Goal: Transaction & Acquisition: Subscribe to service/newsletter

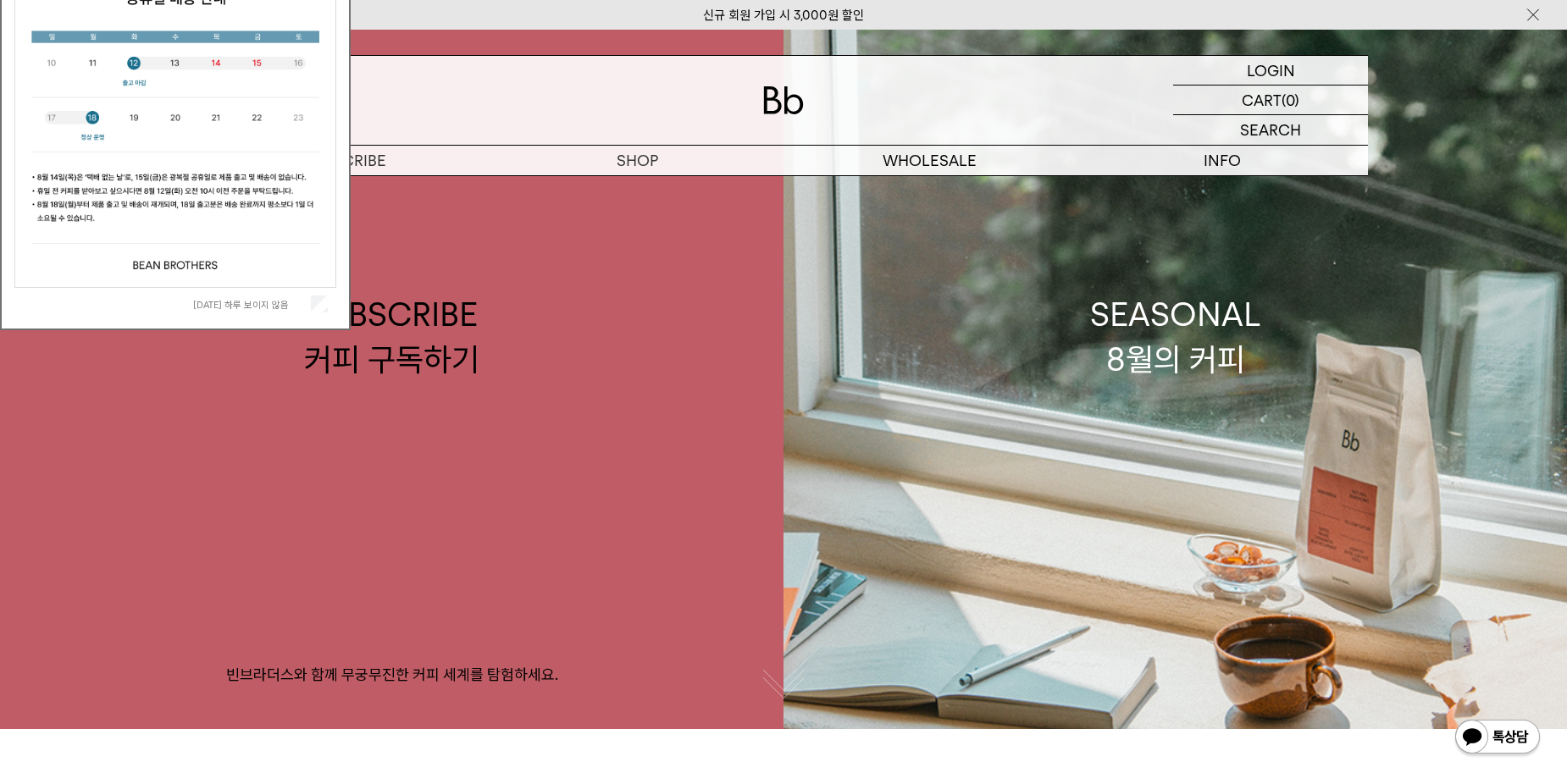
click at [245, 303] on label "오늘 하루 보이지 않음" at bounding box center [250, 304] width 114 height 12
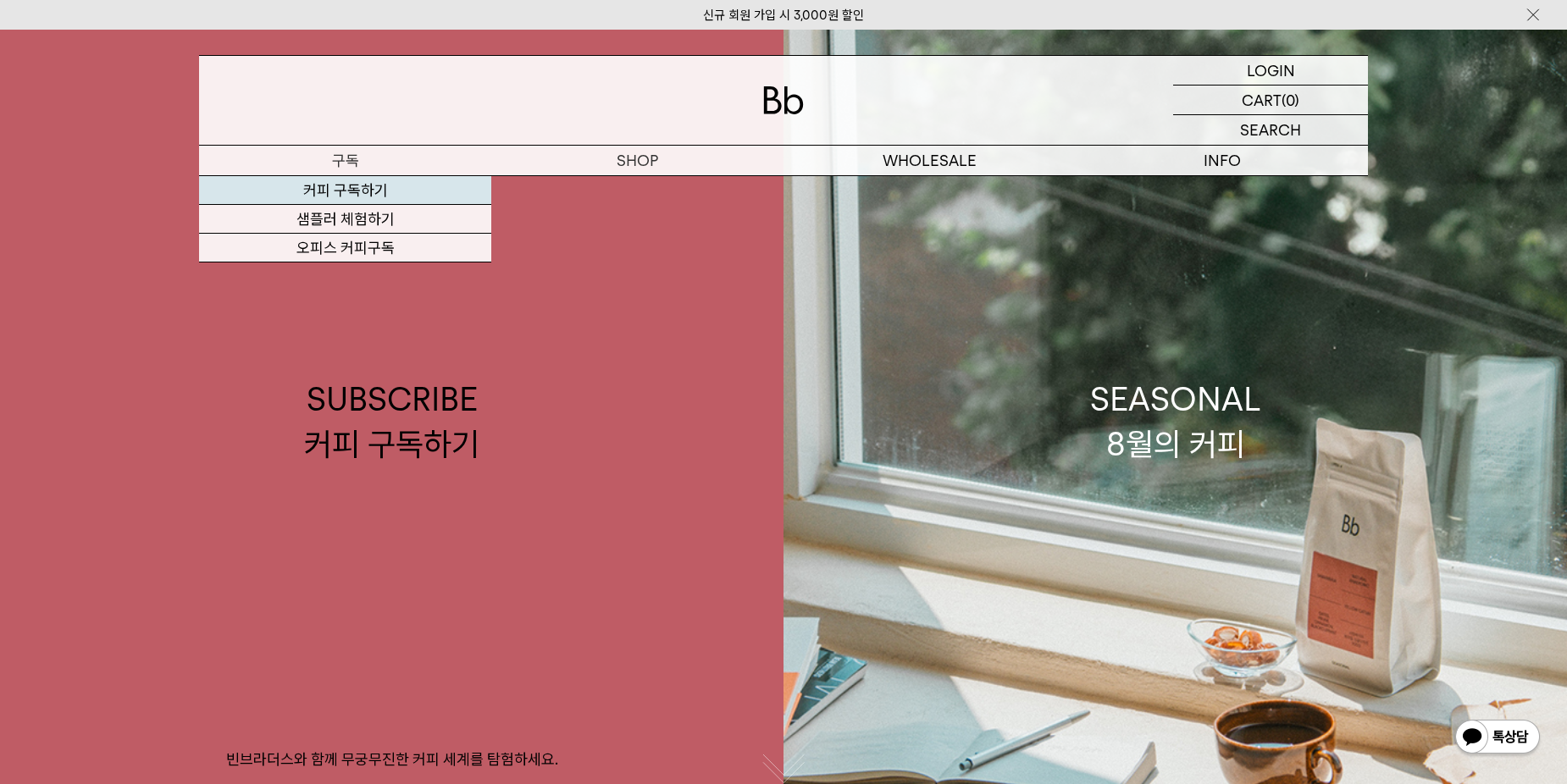
click at [336, 194] on link "커피 구독하기" at bounding box center [345, 190] width 292 height 29
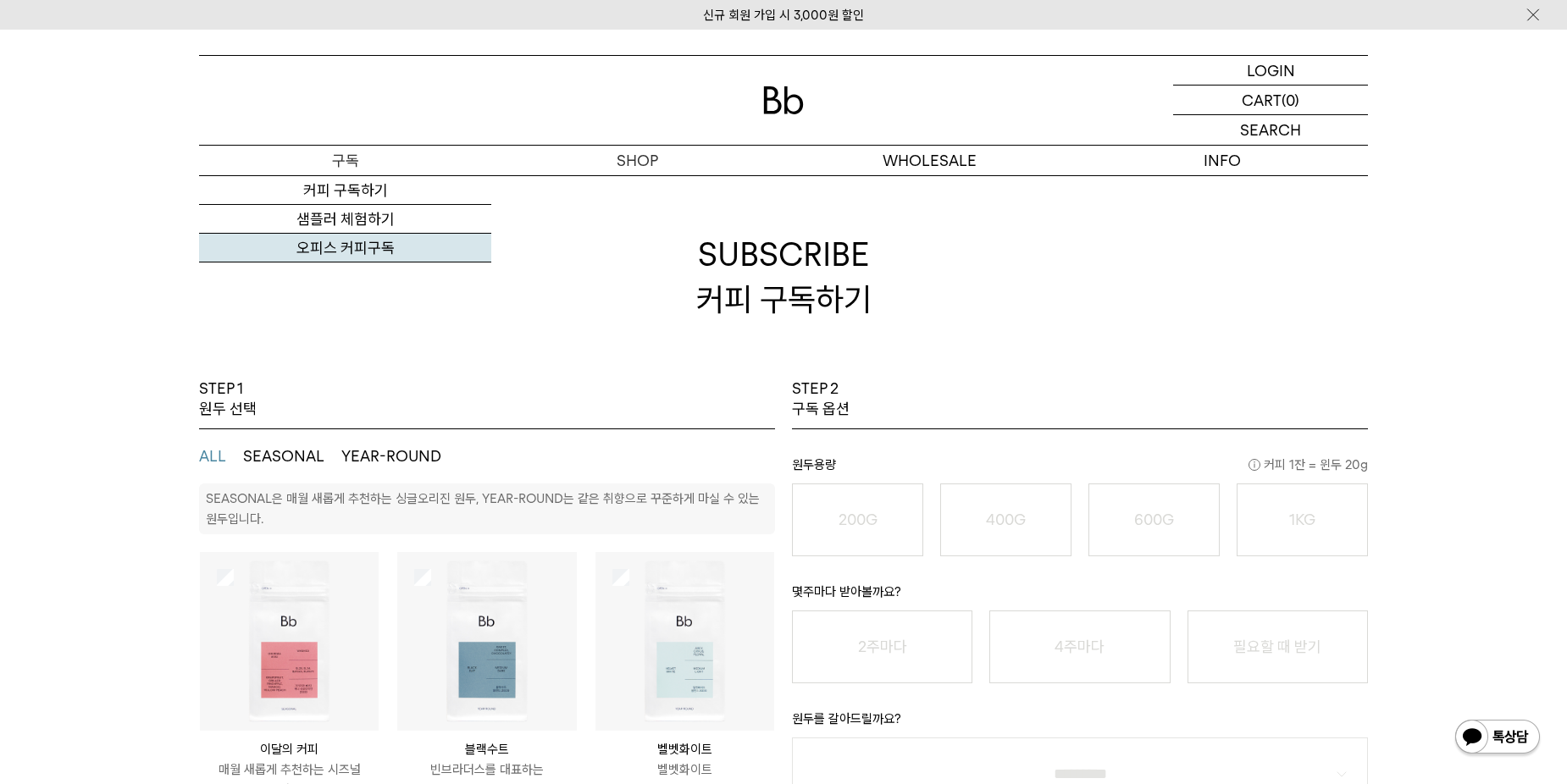
click at [361, 255] on link "오피스 커피구독" at bounding box center [345, 248] width 292 height 29
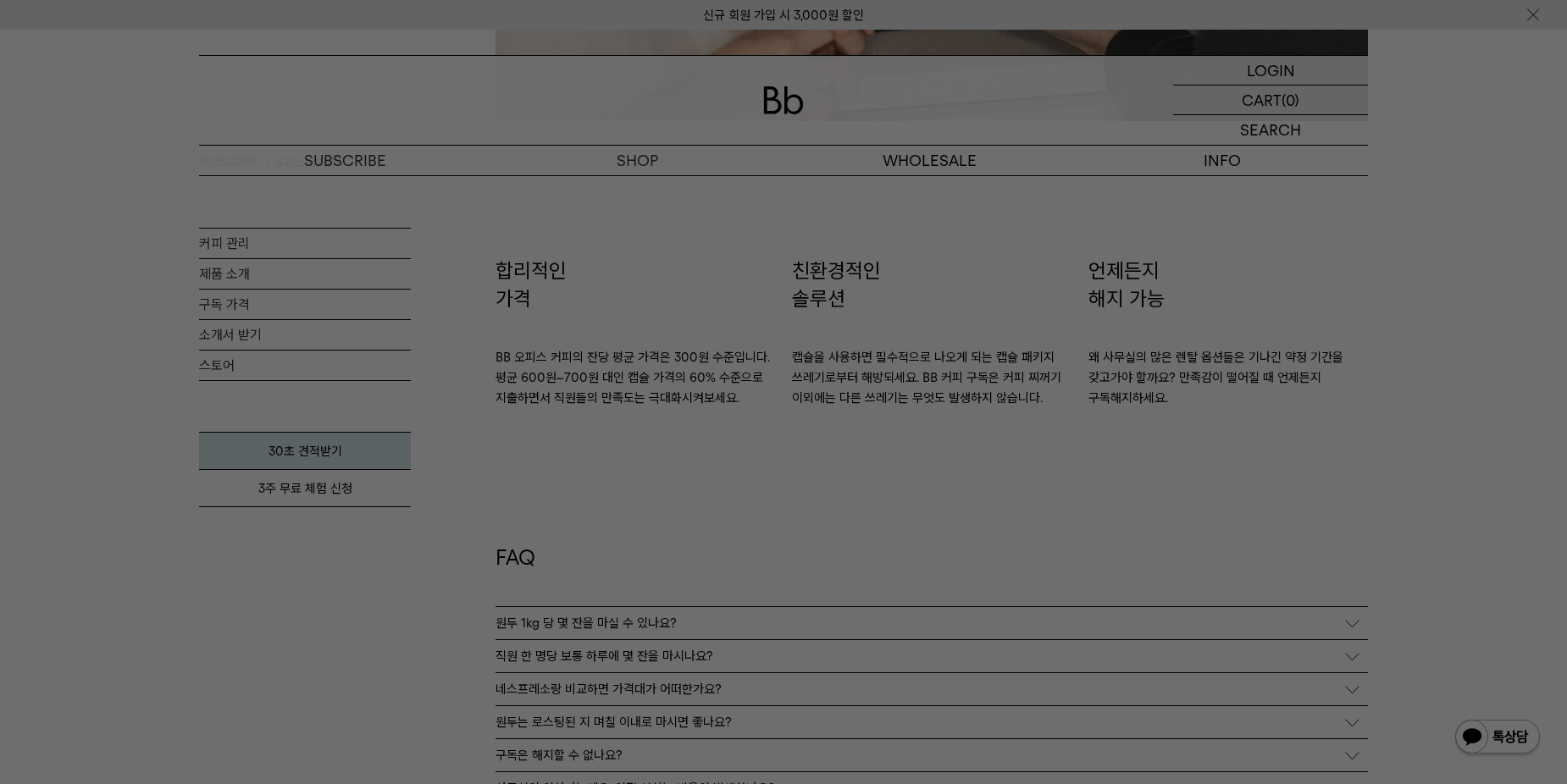
scroll to position [2879, 0]
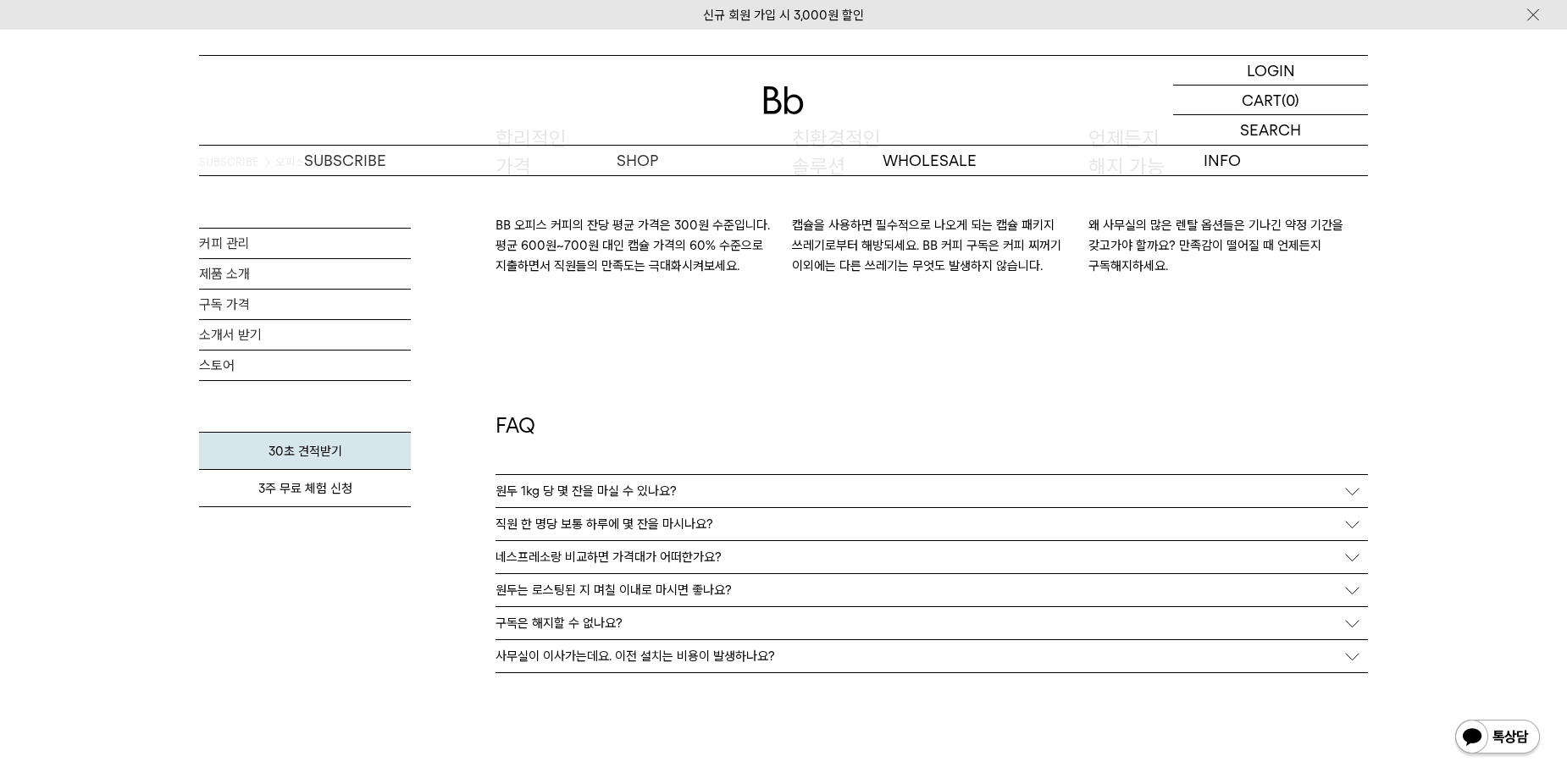
click at [600, 592] on p "원두는 로스팅된 지 며칠 이내로 마시면 좋나요?" at bounding box center [614, 590] width 236 height 15
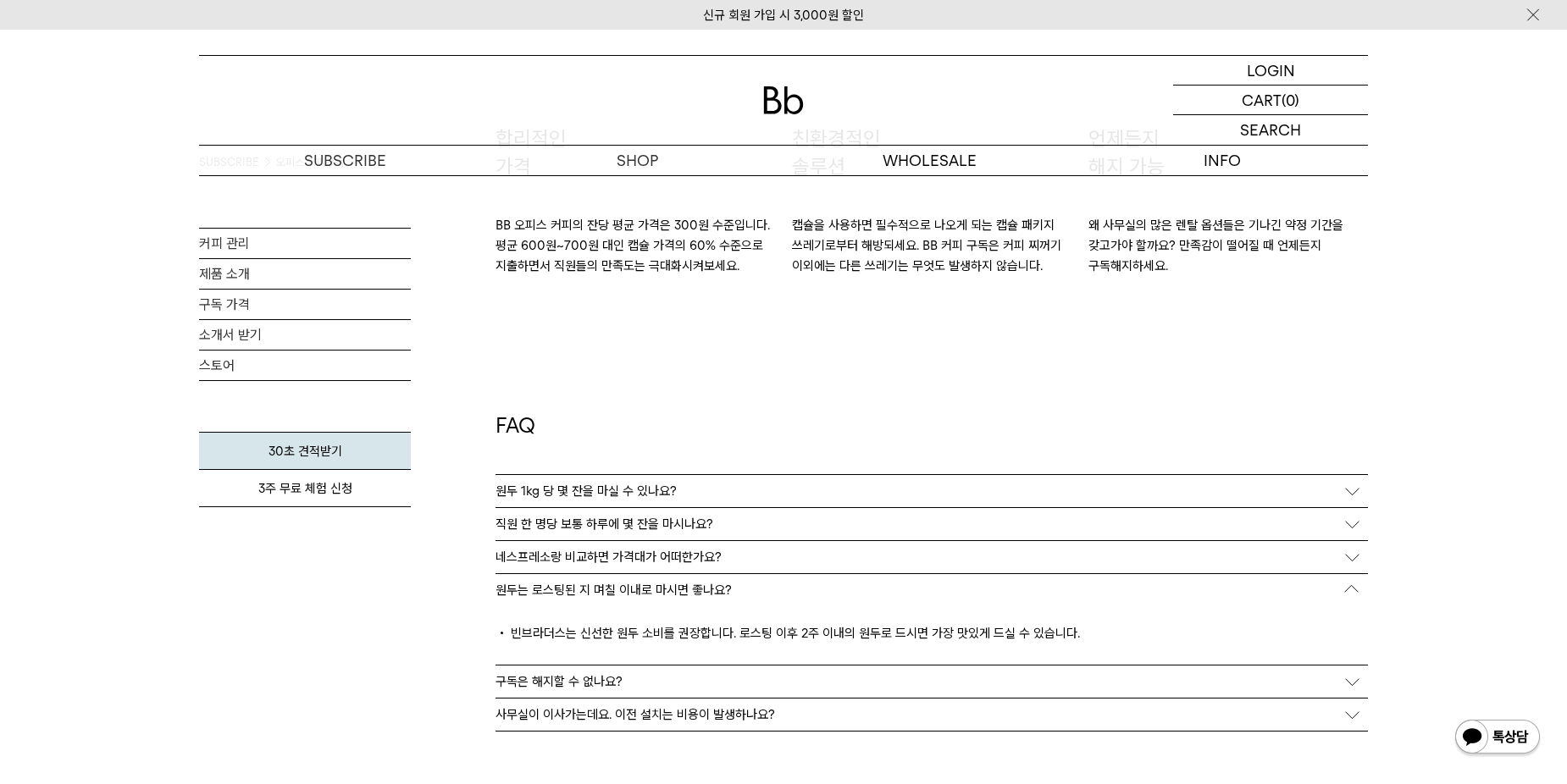
click at [627, 560] on p "네스프레소랑 비교하면 가격대가 어떠한가요?" at bounding box center [608, 557] width 226 height 15
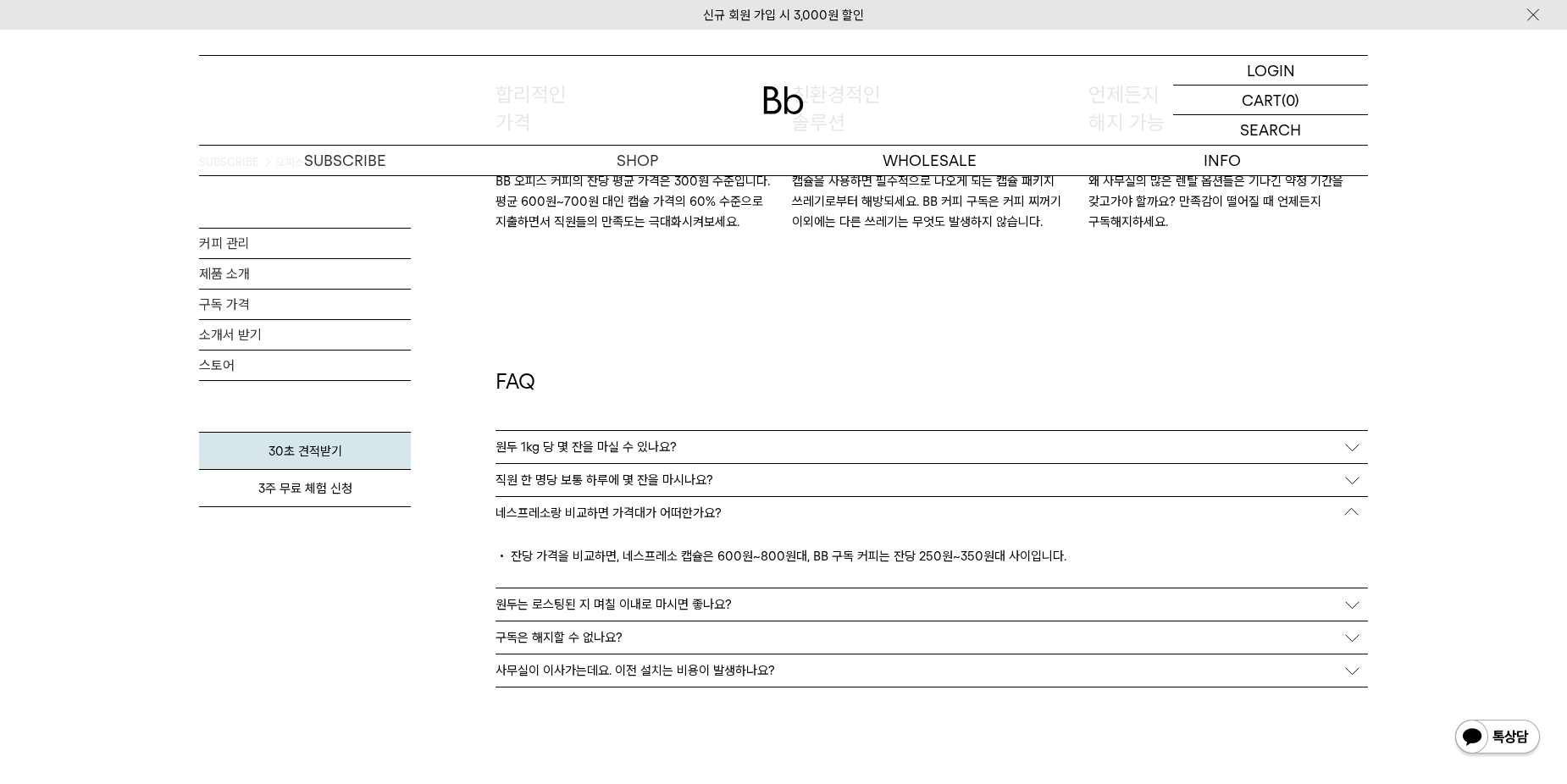
scroll to position [2964, 0]
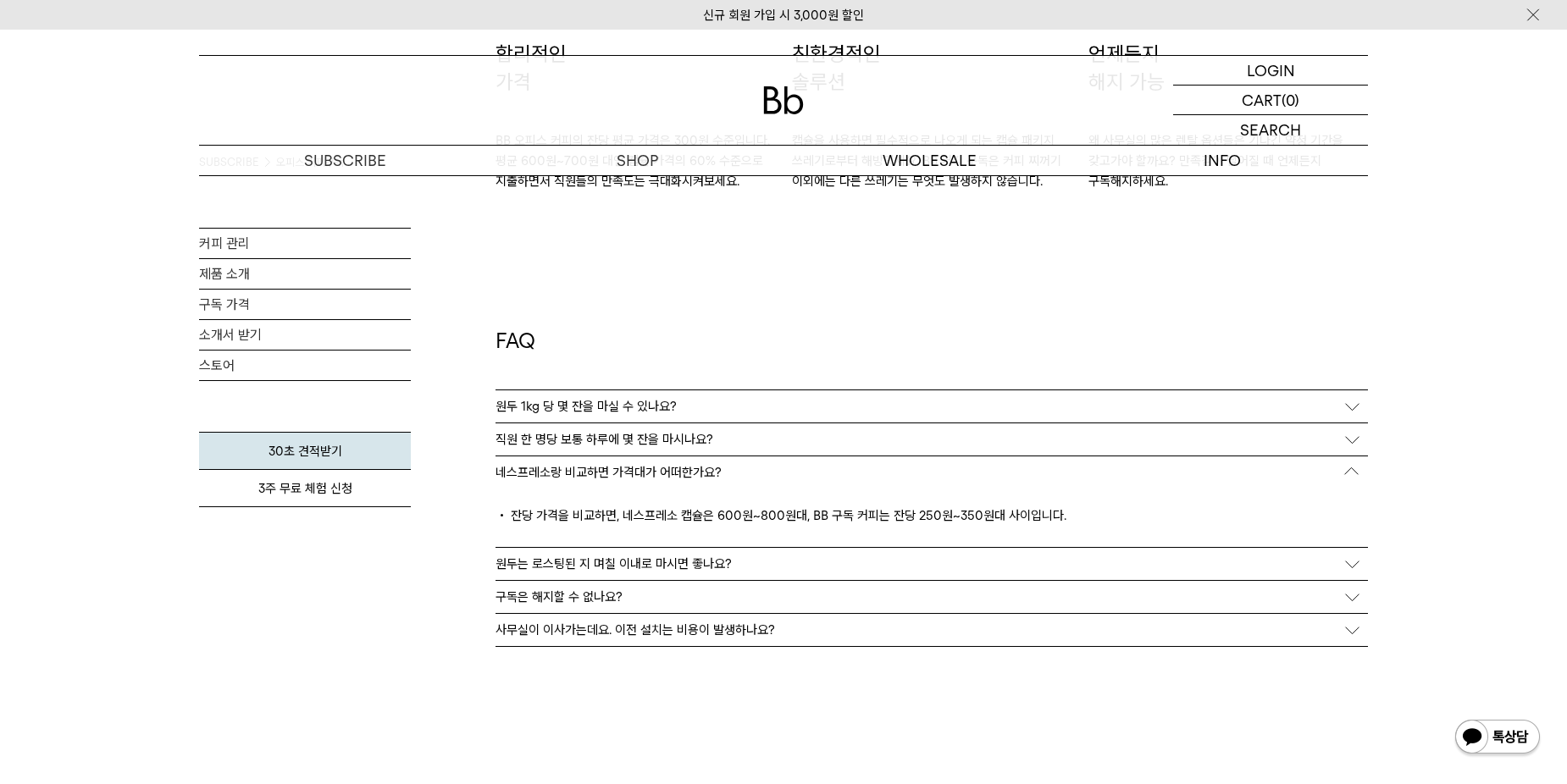
click at [554, 601] on p "구독은 해지할 수 없나요?" at bounding box center [560, 597] width 127 height 15
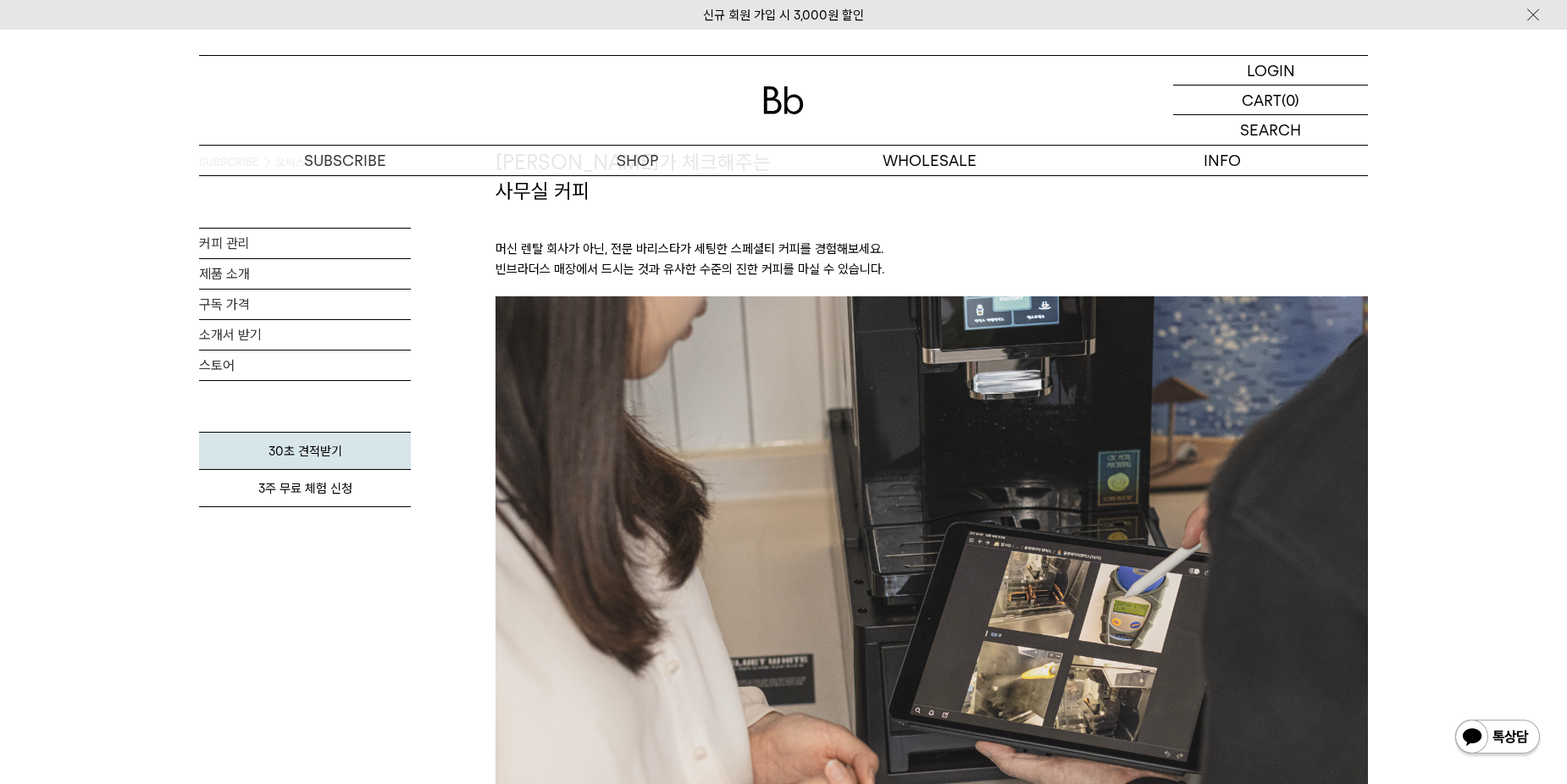
scroll to position [1947, 0]
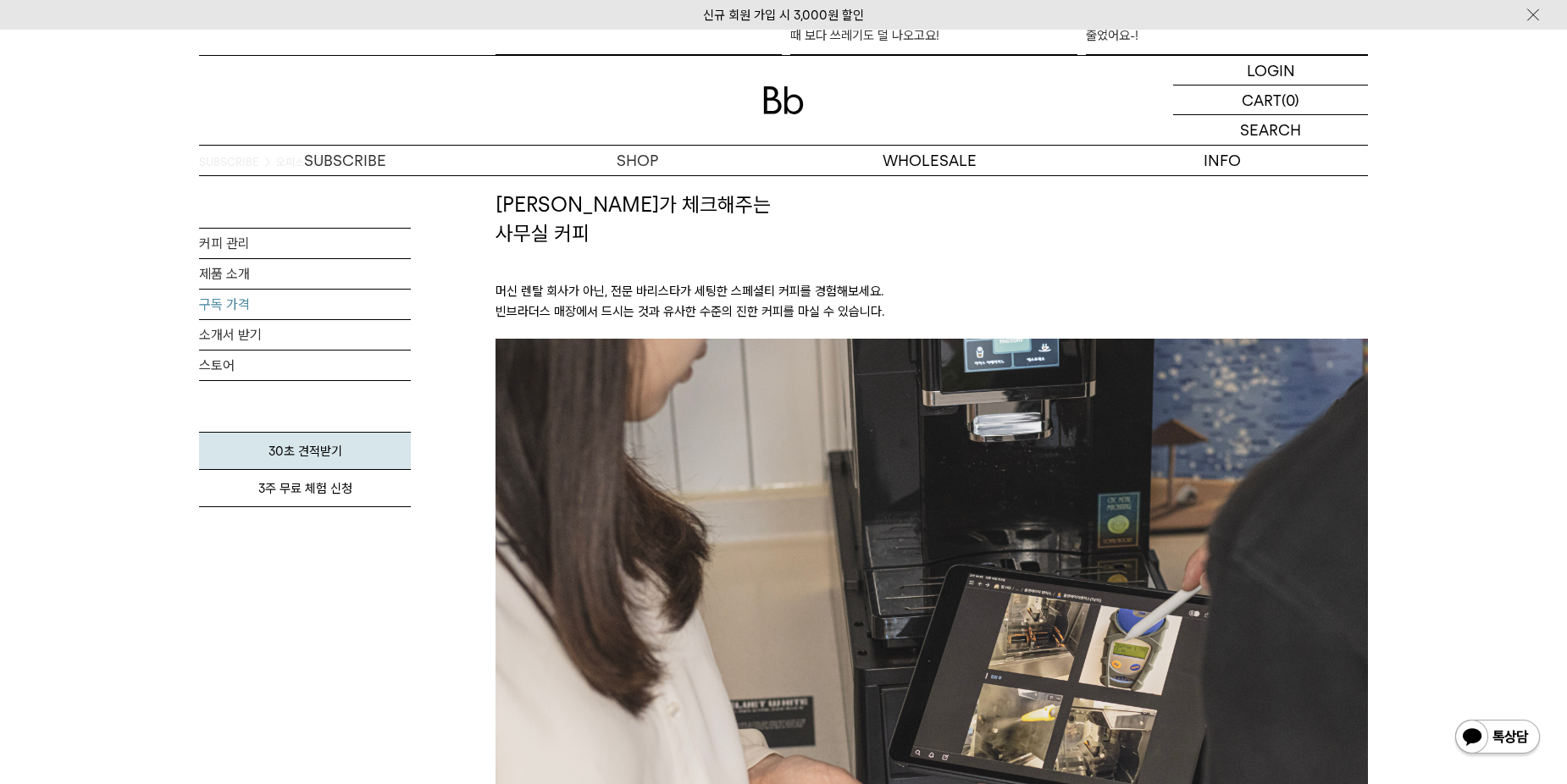
click at [231, 299] on link "구독 가격" at bounding box center [305, 304] width 212 height 30
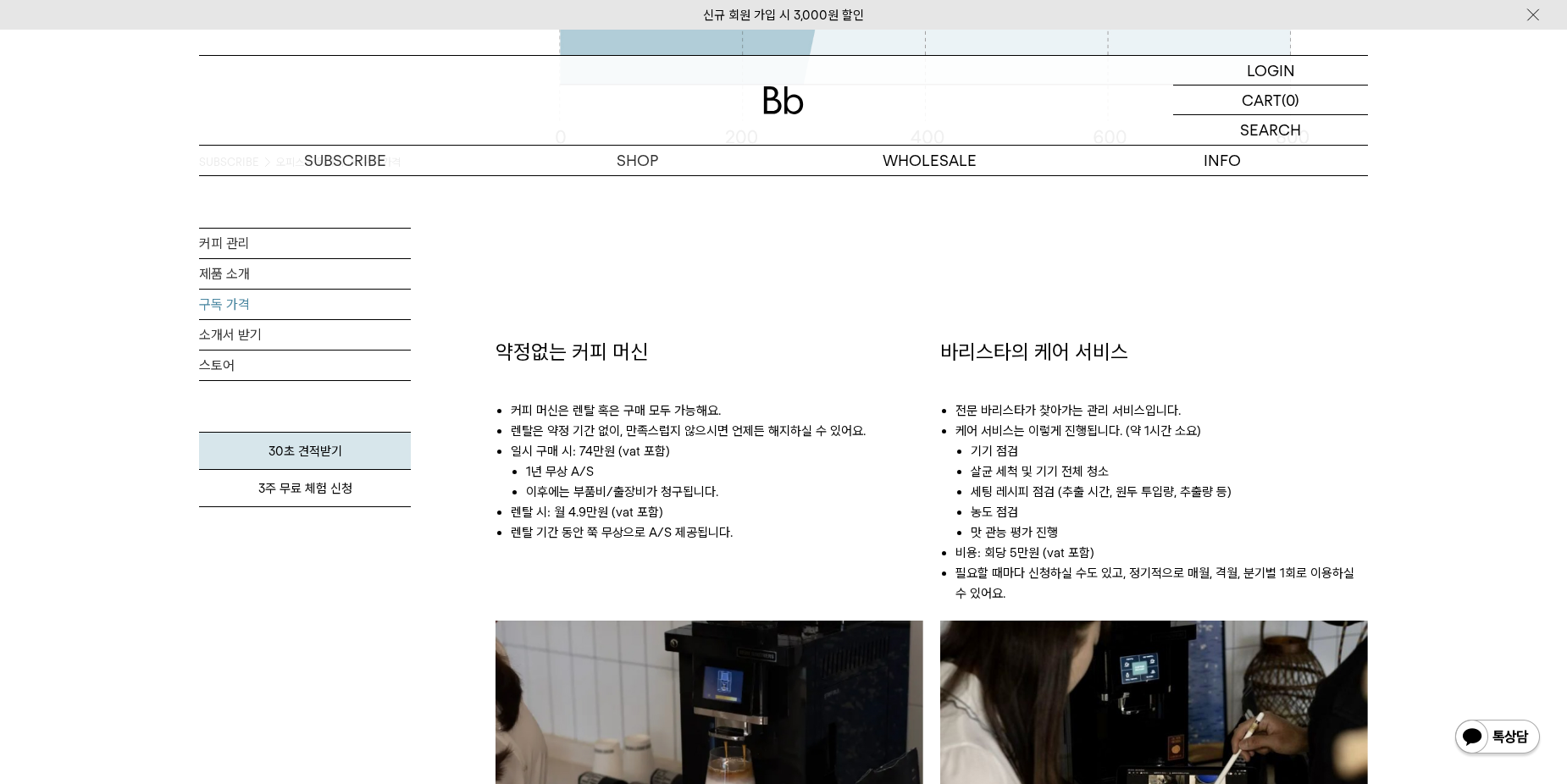
scroll to position [847, 0]
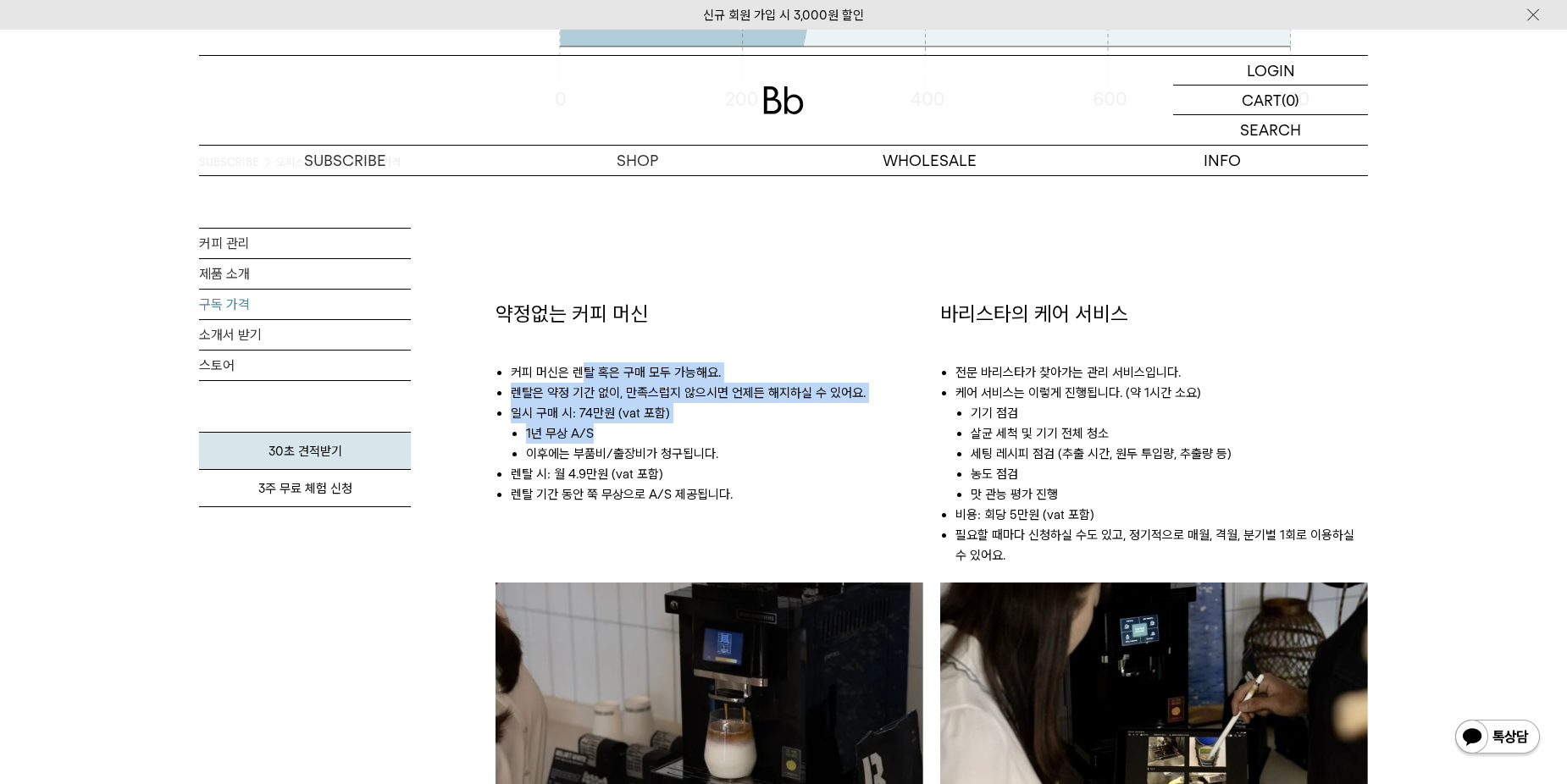
drag, startPoint x: 582, startPoint y: 381, endPoint x: 610, endPoint y: 442, distance: 67.1
click at [610, 442] on ul "커피 머신은 렌탈 혹은 구매 모두 가능해요. 렌탈은 약정 기간 없이, 만족스럽지 않으시면 언제든 해지하실 수 있어요. 일시 구매 시: 74만원…" at bounding box center [709, 425] width 428 height 193
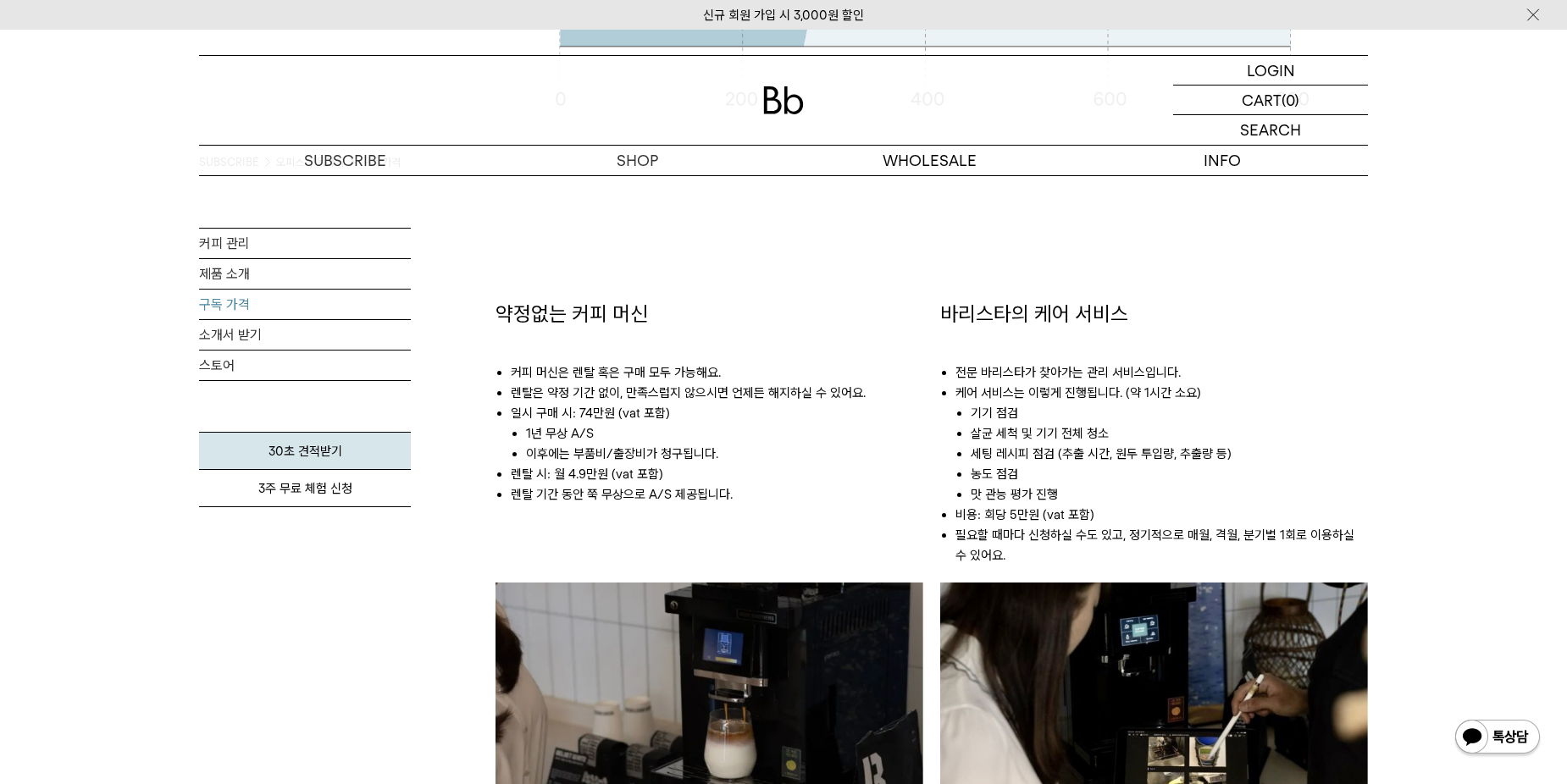
drag, startPoint x: 610, startPoint y: 442, endPoint x: 761, endPoint y: 494, distance: 159.7
click at [761, 494] on li "렌탈 기간 동안 쭉 무상으로 A/S 제공됩니다." at bounding box center [717, 495] width 412 height 21
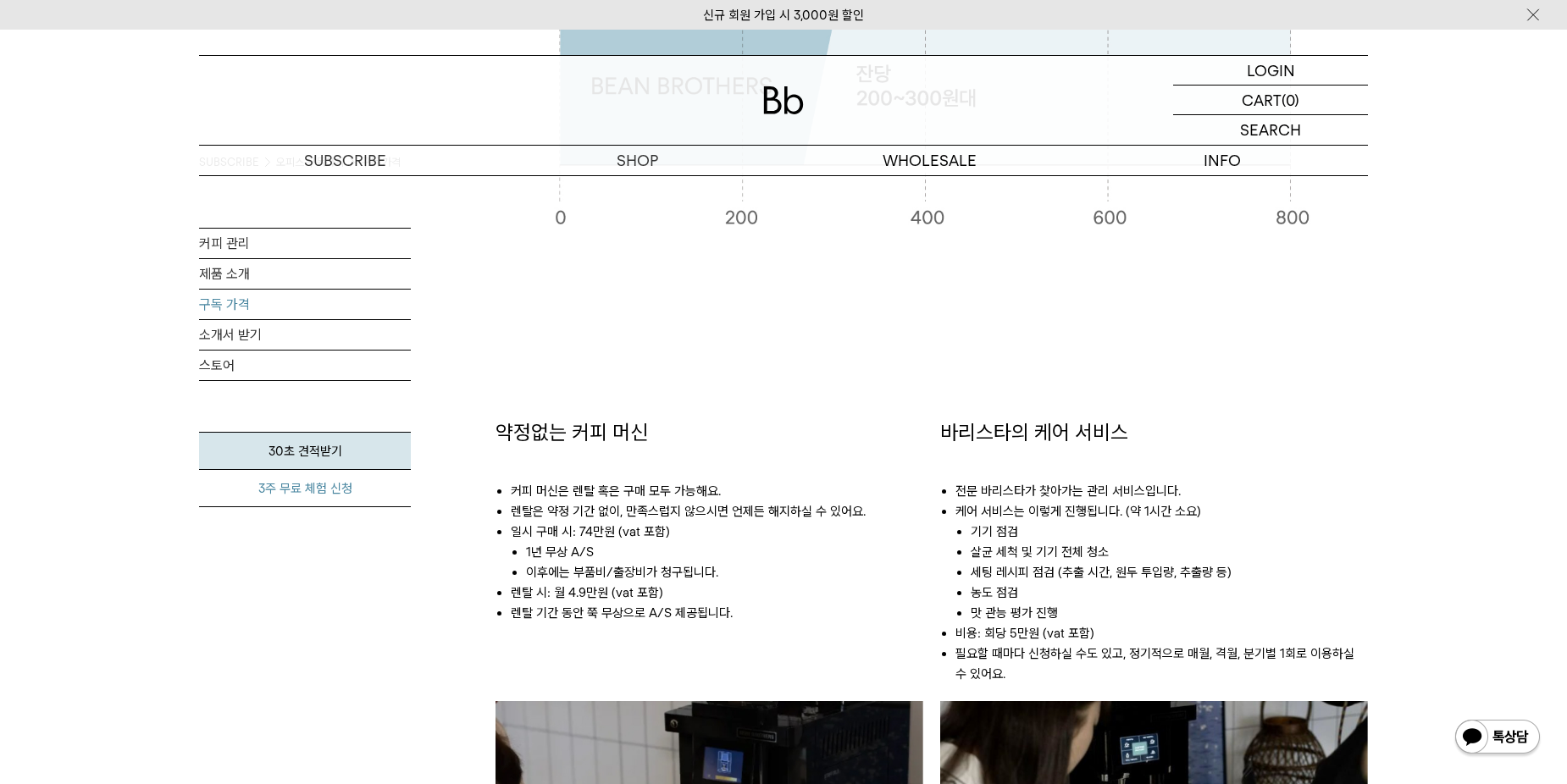
scroll to position [423, 0]
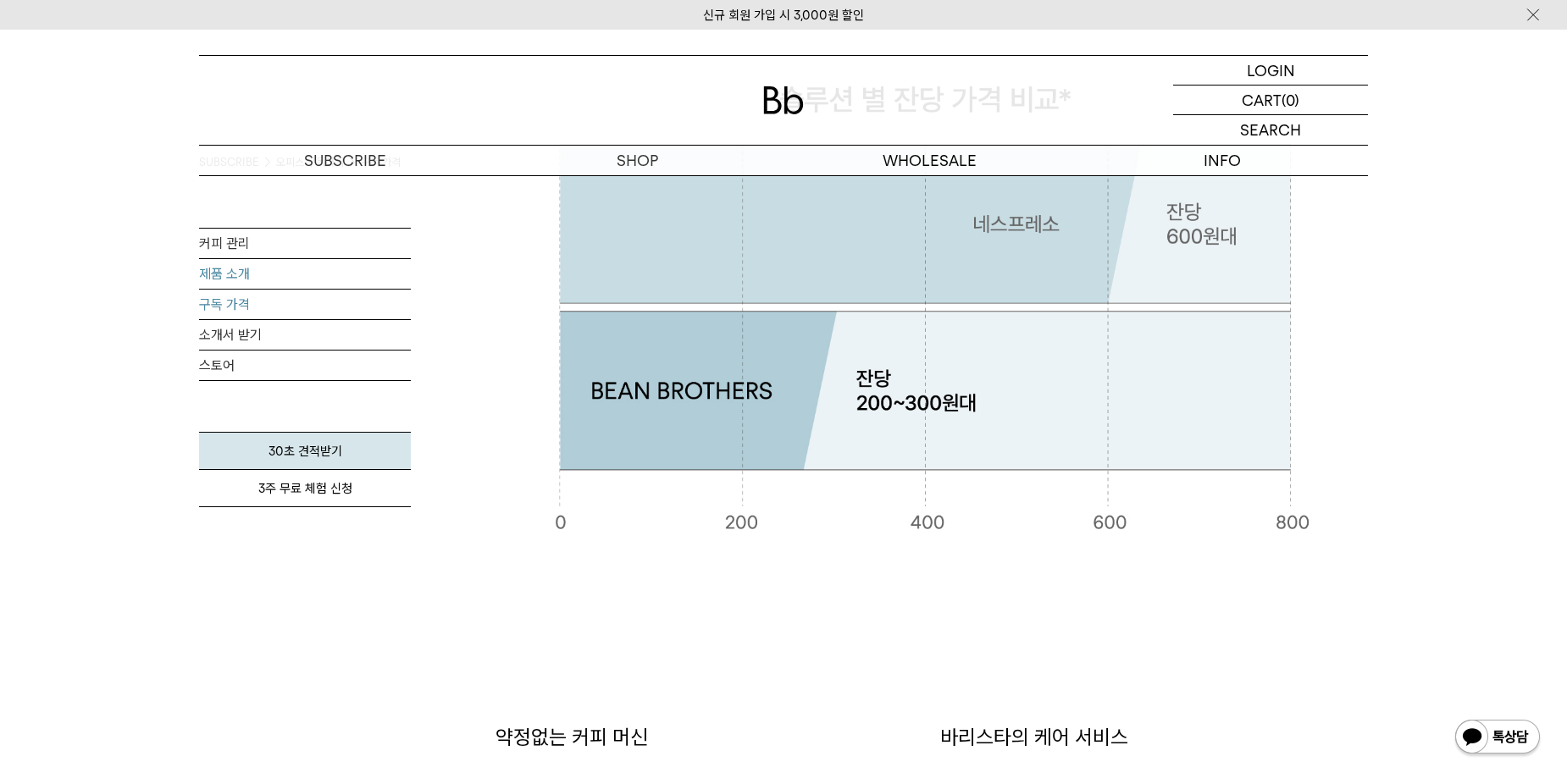
click at [212, 278] on link "제품 소개" at bounding box center [305, 274] width 212 height 30
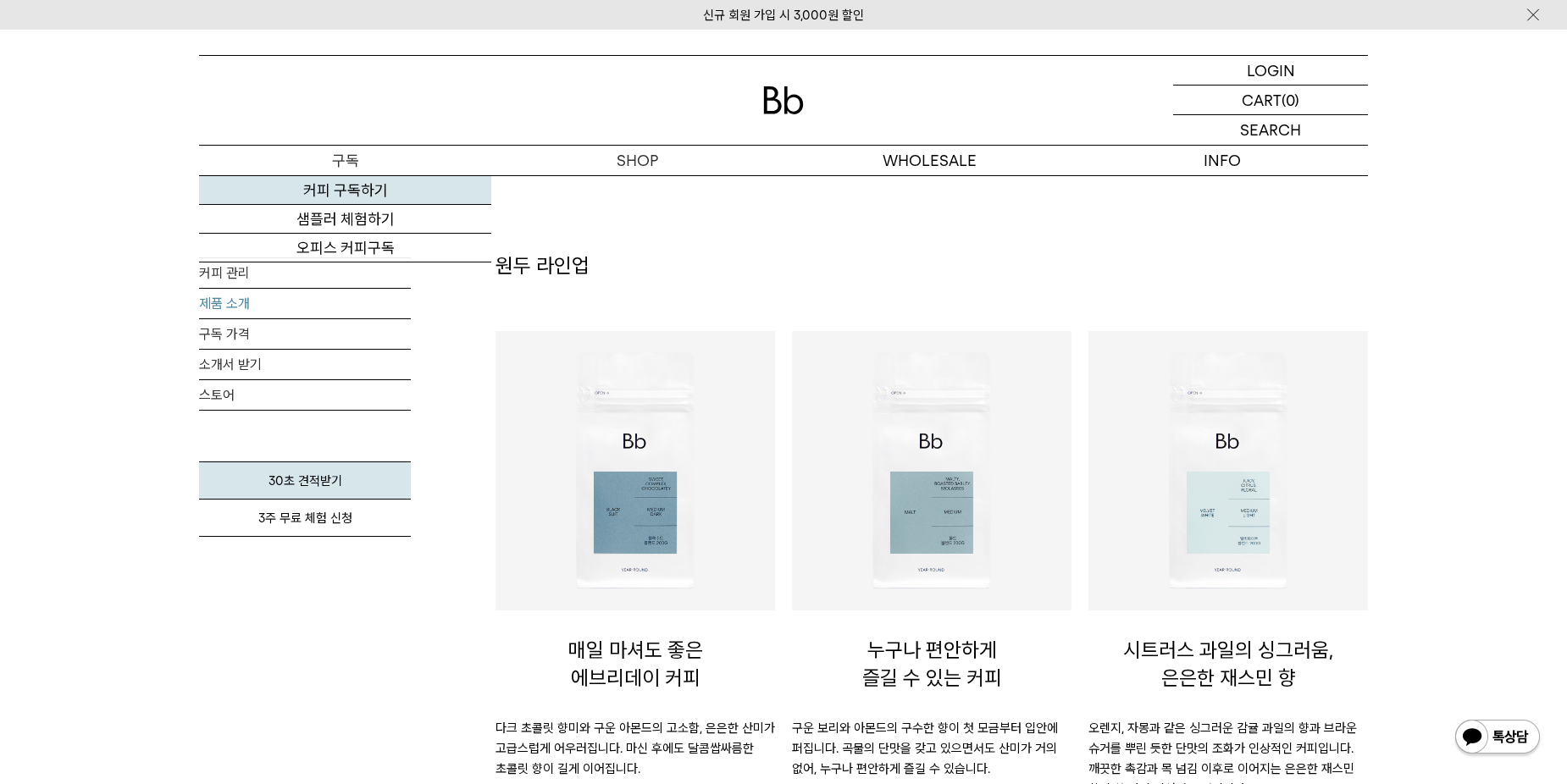
click at [368, 197] on link "커피 구독하기" at bounding box center [345, 190] width 292 height 29
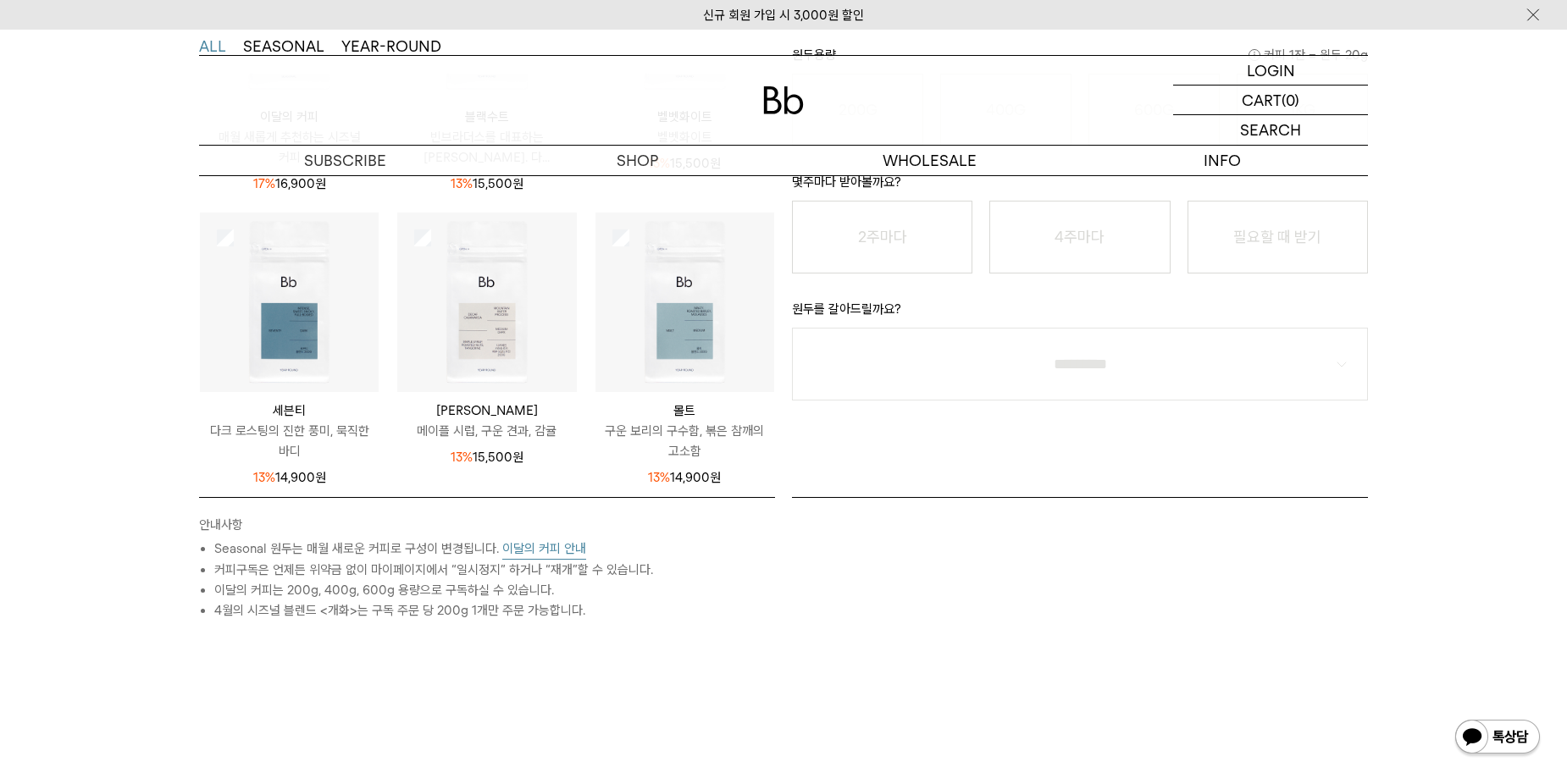
scroll to position [423, 0]
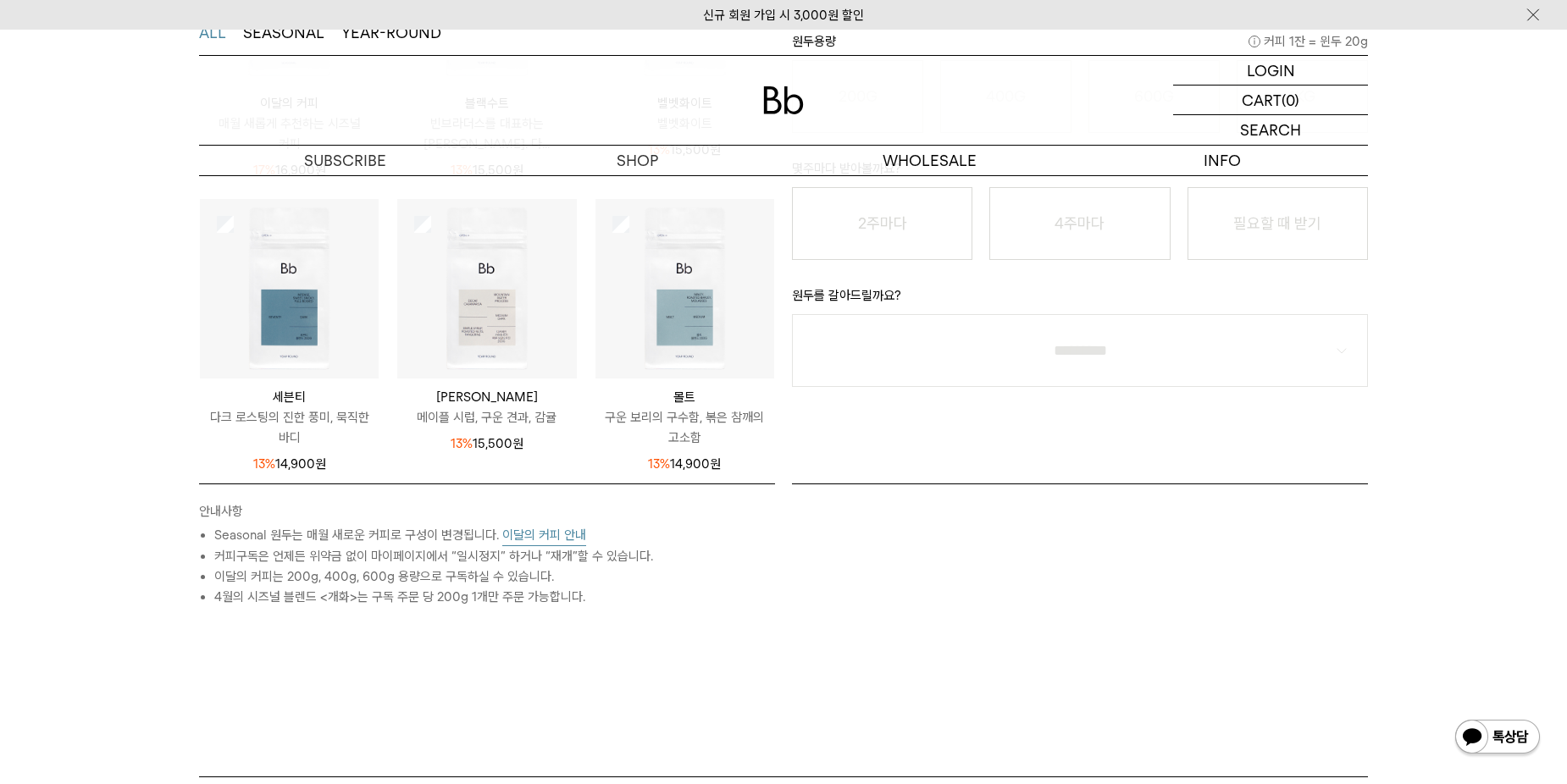
click at [516, 540] on button "이달의 커피 안내" at bounding box center [544, 536] width 83 height 22
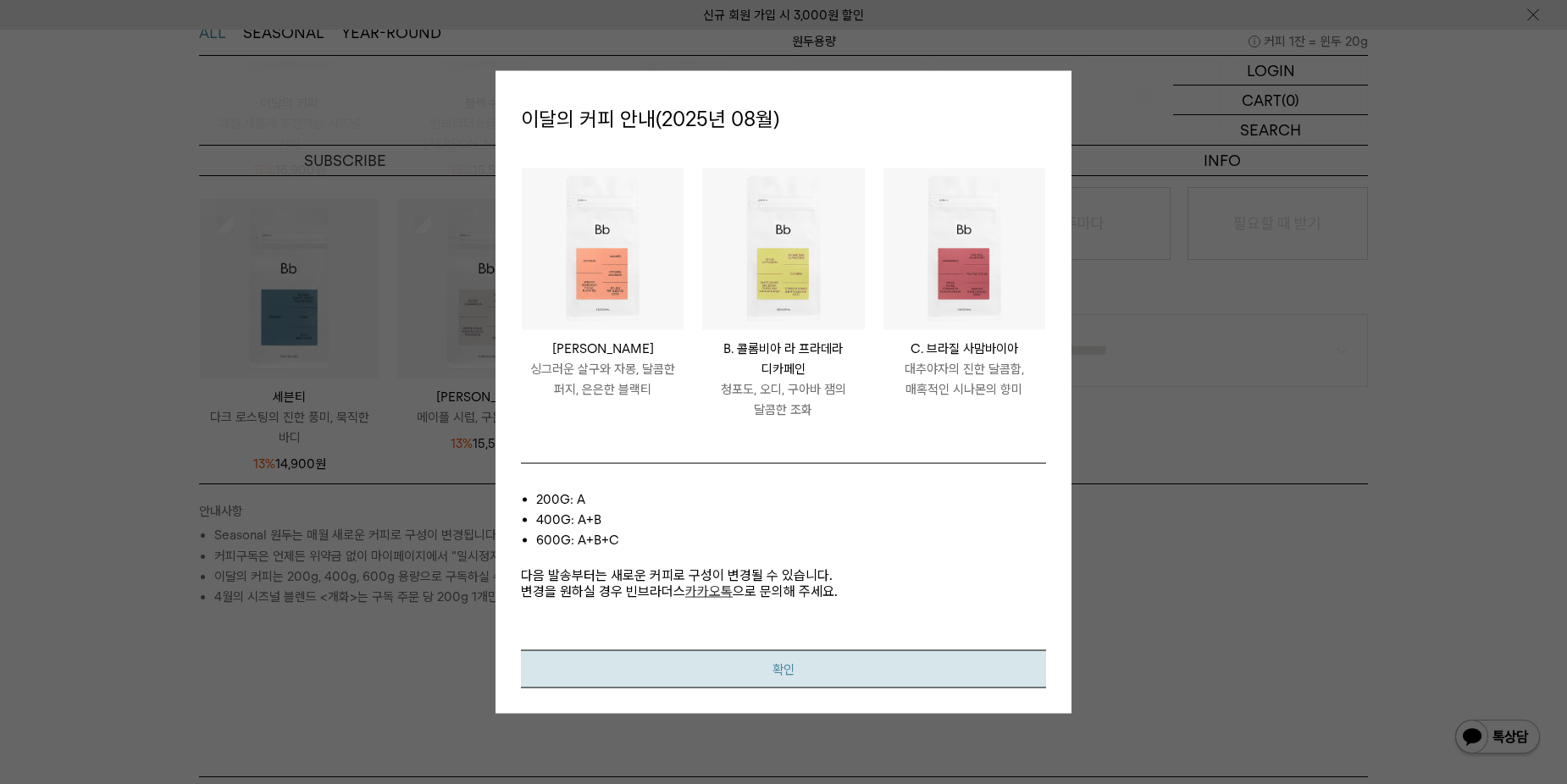
click at [757, 659] on button "확인" at bounding box center [784, 668] width 526 height 38
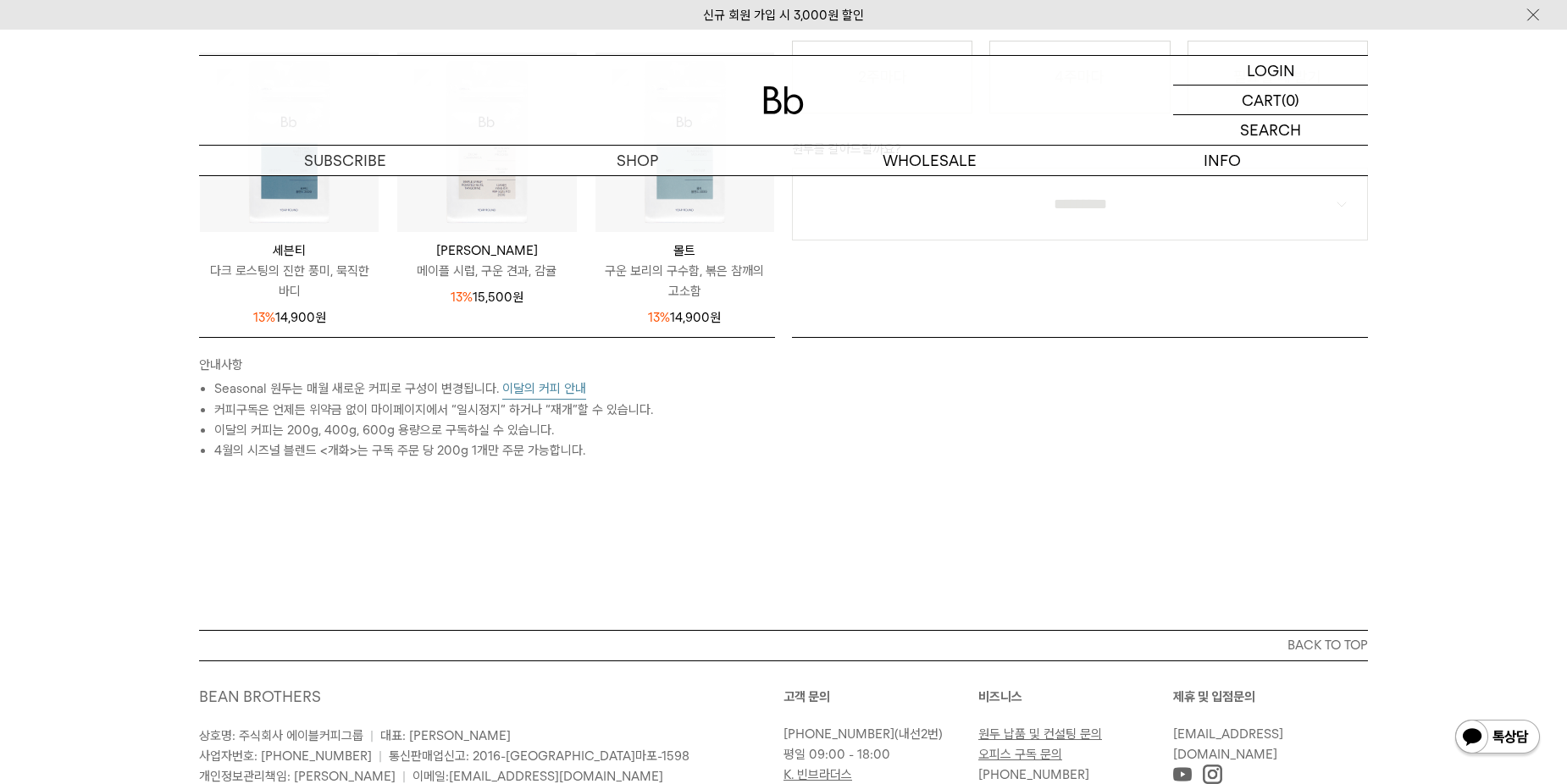
scroll to position [570, 0]
click at [559, 394] on button "이달의 커피 안내" at bounding box center [544, 390] width 83 height 22
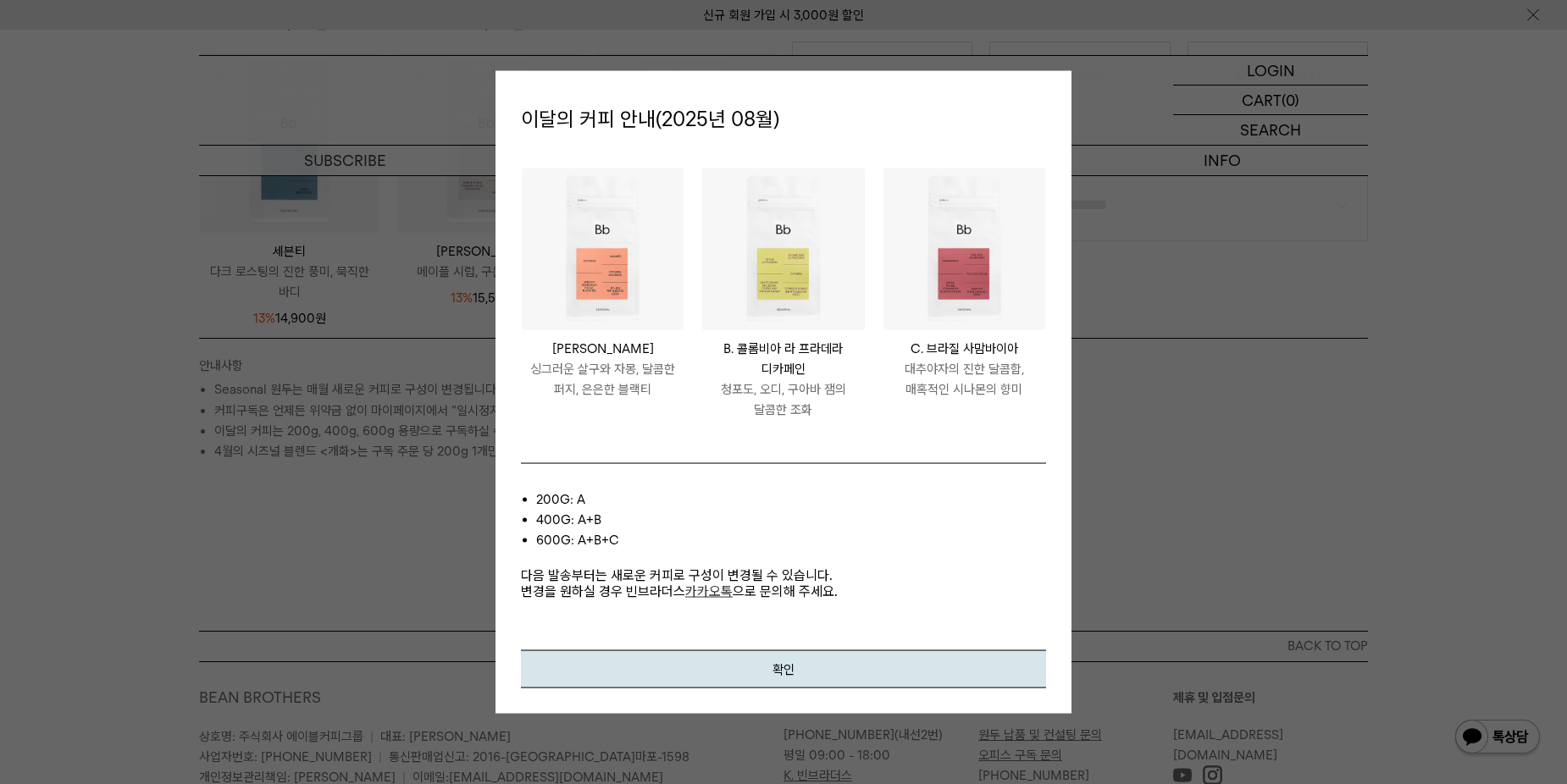
click at [1089, 417] on div at bounding box center [784, 392] width 1567 height 784
click at [694, 658] on button "확인" at bounding box center [784, 668] width 526 height 38
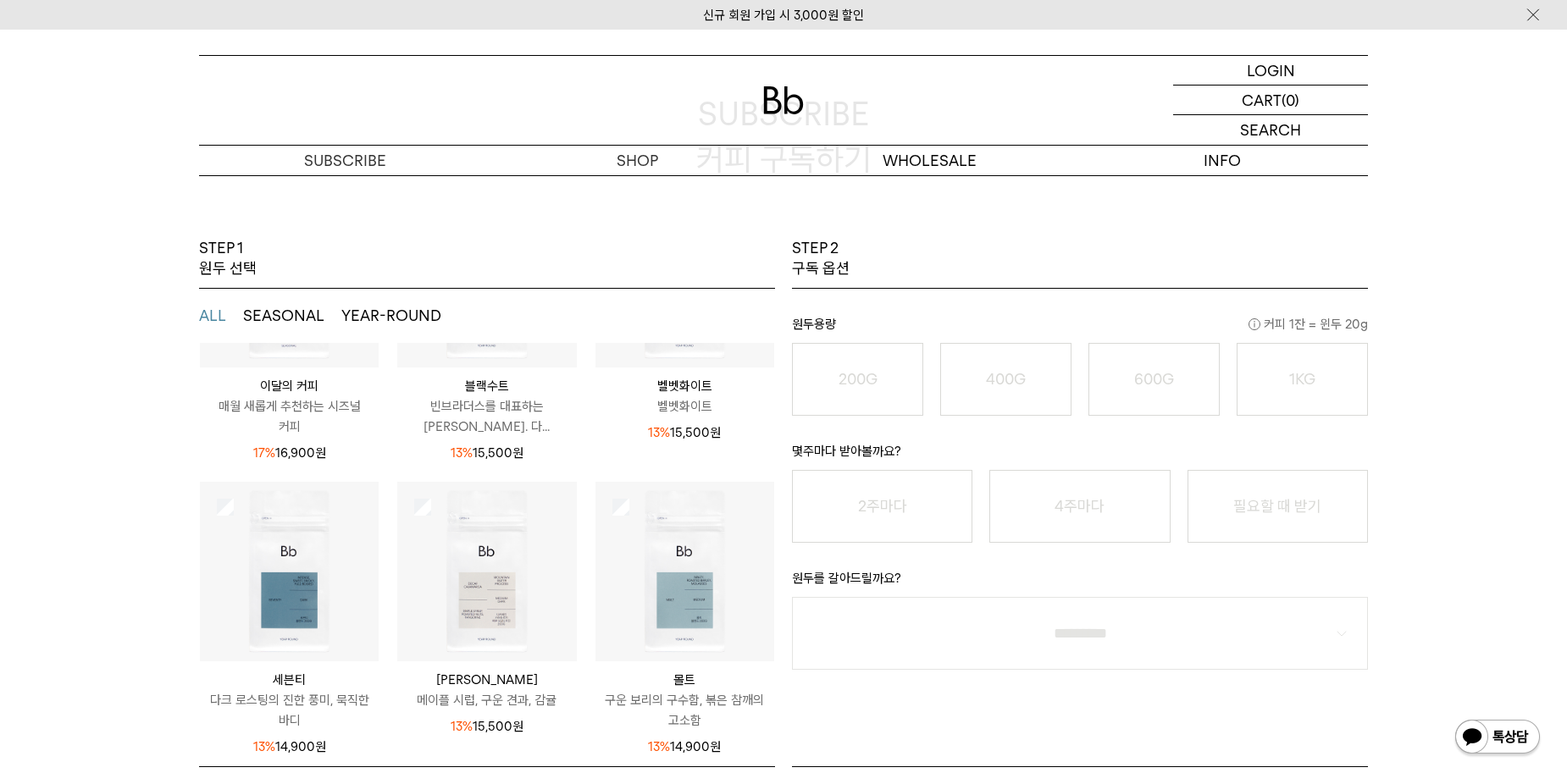
scroll to position [423, 0]
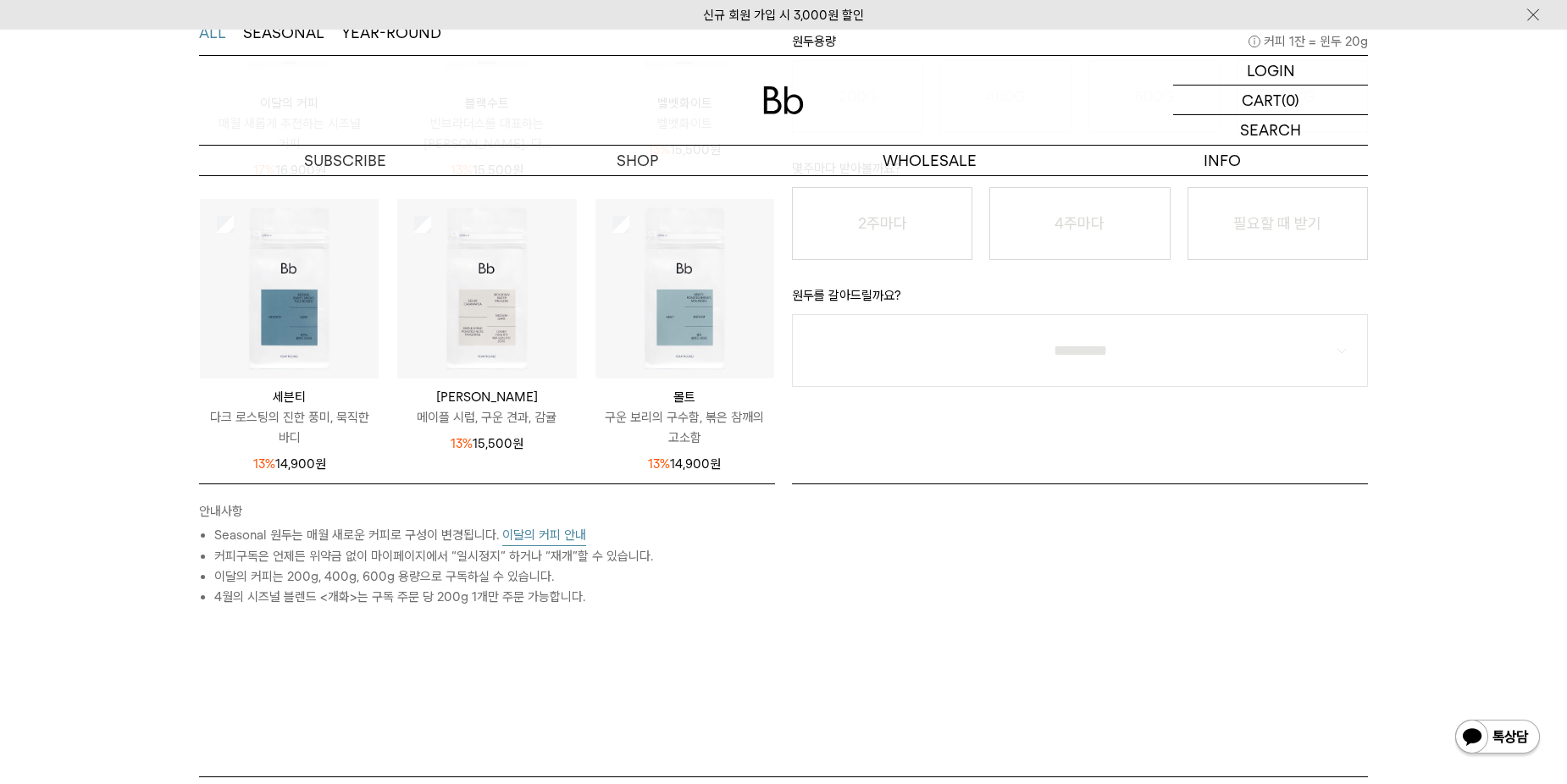
click at [520, 541] on button "이달의 커피 안내" at bounding box center [544, 536] width 83 height 22
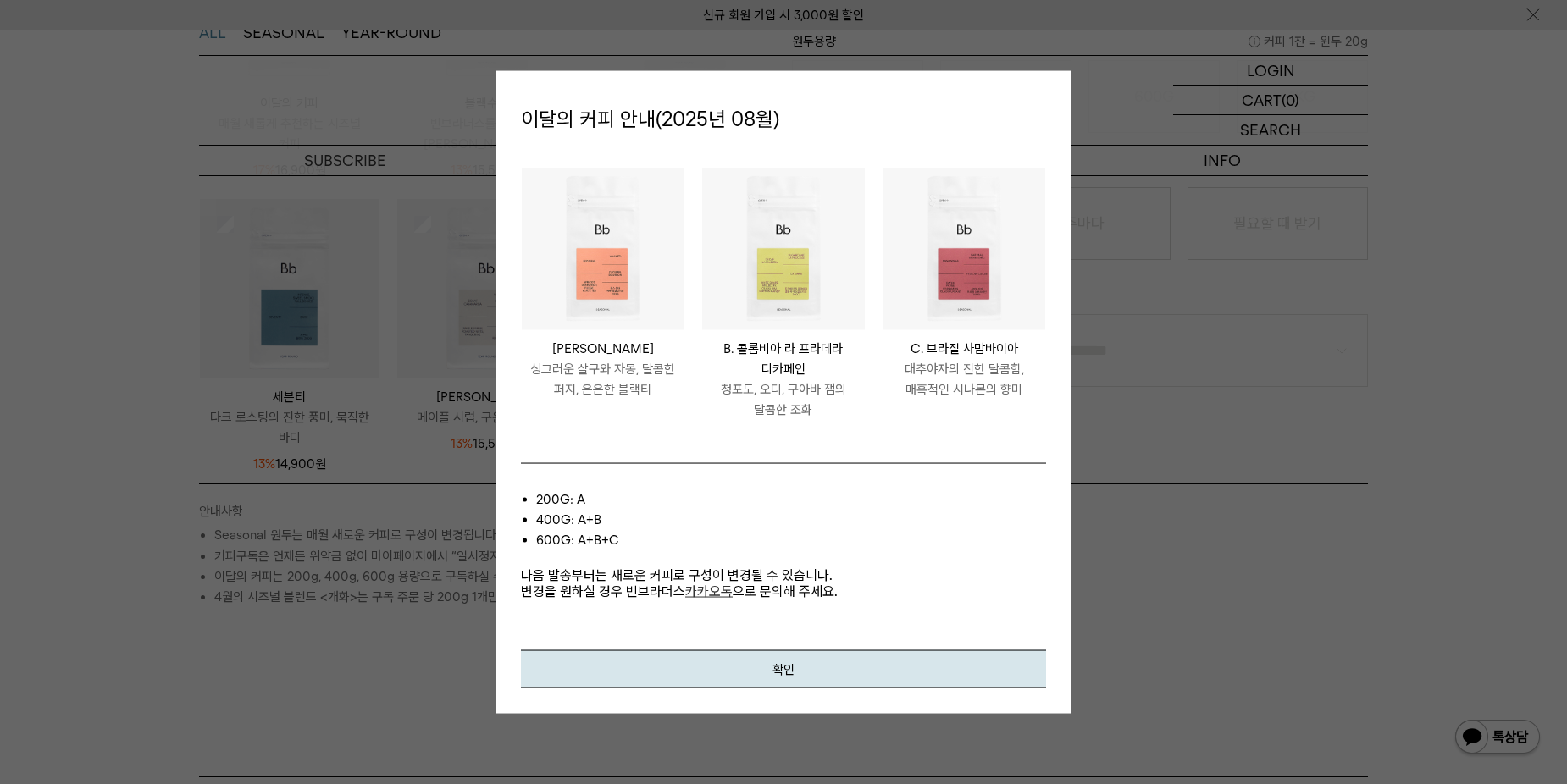
click at [452, 519] on div at bounding box center [784, 392] width 1567 height 784
click at [772, 664] on button "확인" at bounding box center [784, 668] width 526 height 38
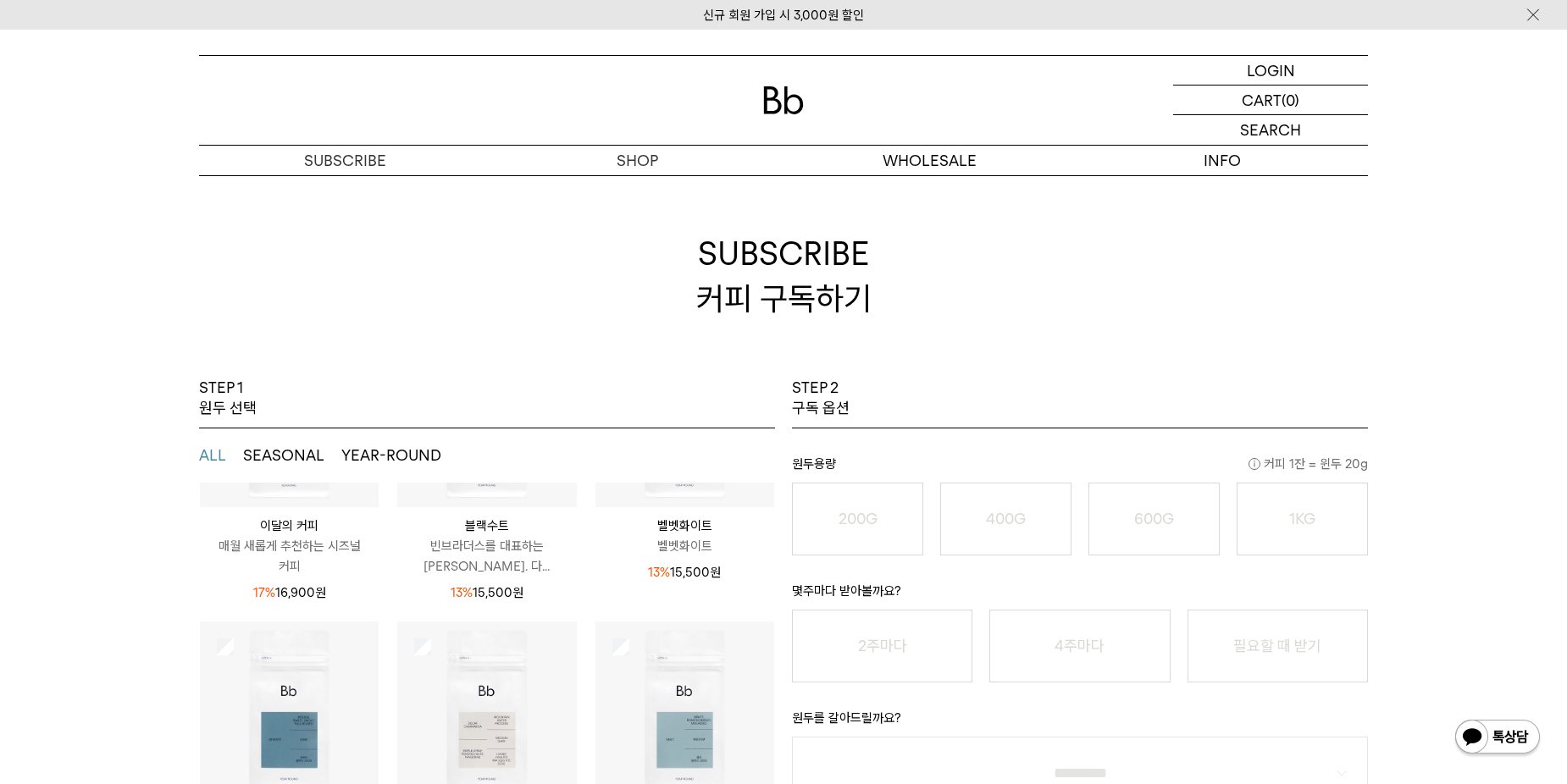
scroll to position [0, 0]
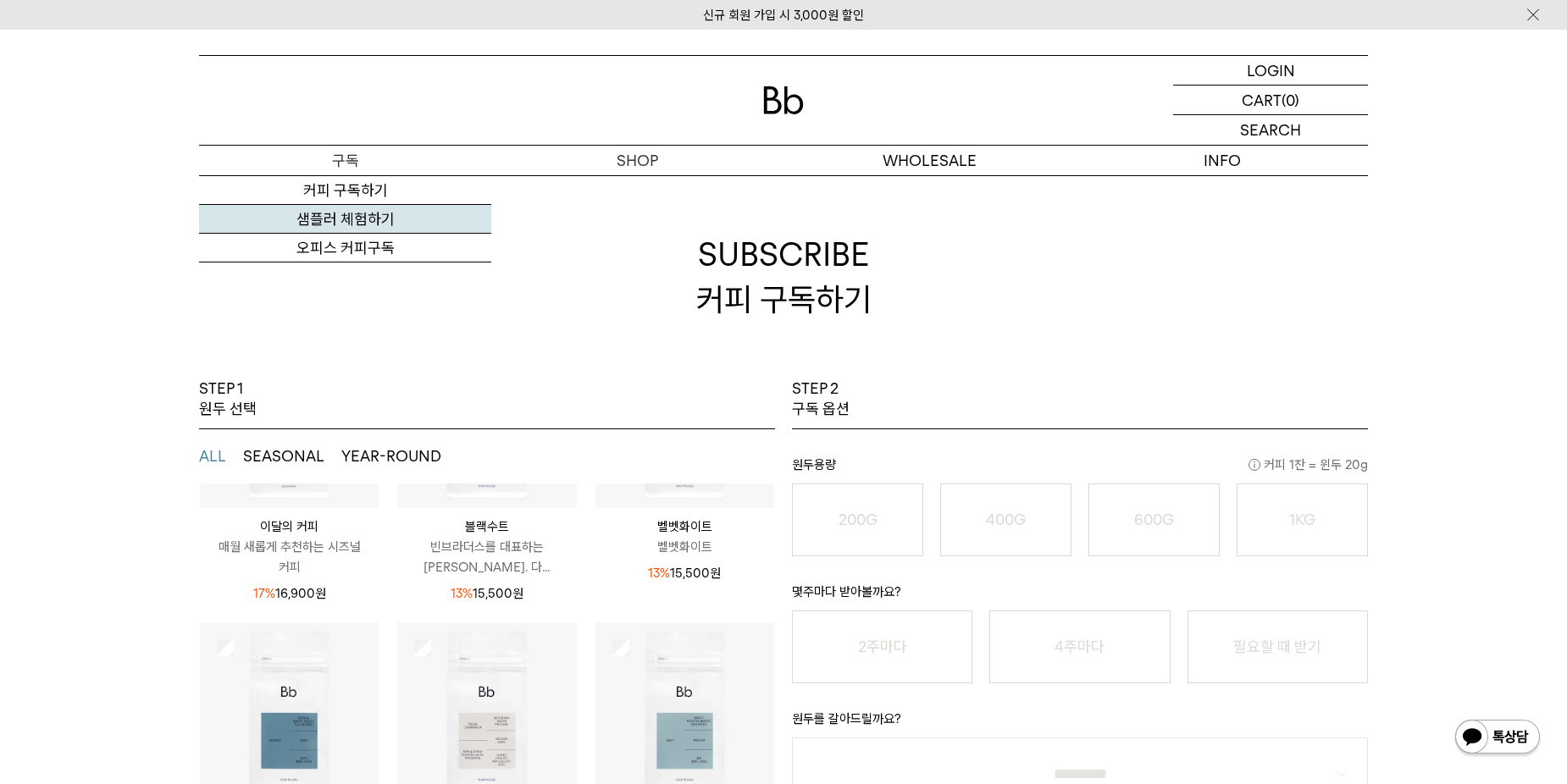
click at [353, 211] on link "샘플러 체험하기" at bounding box center [345, 219] width 292 height 29
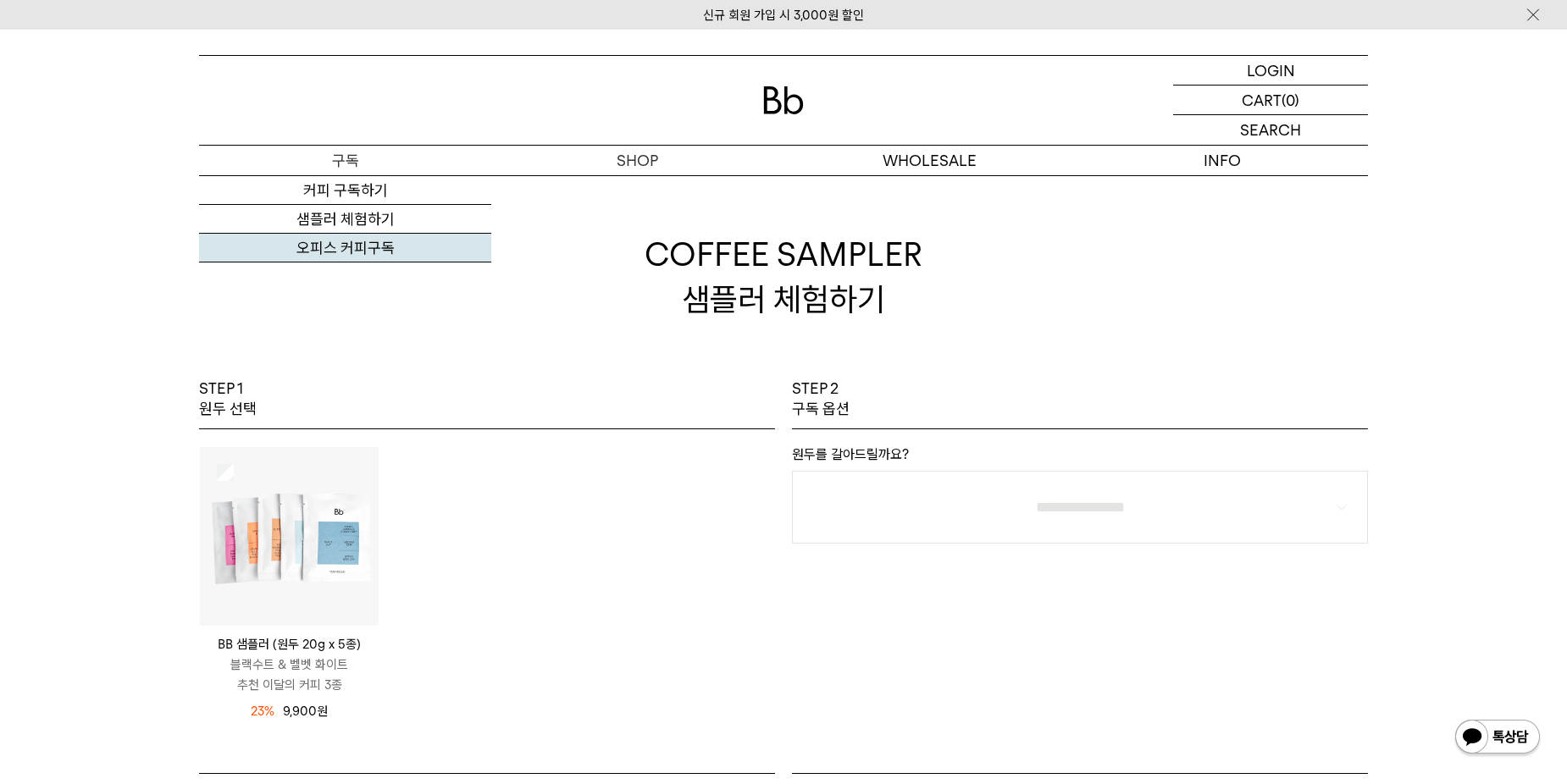
click at [324, 247] on link "오피스 커피구독" at bounding box center [345, 248] width 292 height 29
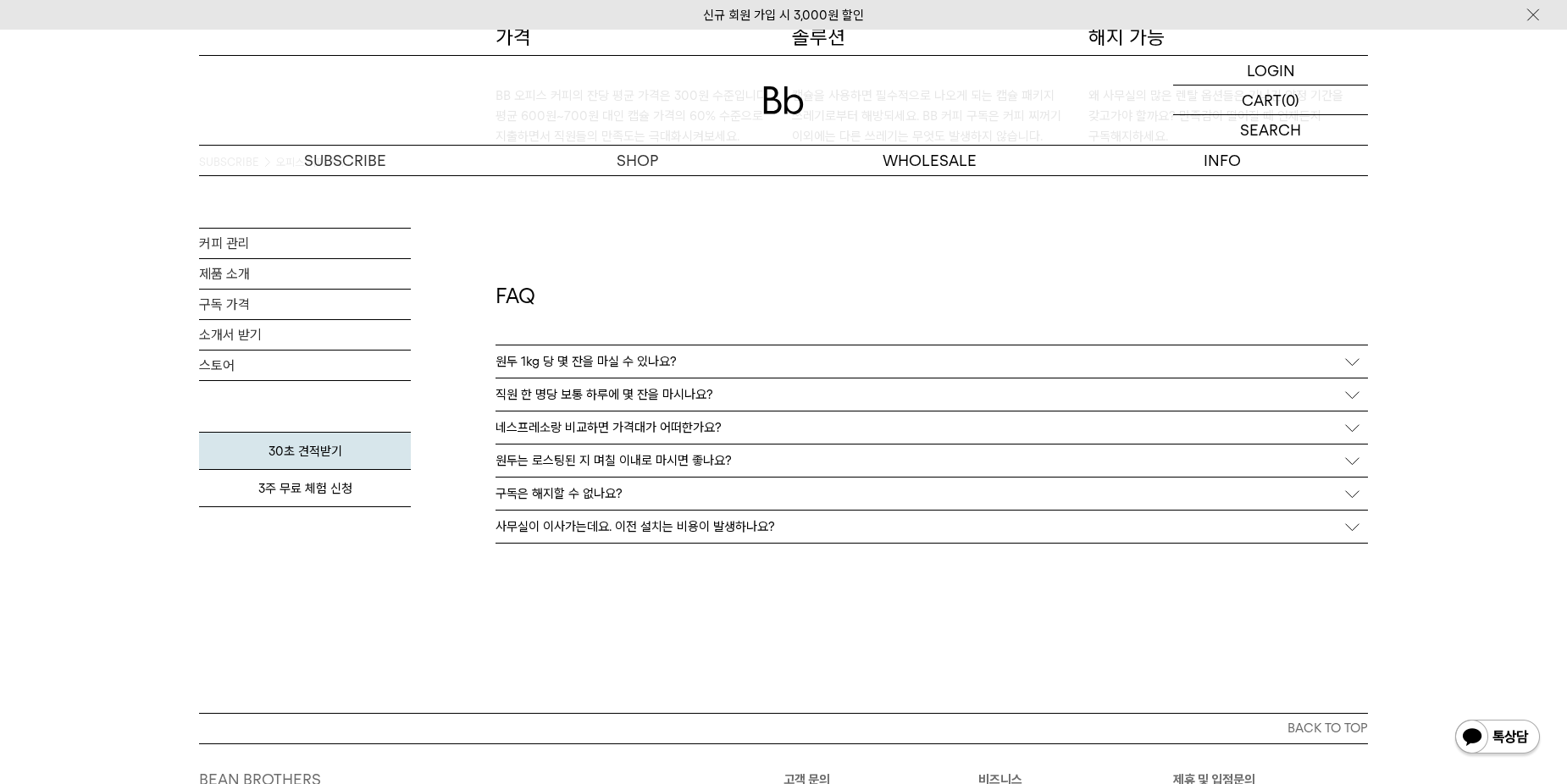
scroll to position [3006, 0]
click at [641, 460] on p "원두는 로스팅된 지 며칠 이내로 마시면 좋나요?" at bounding box center [614, 463] width 236 height 15
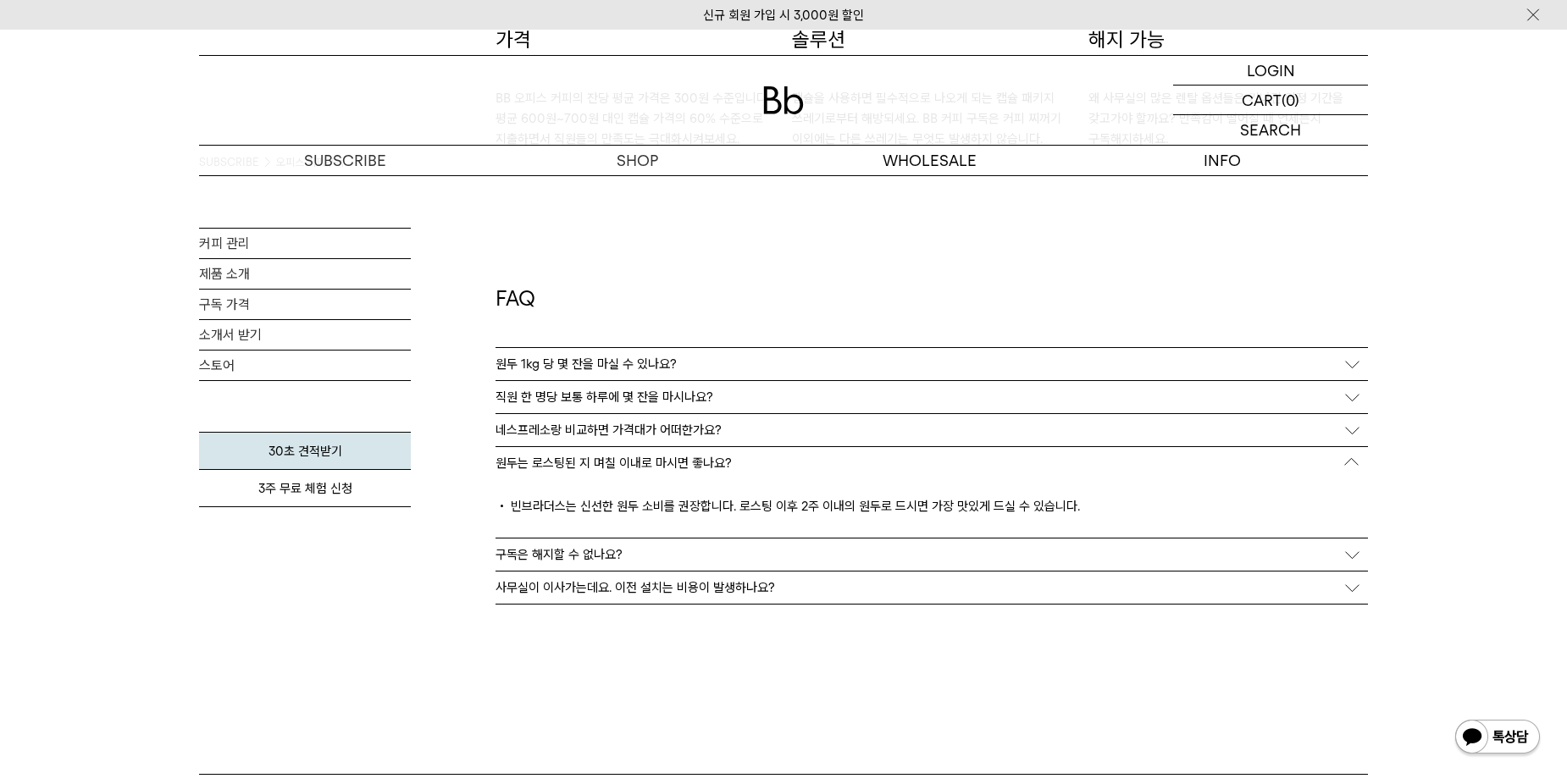
click at [654, 395] on p "직원 한 명당 보통 하루에 몇 잔을 마시나요?" at bounding box center [604, 397] width 217 height 15
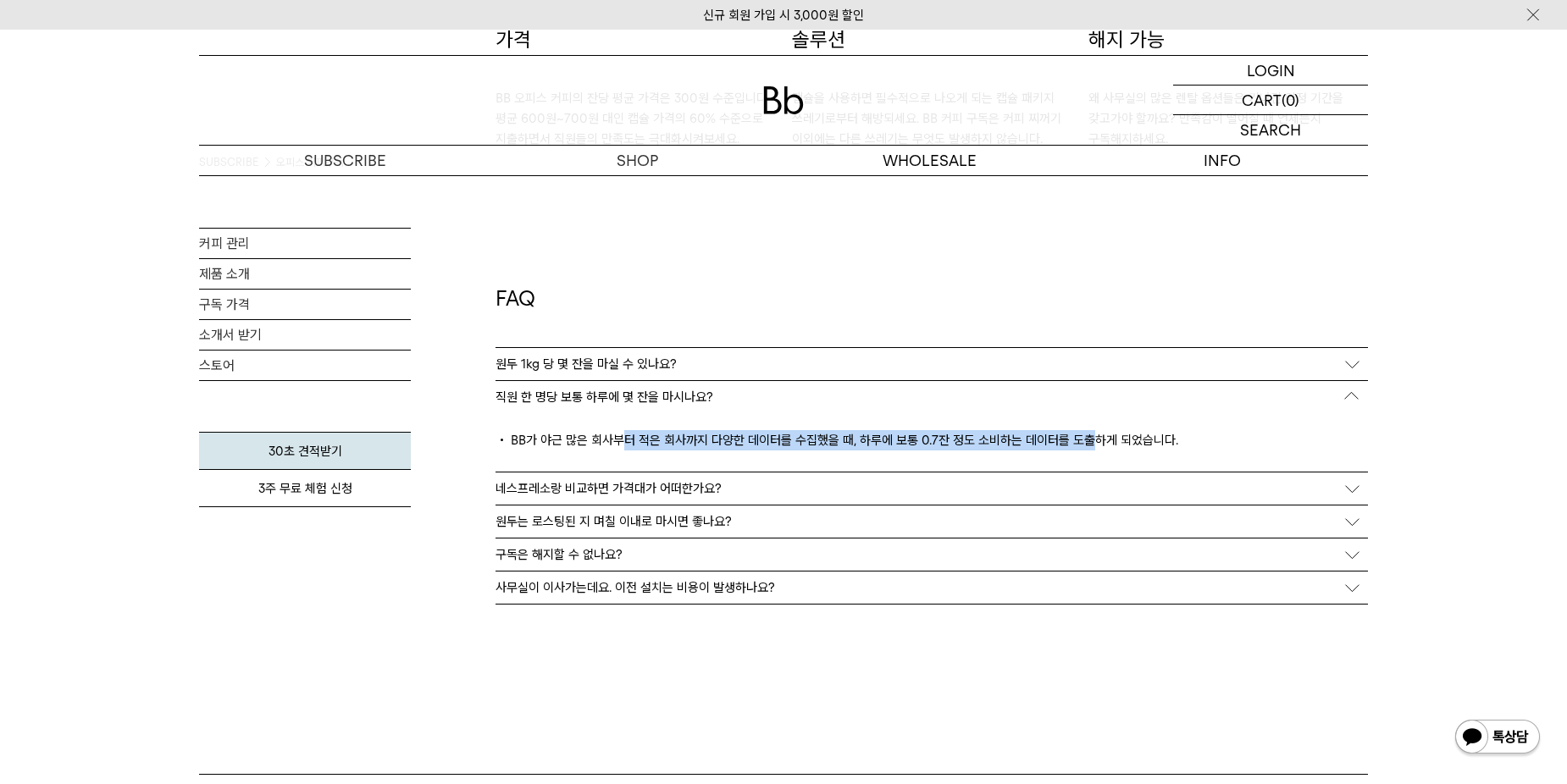
drag, startPoint x: 623, startPoint y: 432, endPoint x: 1090, endPoint y: 440, distance: 467.1
click at [1090, 440] on p "BB가 야근 많은 회사부터 적은 회사까지 다양한 데이터를 수집했을 때, 하루에 보통 0.7잔 정도 소비하는 데이터를 도출하게 되었습니다." at bounding box center [932, 442] width 873 height 24
click at [562, 495] on p "네스프레소랑 비교하면 가격대가 어떠한가요?" at bounding box center [608, 488] width 226 height 15
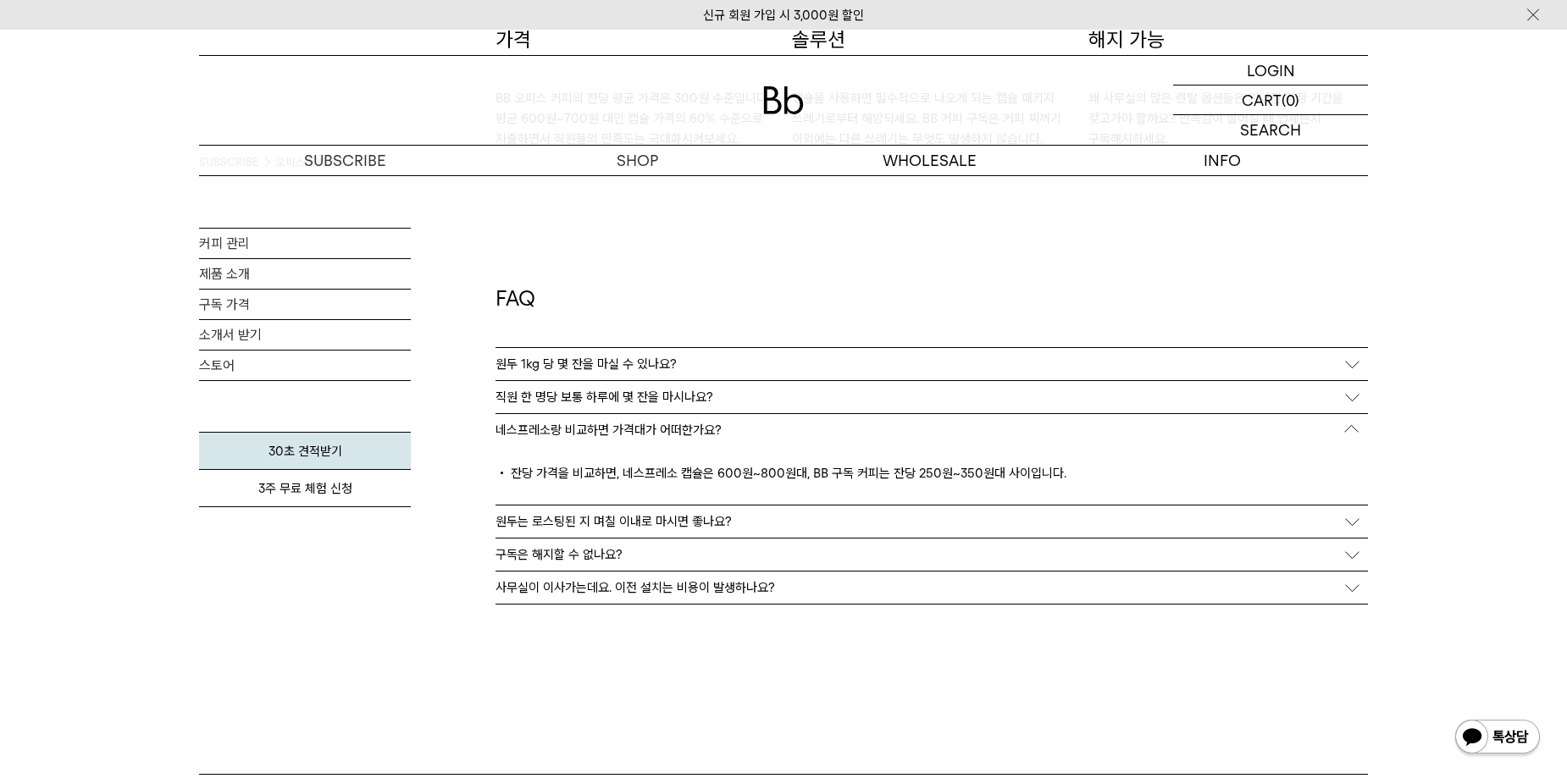
click at [712, 361] on div "원두 1kg 당 몇 잔을 마실 수 있나요?" at bounding box center [932, 364] width 873 height 32
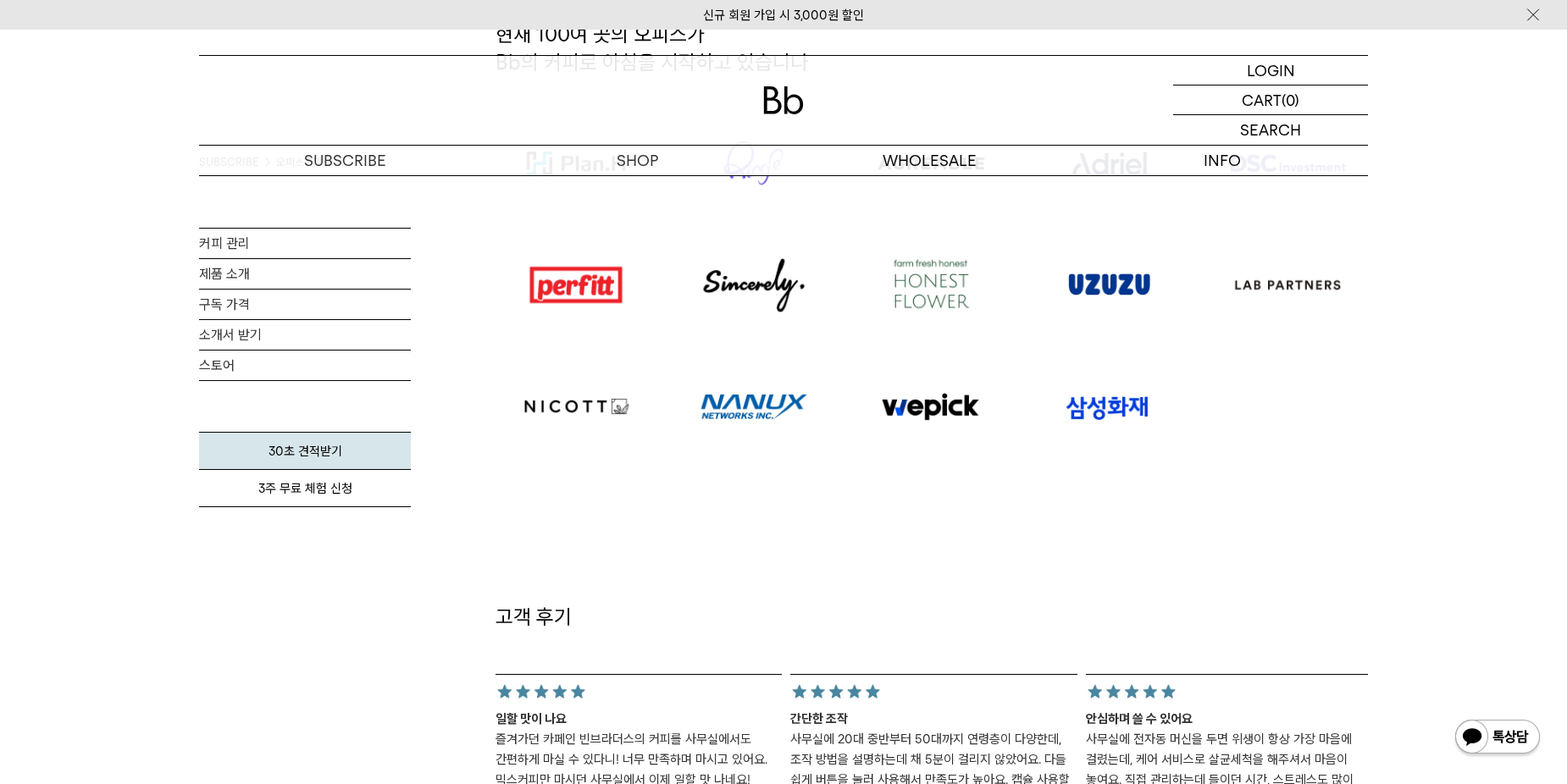
scroll to position [1143, 0]
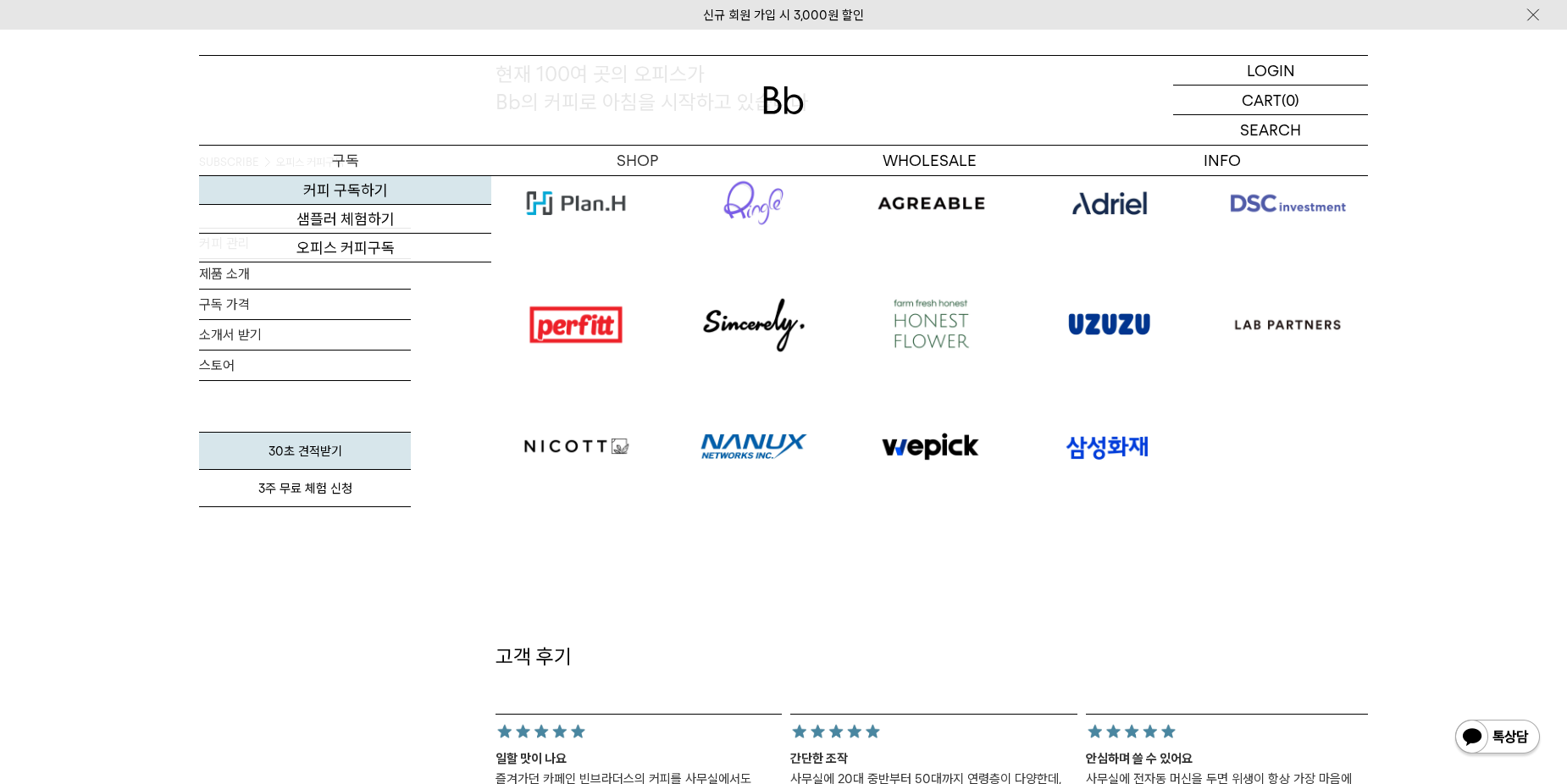
click at [310, 185] on link "커피 구독하기" at bounding box center [345, 190] width 292 height 29
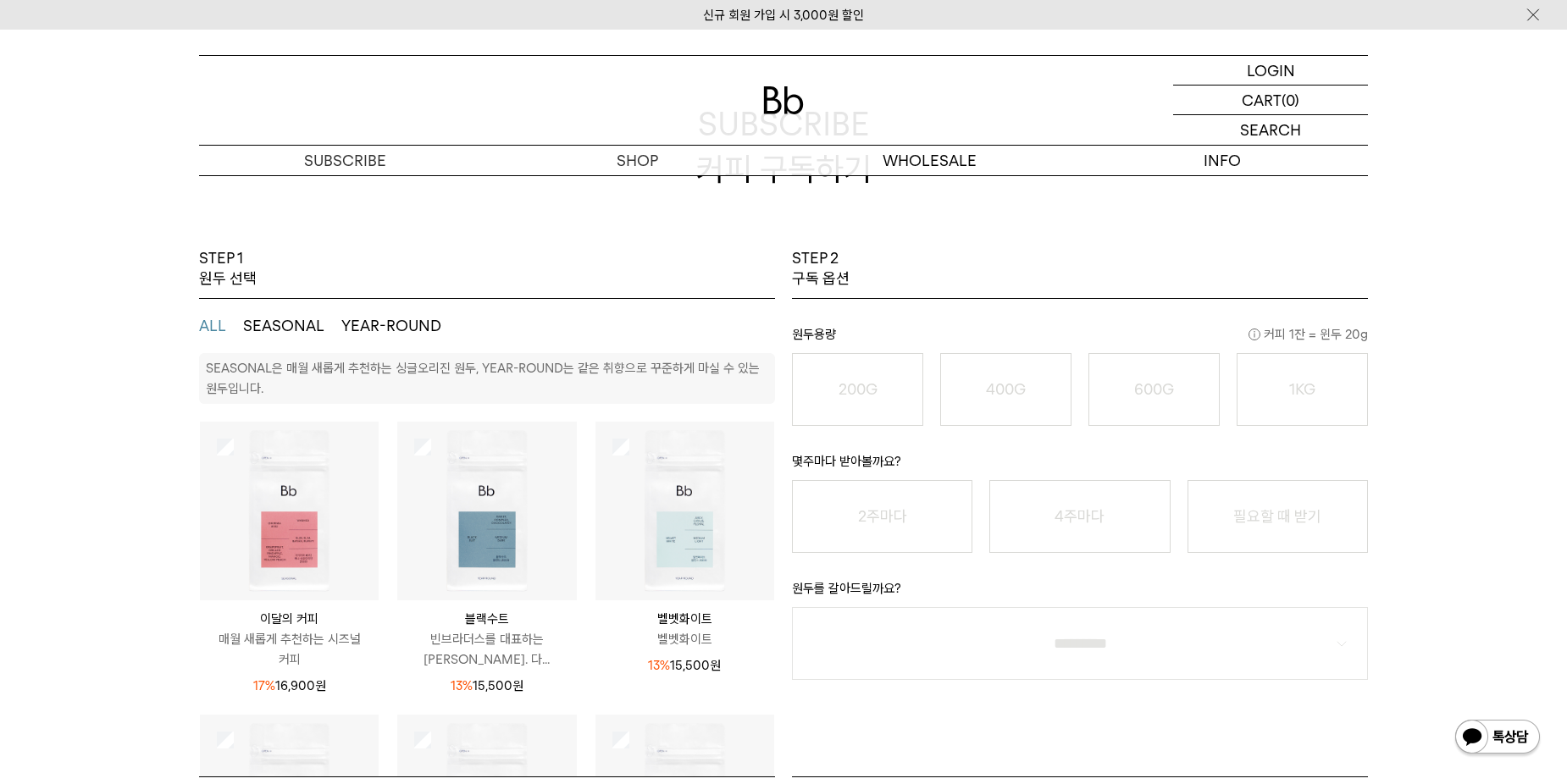
scroll to position [170, 0]
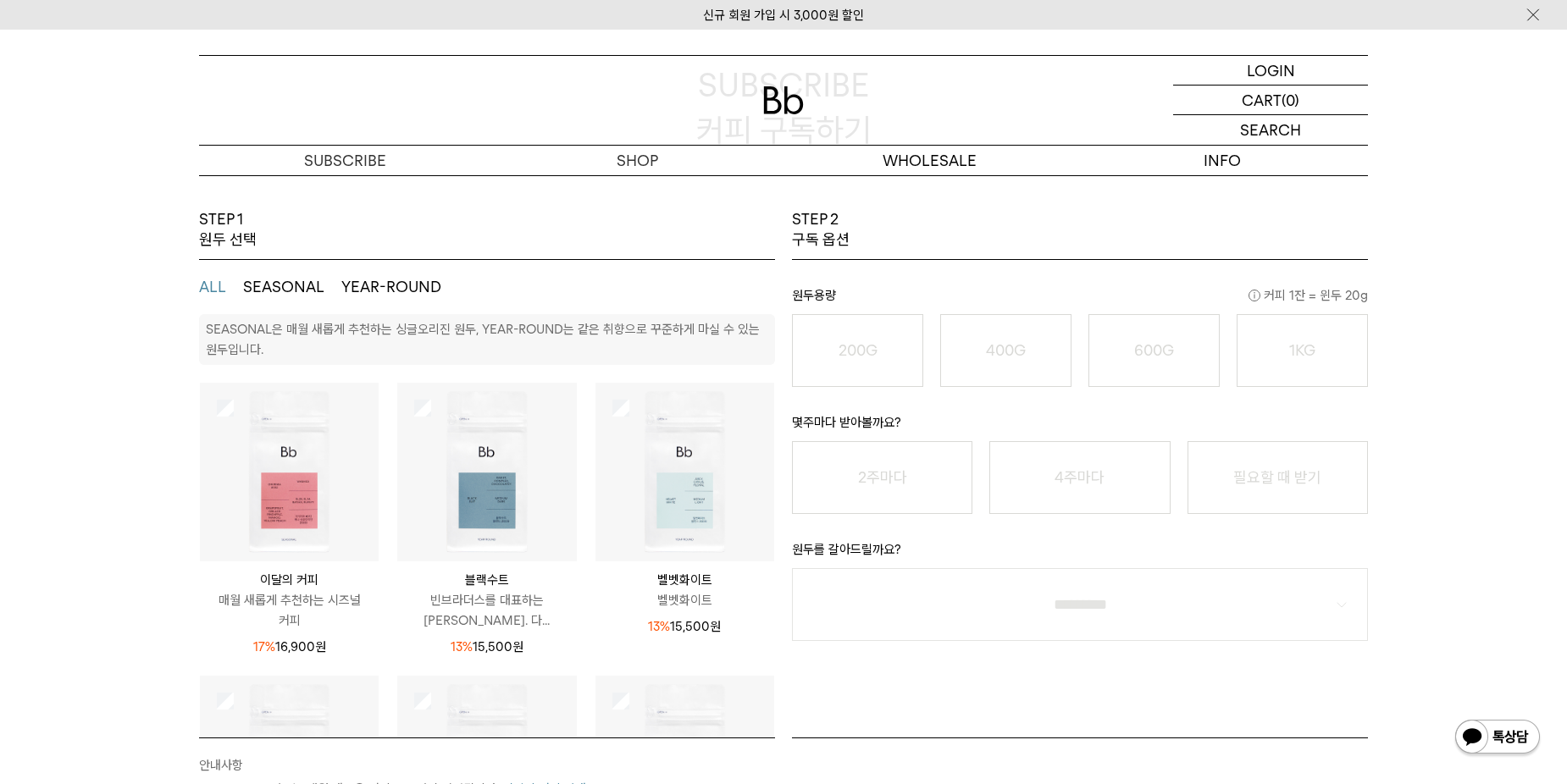
click at [279, 294] on button "SEASONAL" at bounding box center [283, 288] width 82 height 21
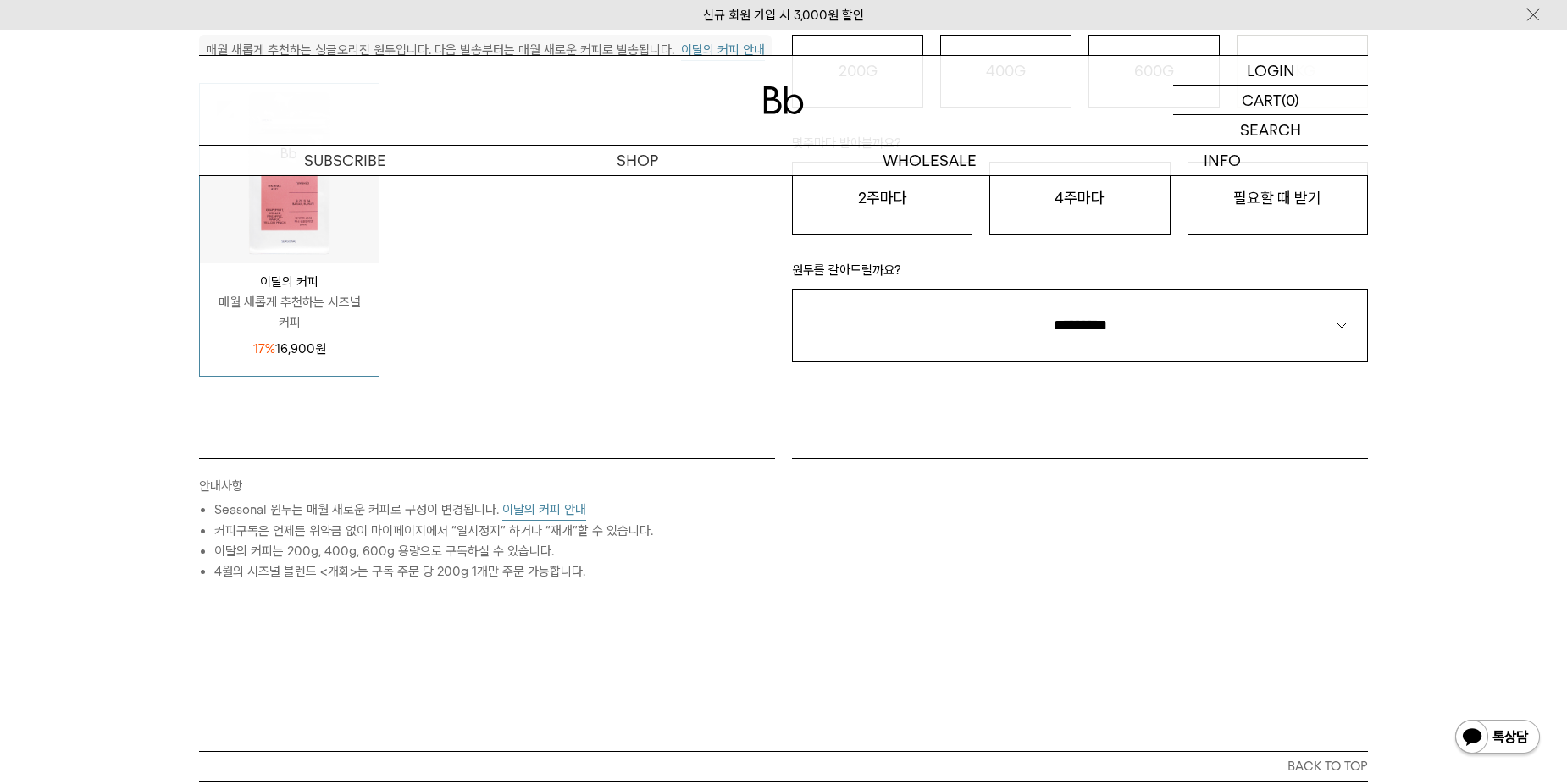
scroll to position [593, 0]
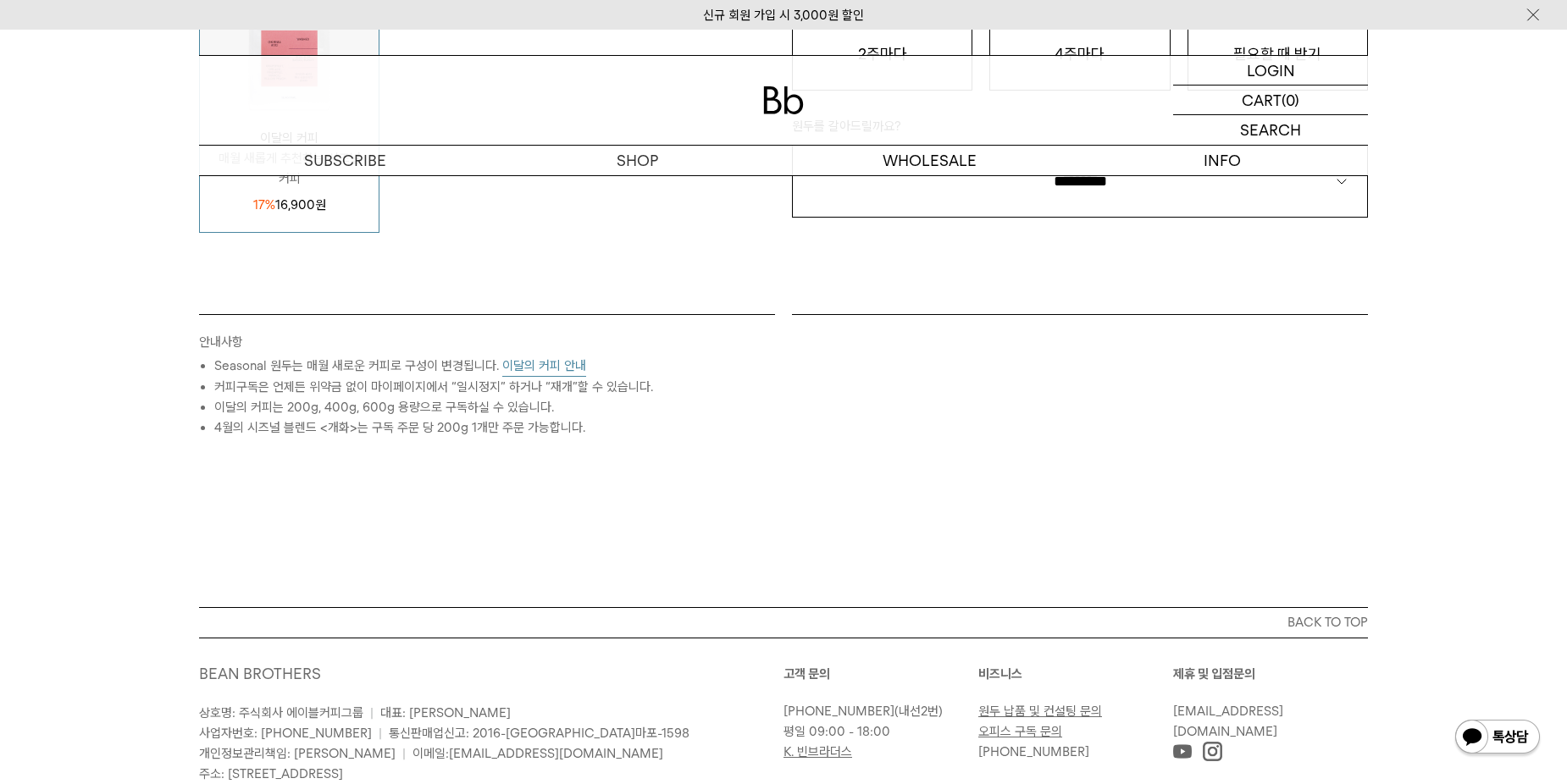
click at [523, 377] on li "커피구독은 언제든 위약금 없이 마이페이지에서 “일시정지” 하거나 “재개”할 수 있습니다." at bounding box center [495, 387] width 560 height 21
click at [534, 367] on button "이달의 커피 안내" at bounding box center [544, 366] width 83 height 22
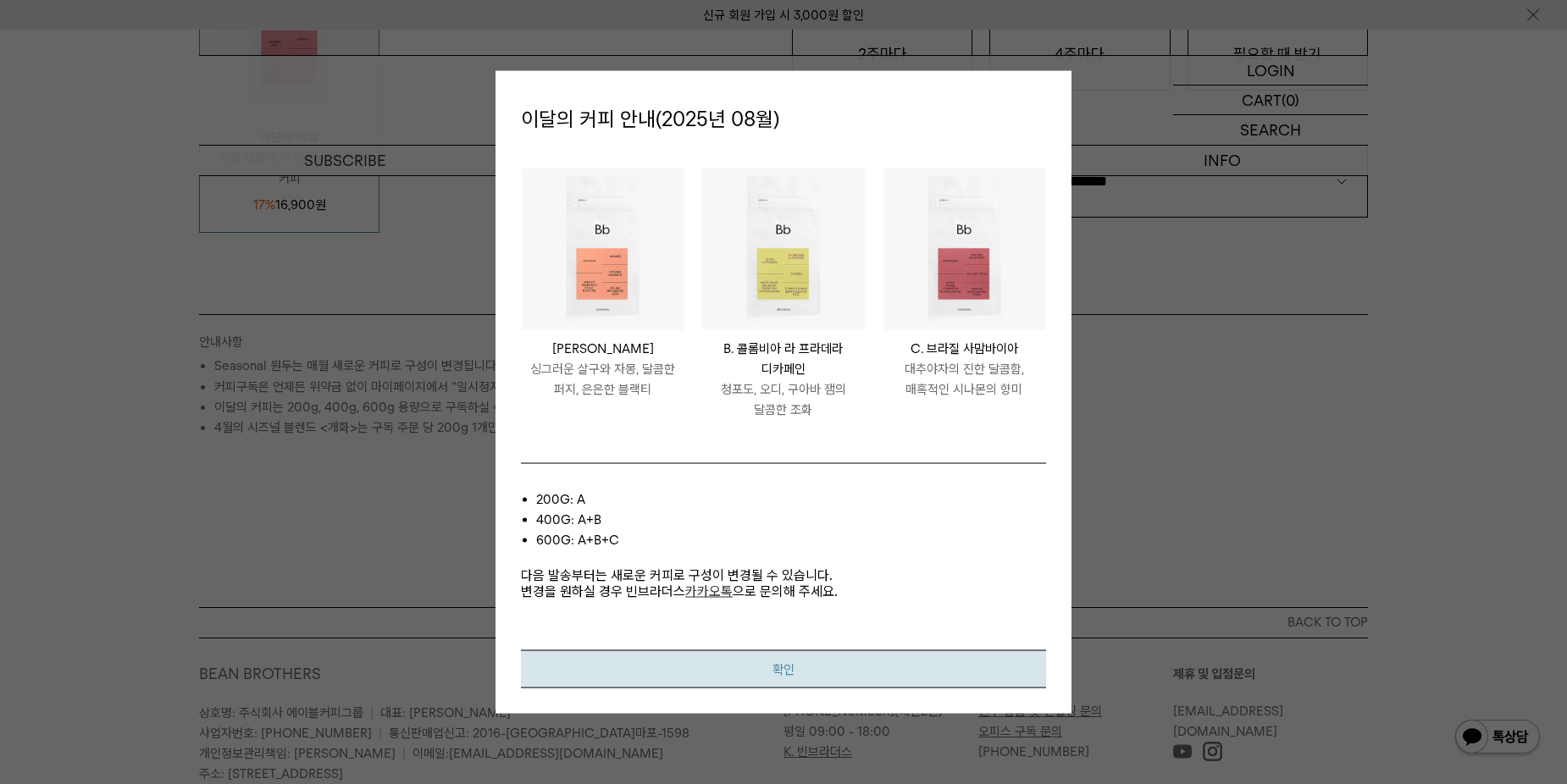
click at [728, 666] on button "확인" at bounding box center [784, 668] width 526 height 38
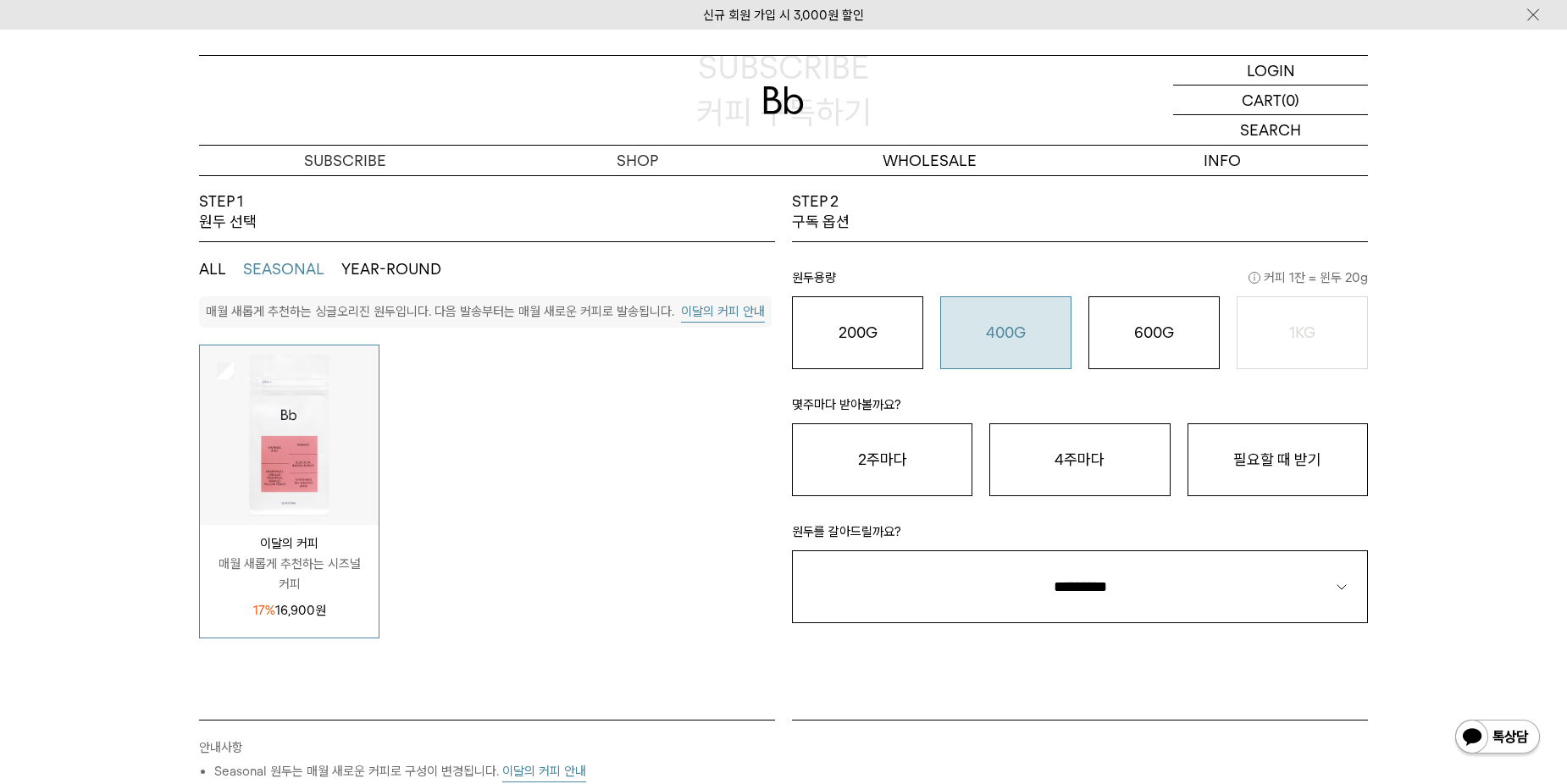
scroll to position [423, 0]
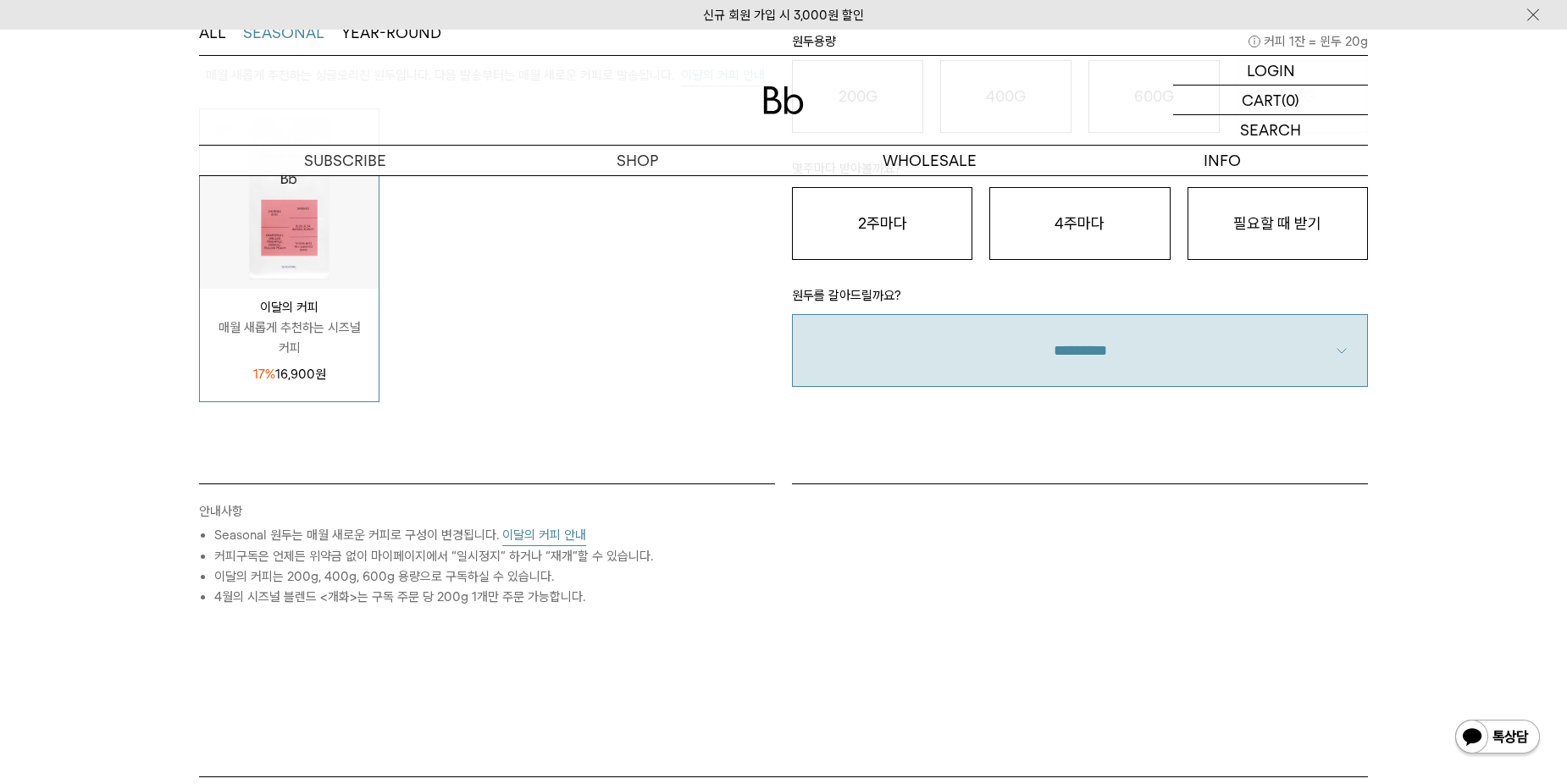
click at [1088, 351] on select "**********" at bounding box center [1080, 350] width 576 height 73
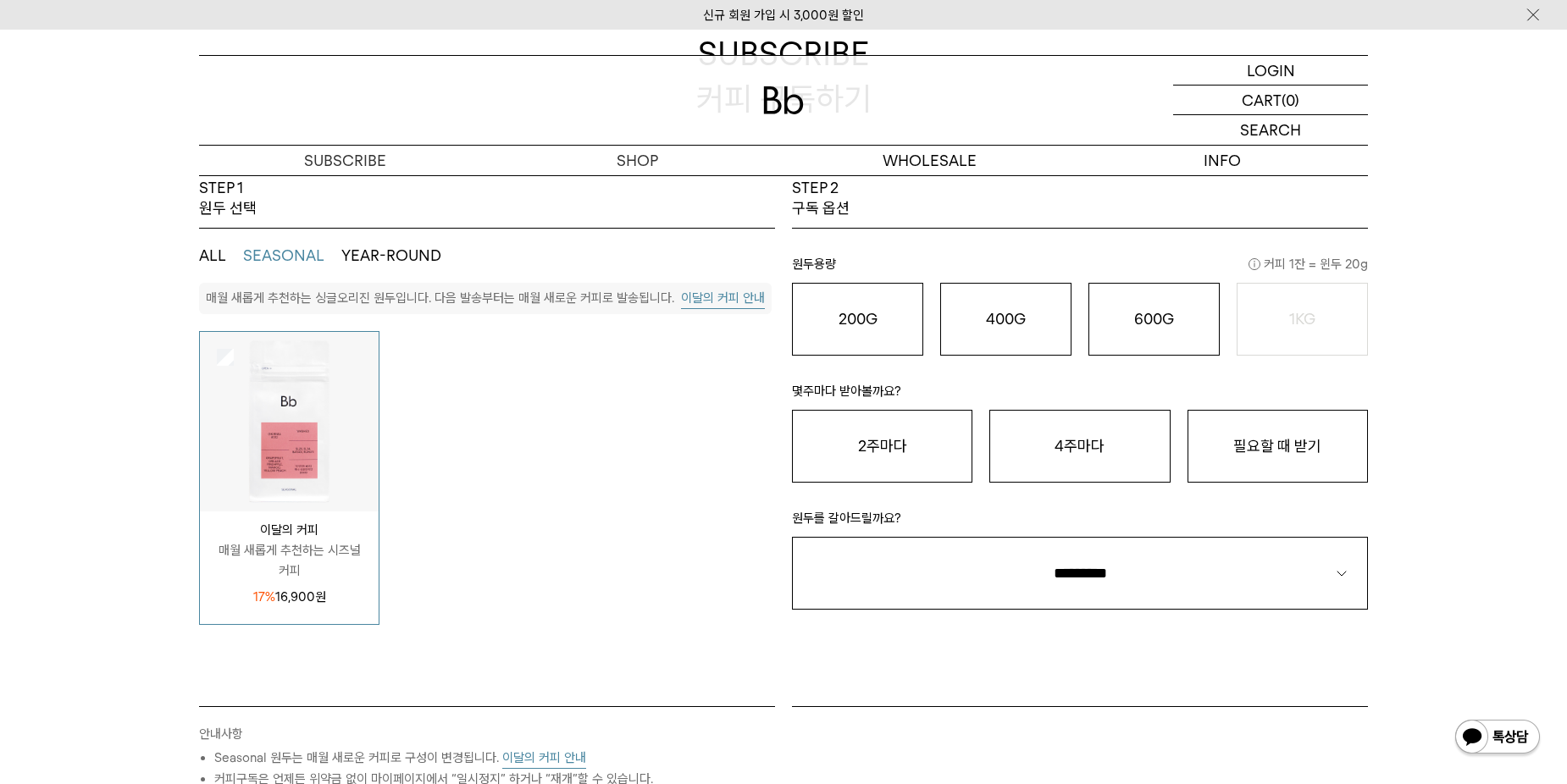
scroll to position [61, 0]
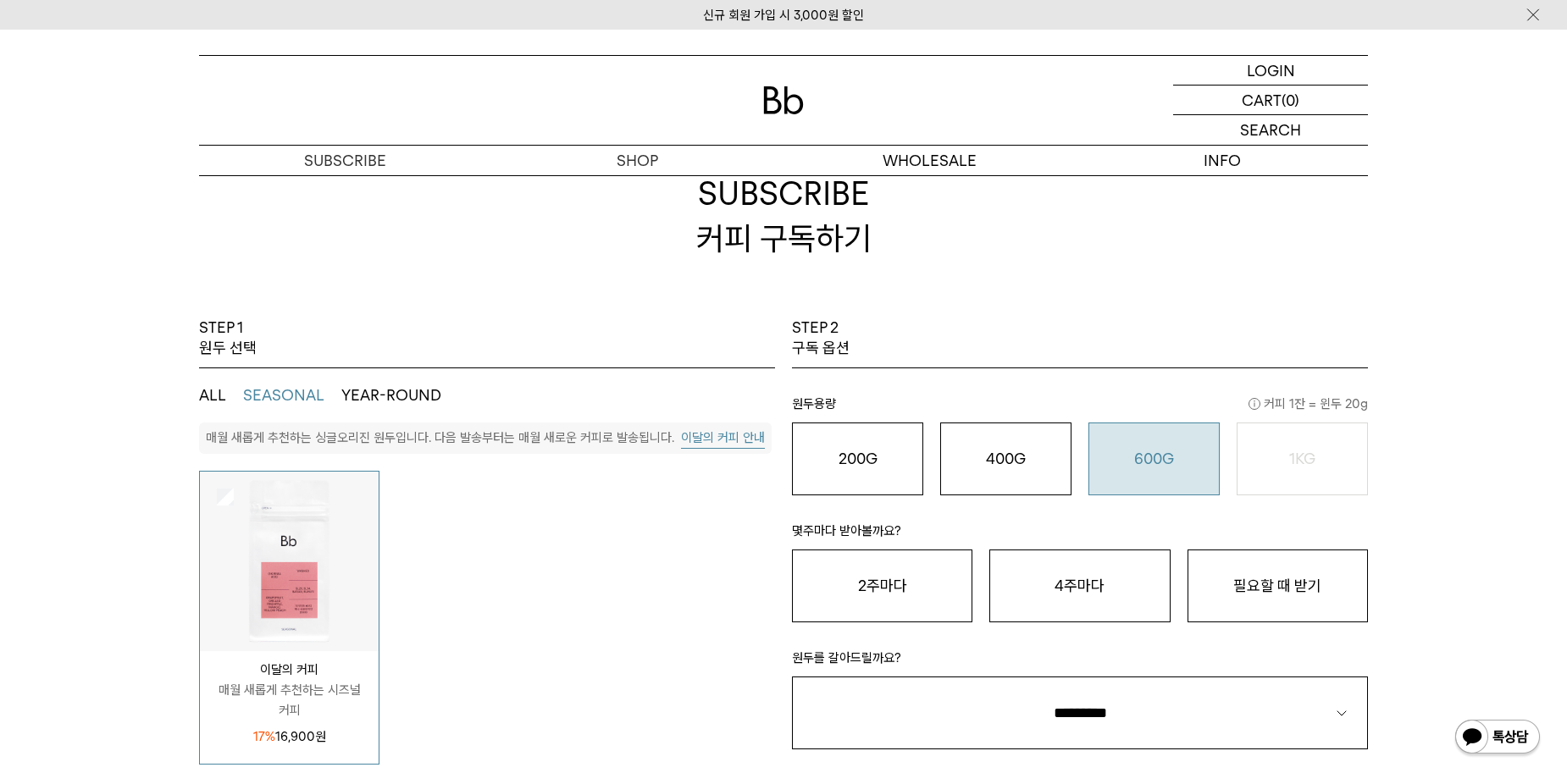
click at [1173, 464] on o "600G" at bounding box center [1155, 458] width 39 height 18
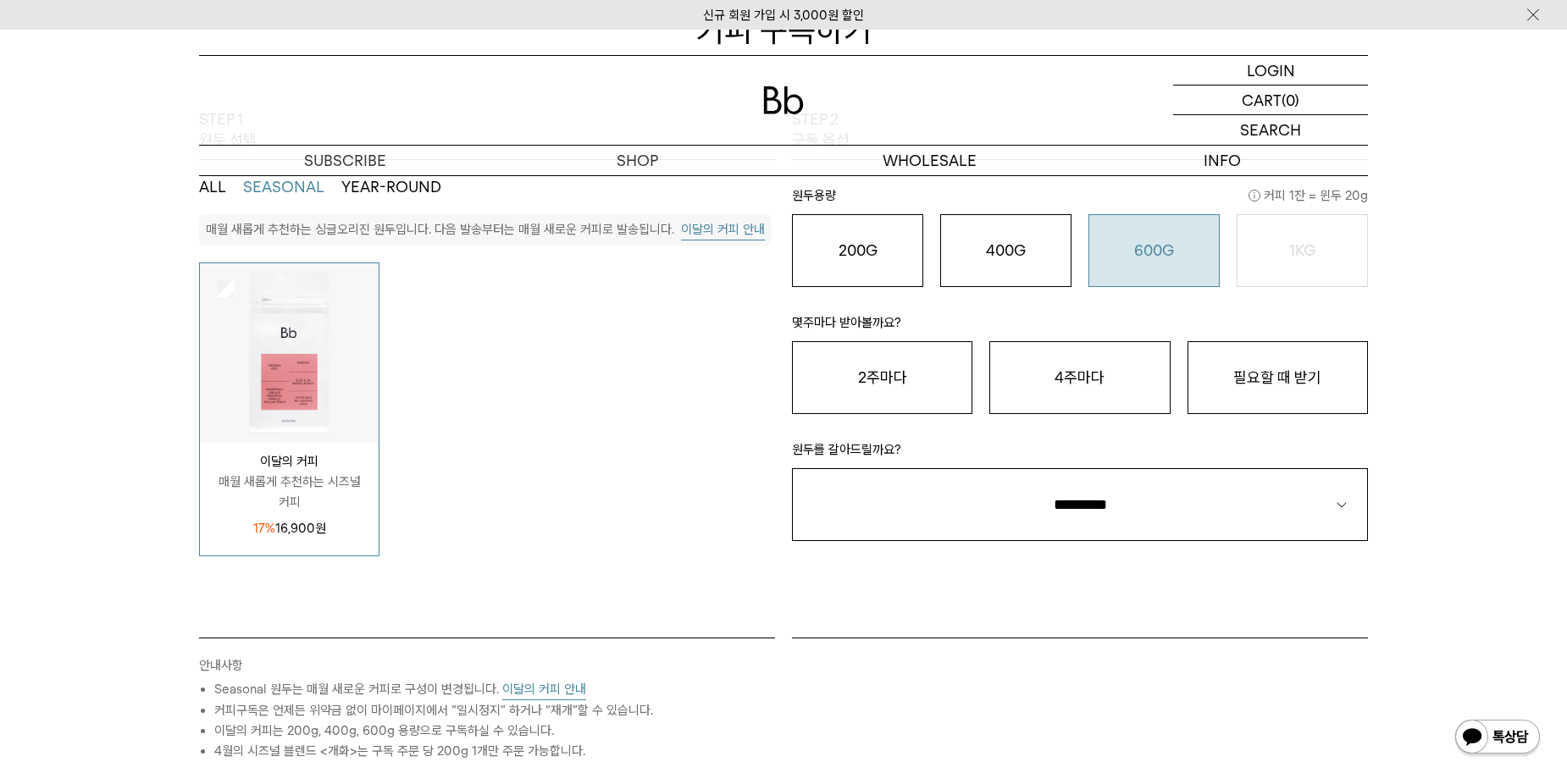
scroll to position [230, 0]
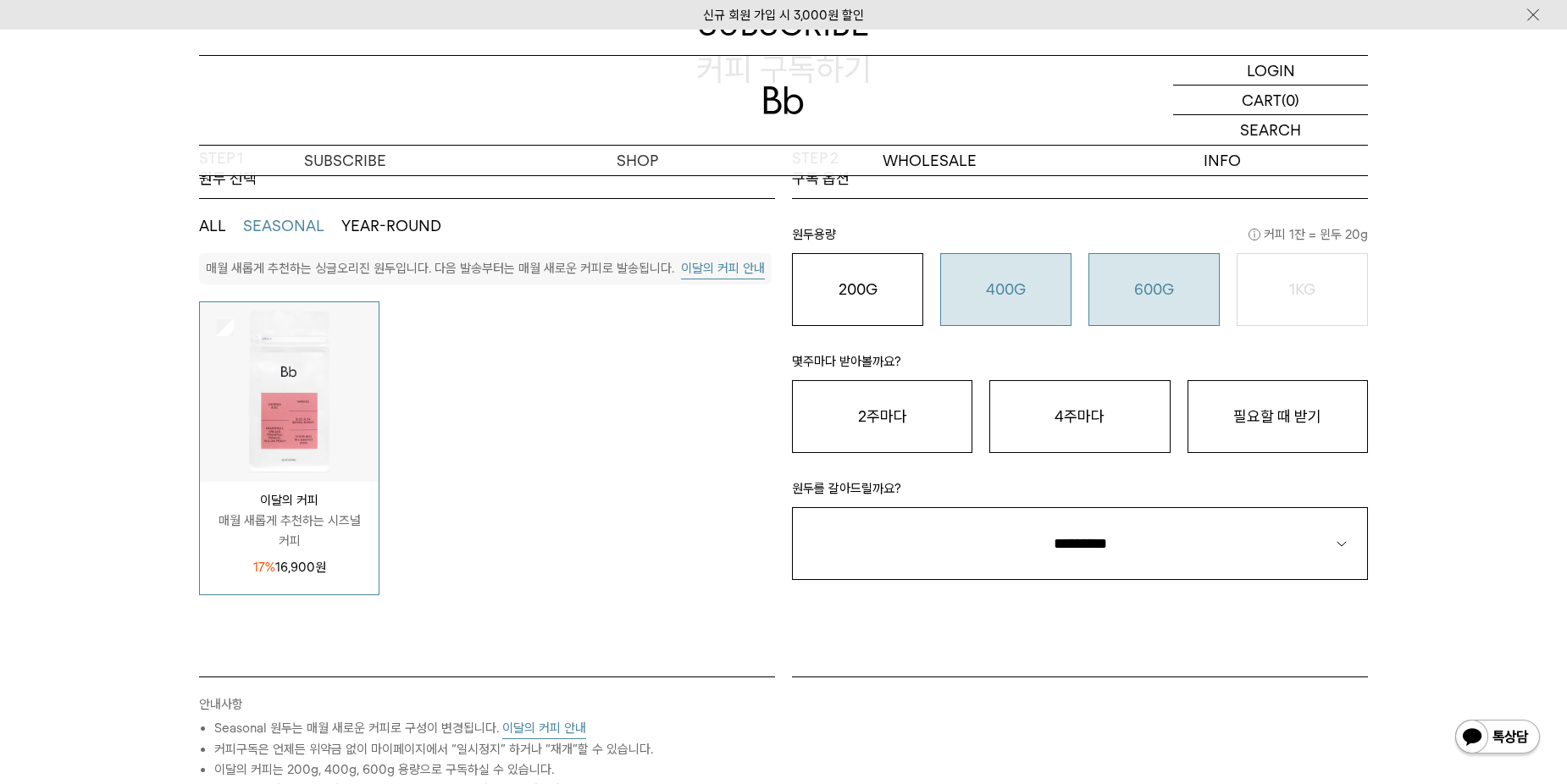
click at [984, 295] on div "400G 31,000 원" at bounding box center [1006, 289] width 112 height 21
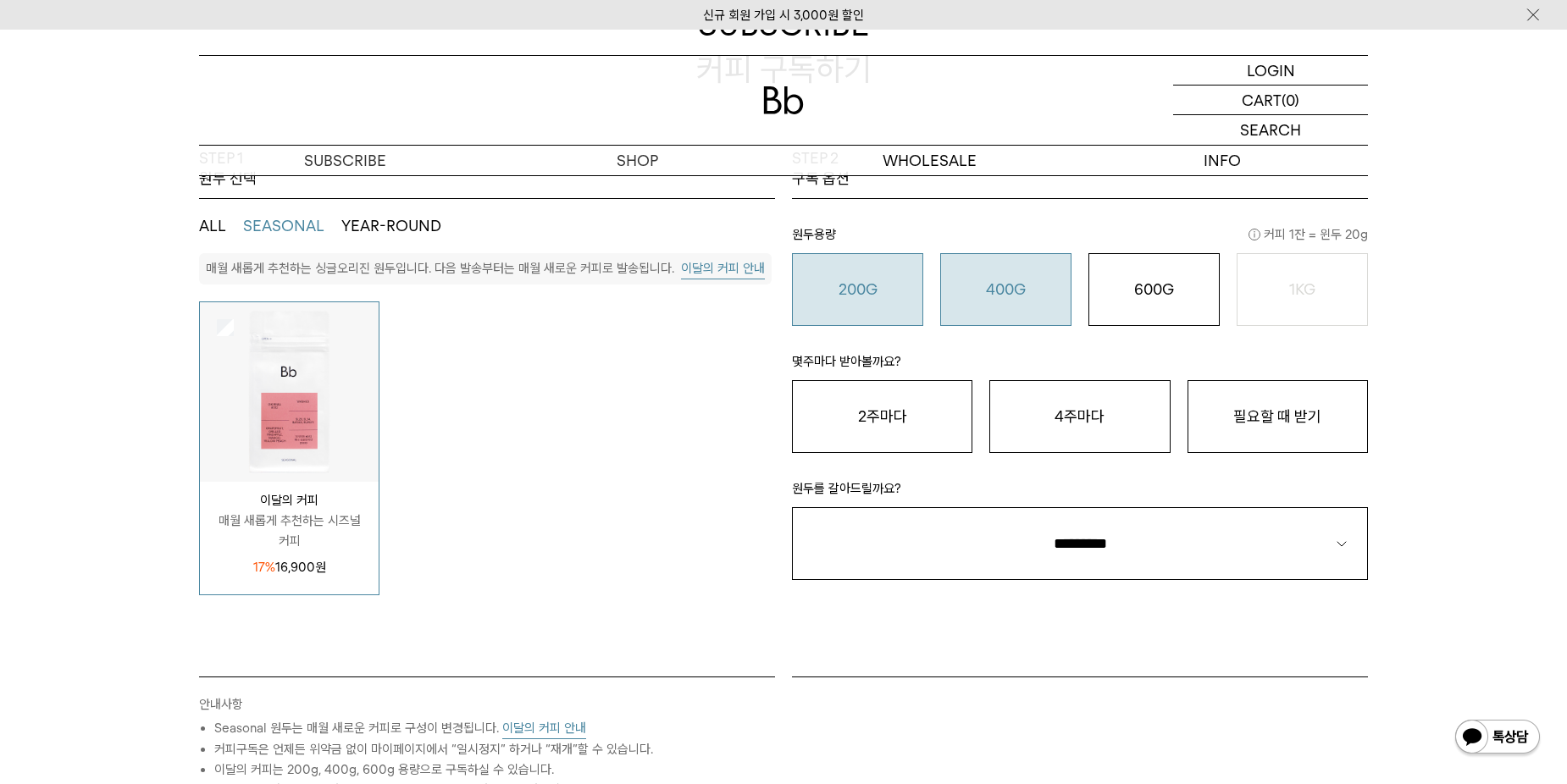
click at [890, 297] on div "200G 16,900 원" at bounding box center [858, 289] width 112 height 21
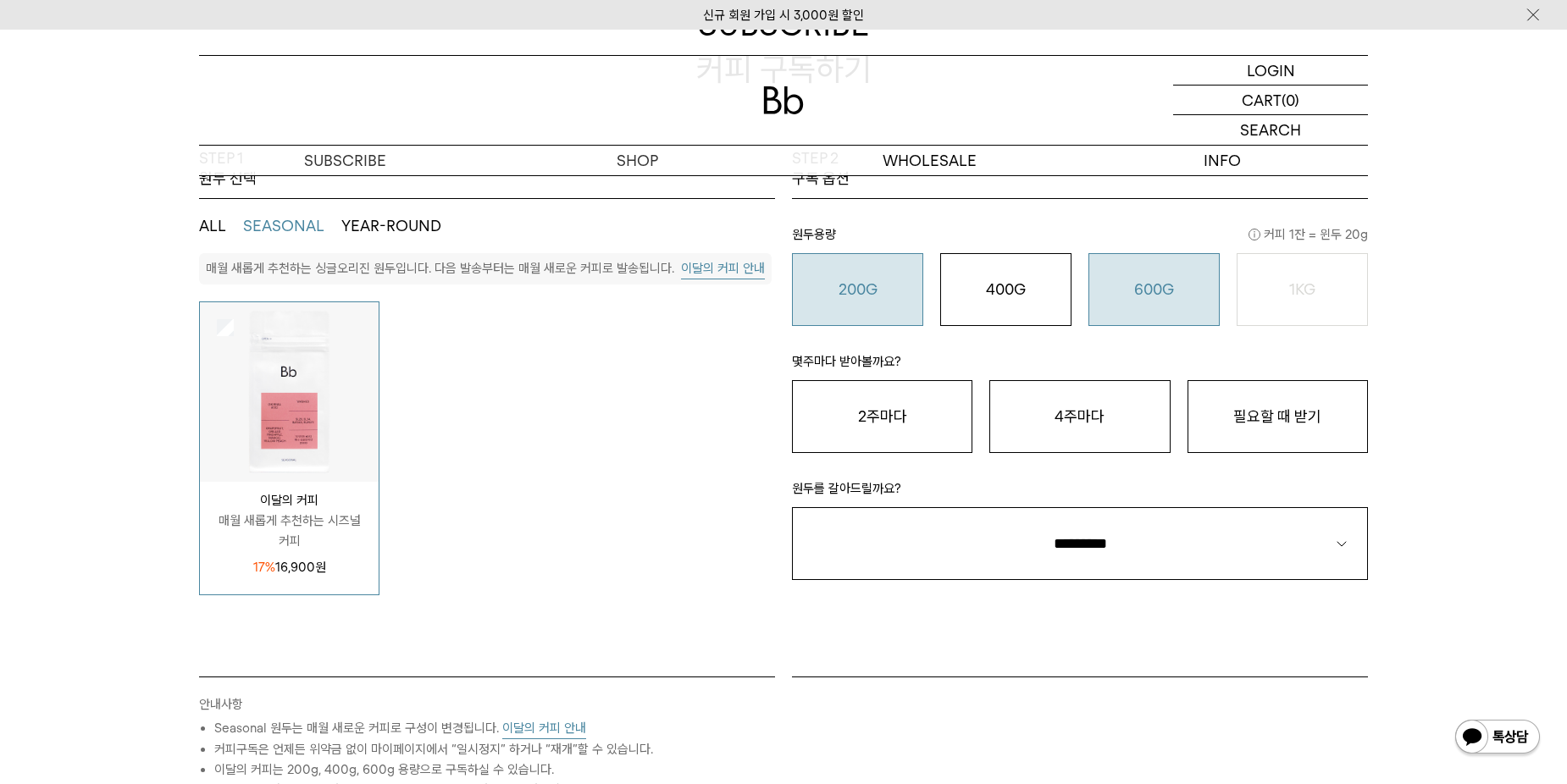
click at [1181, 293] on div "600G 43,000 원" at bounding box center [1155, 289] width 112 height 21
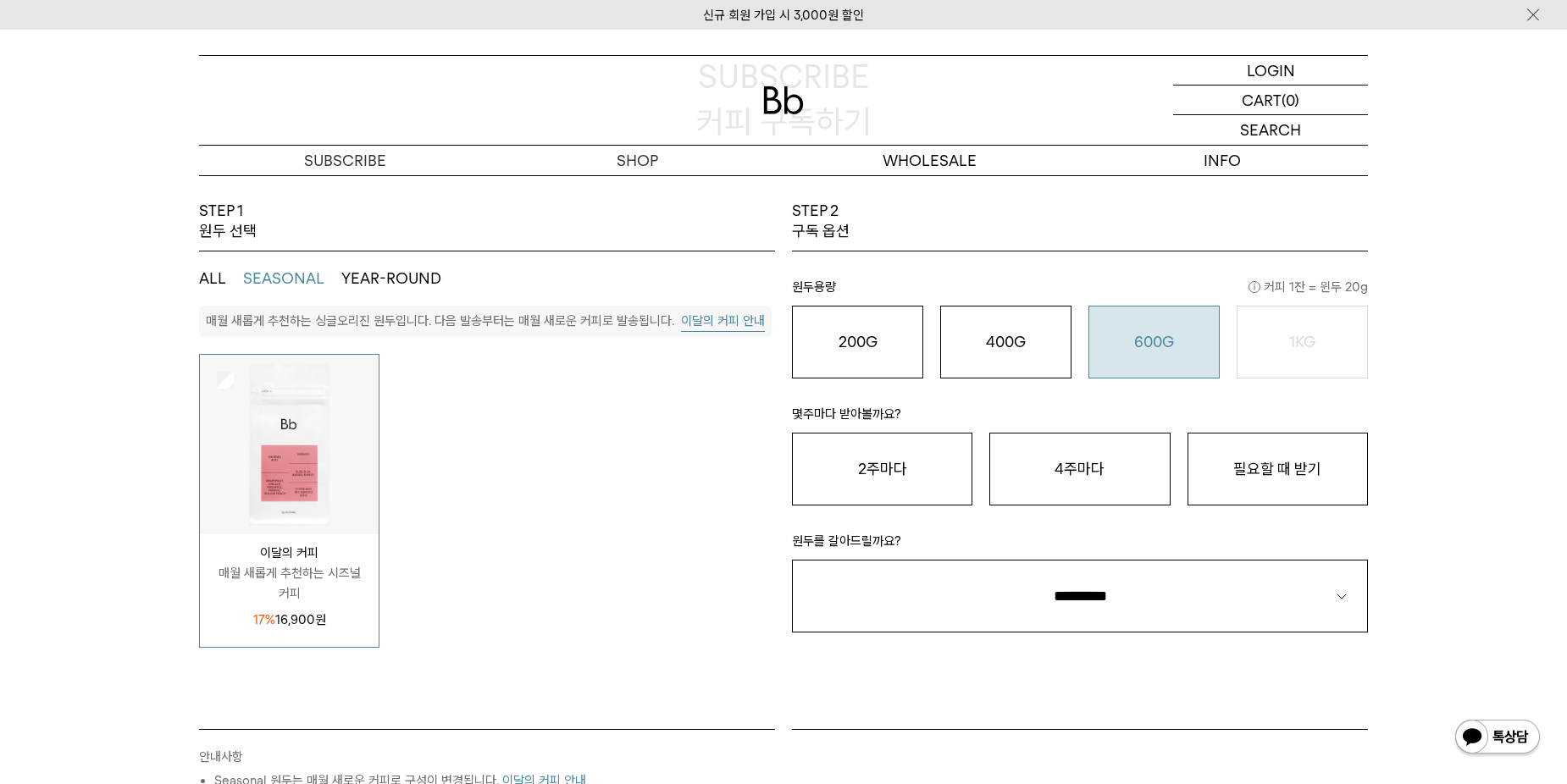
scroll to position [61, 0]
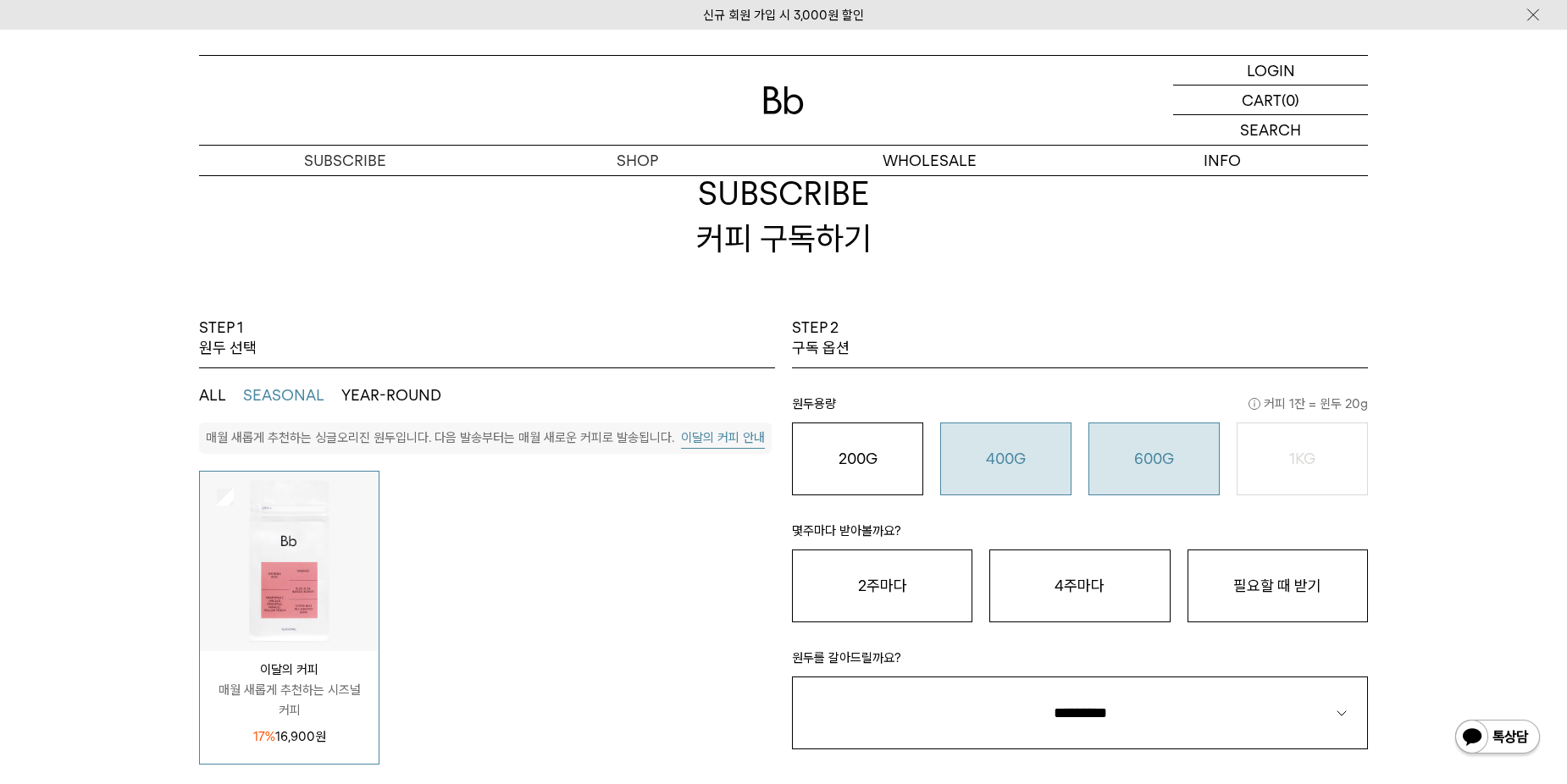
click at [1057, 472] on button "400G 31,000 원" at bounding box center [1006, 459] width 131 height 73
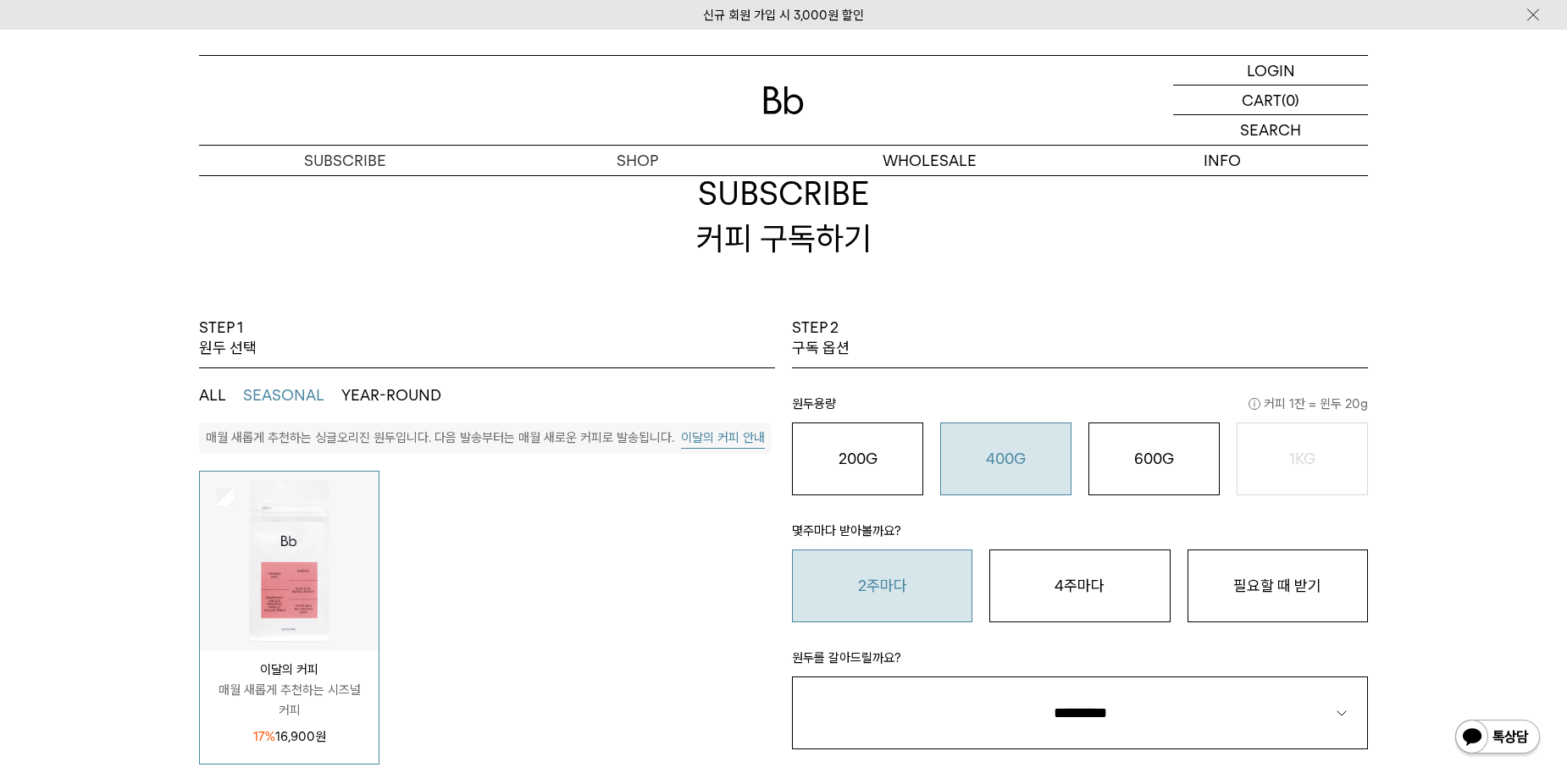
click at [828, 572] on button "2주마다" at bounding box center [882, 586] width 181 height 73
click at [728, 440] on button "이달의 커피 안내" at bounding box center [723, 438] width 83 height 22
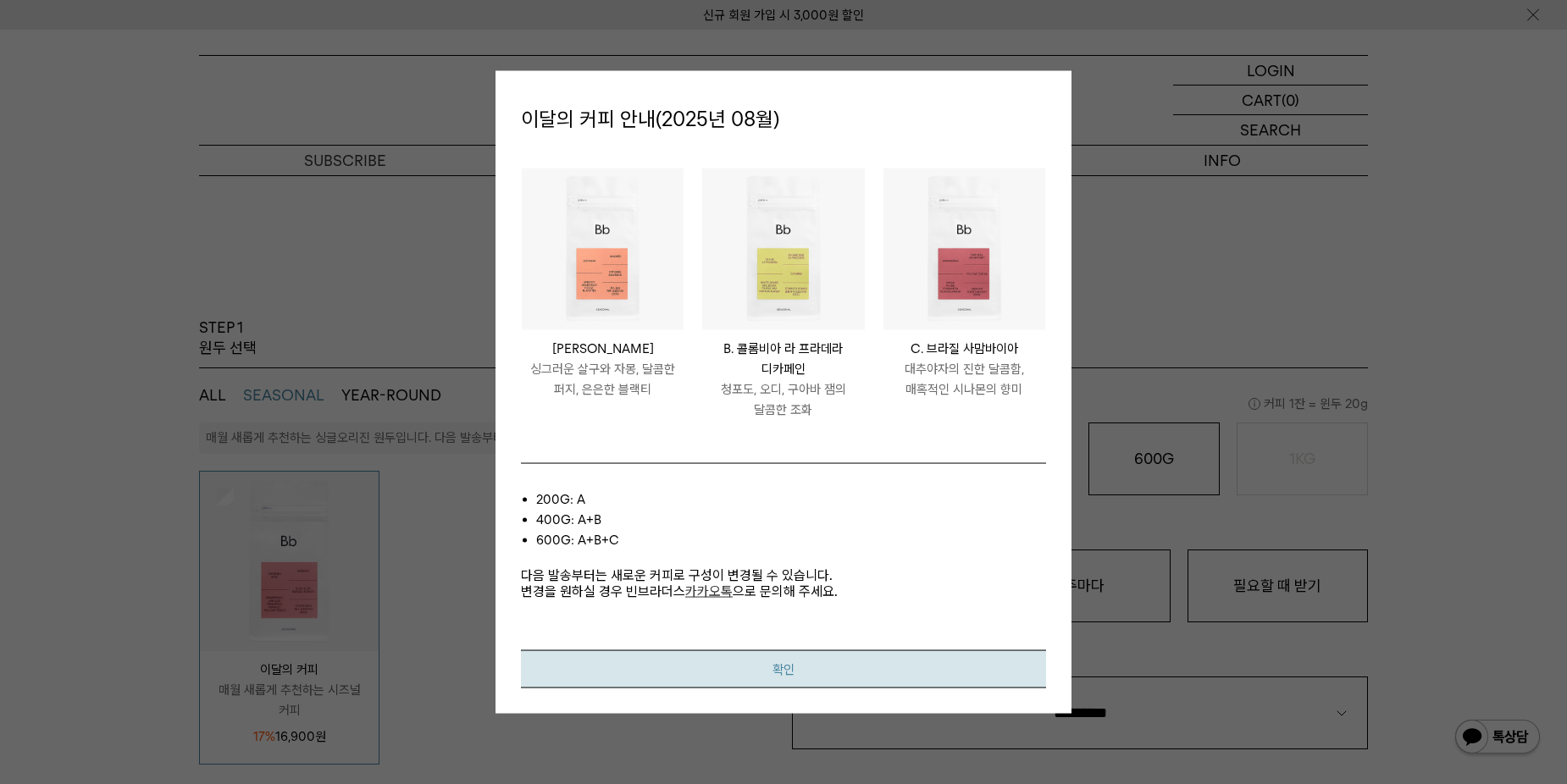
click at [683, 674] on button "확인" at bounding box center [784, 668] width 526 height 38
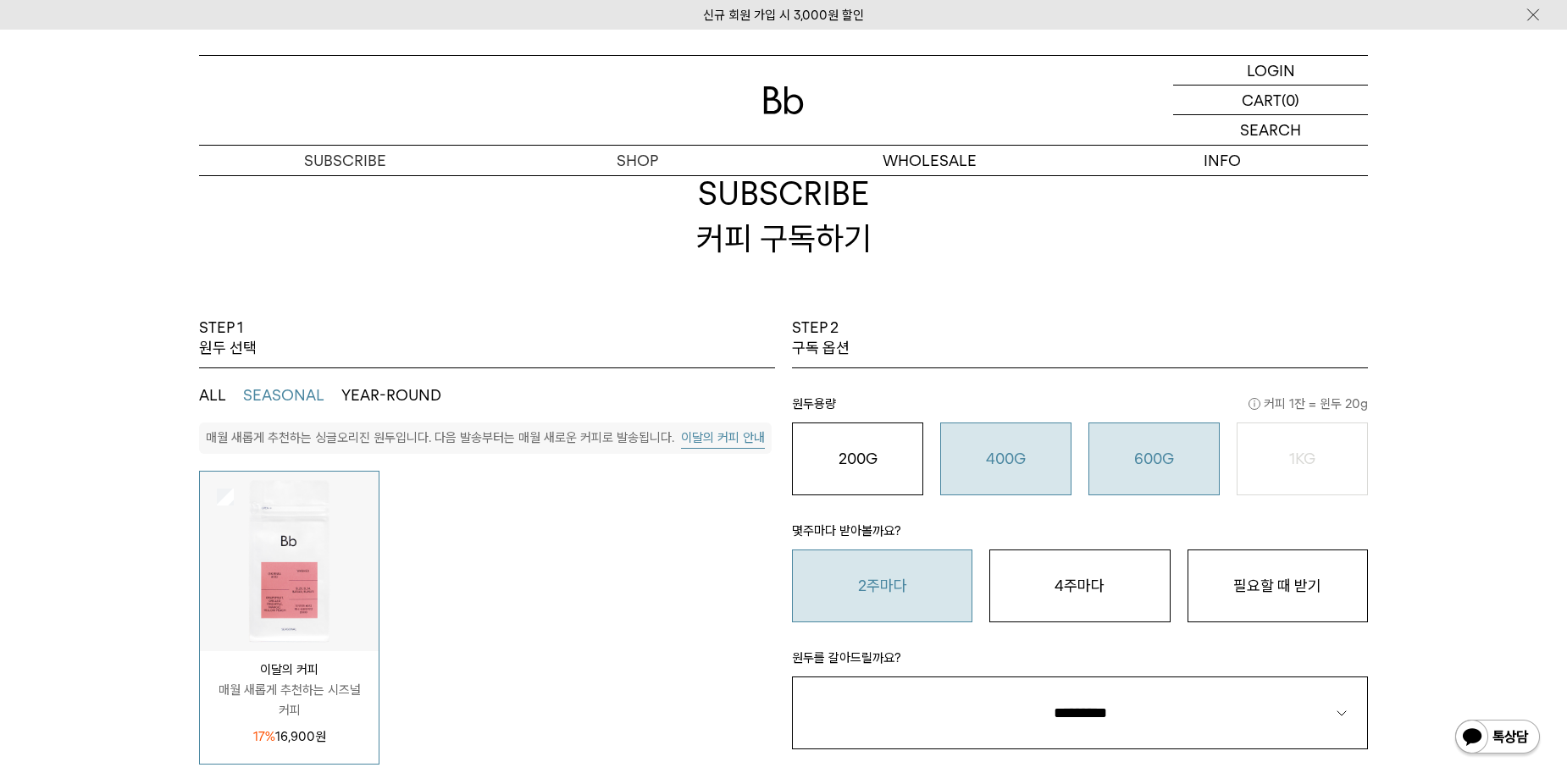
click at [1161, 480] on button "600G 43,000 원" at bounding box center [1155, 459] width 131 height 73
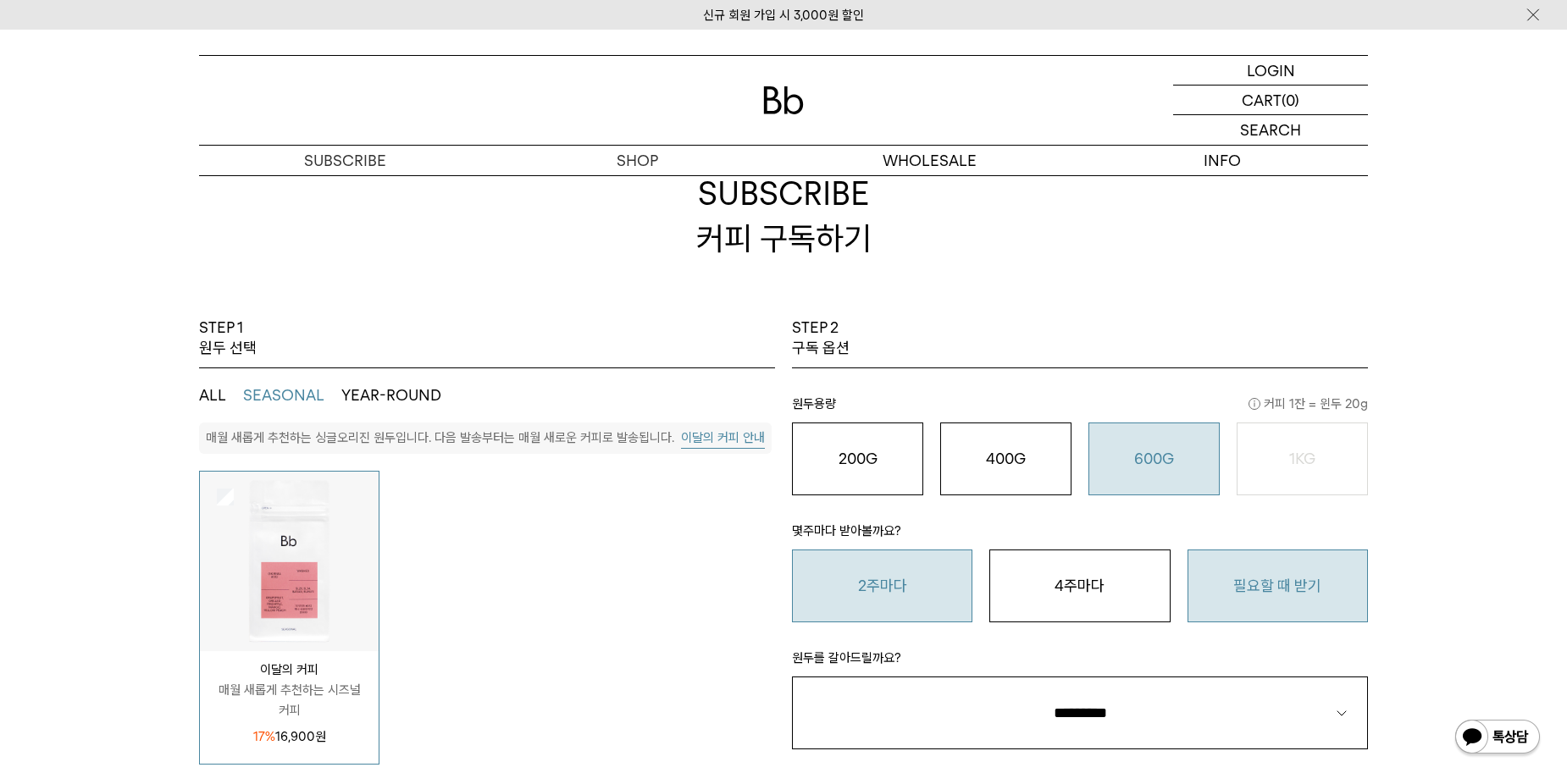
click at [1298, 594] on button "필요할 때 받기" at bounding box center [1277, 586] width 181 height 73
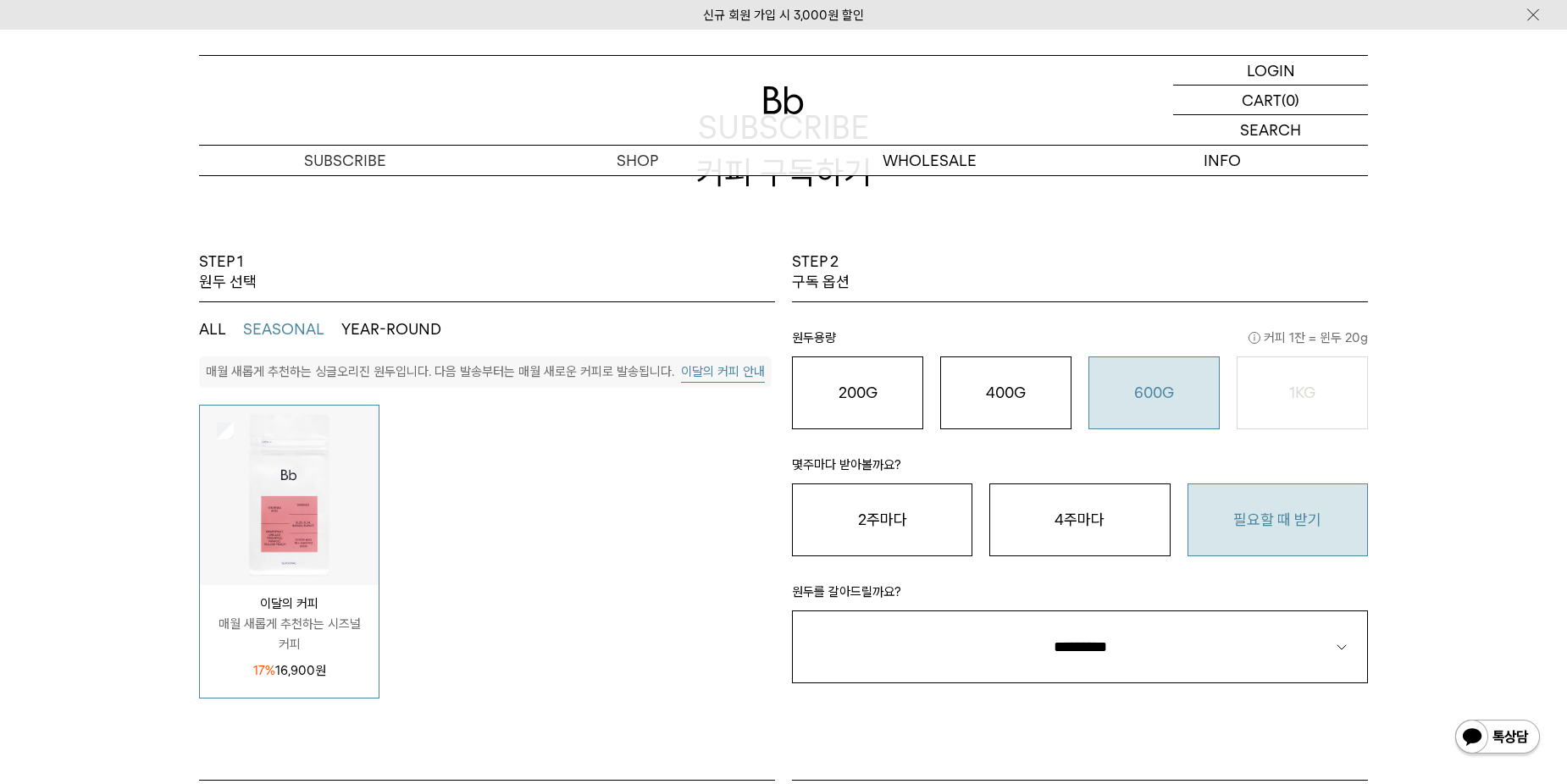
scroll to position [400, 0]
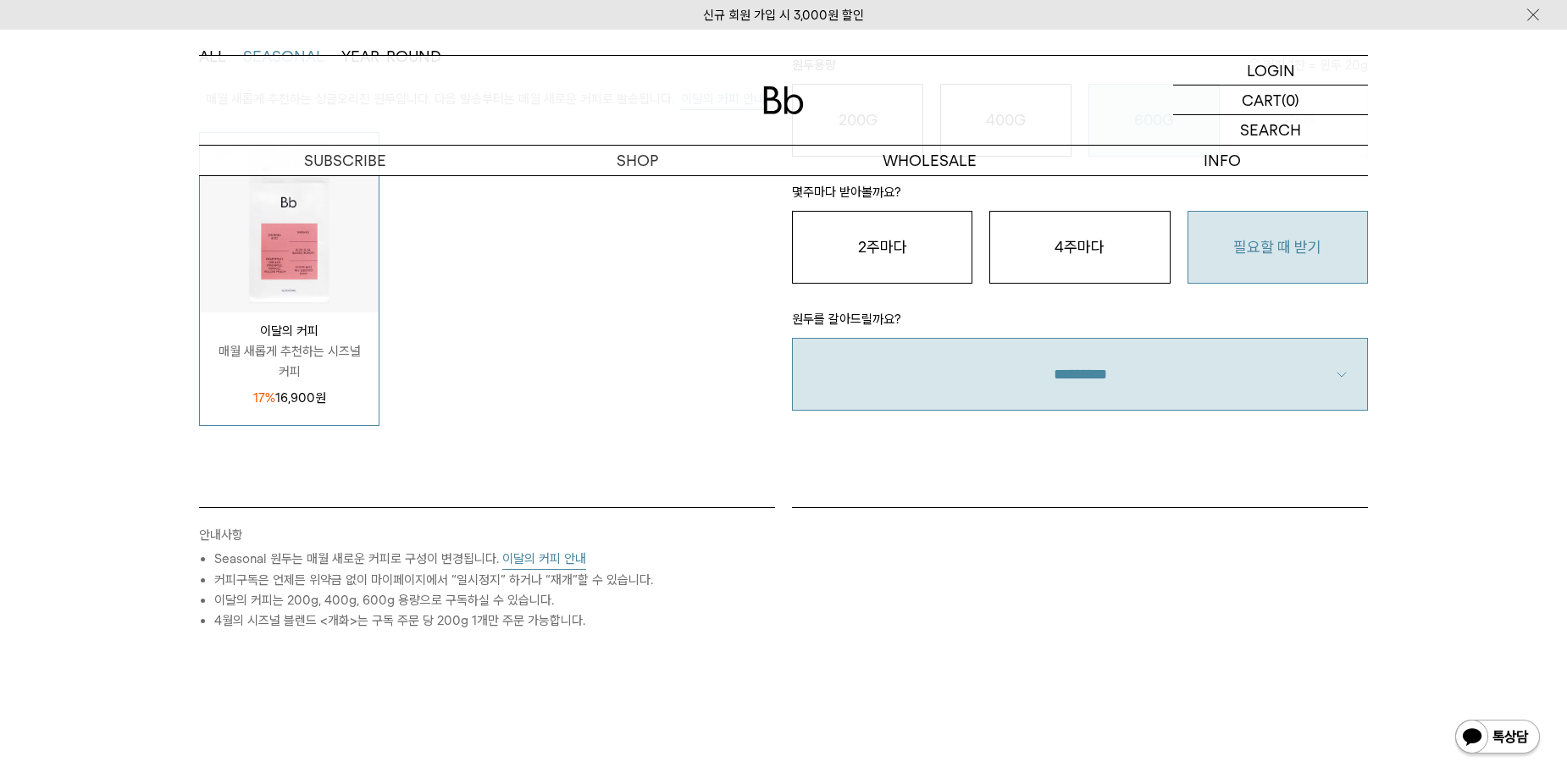
click at [1052, 362] on select "**********" at bounding box center [1080, 375] width 576 height 73
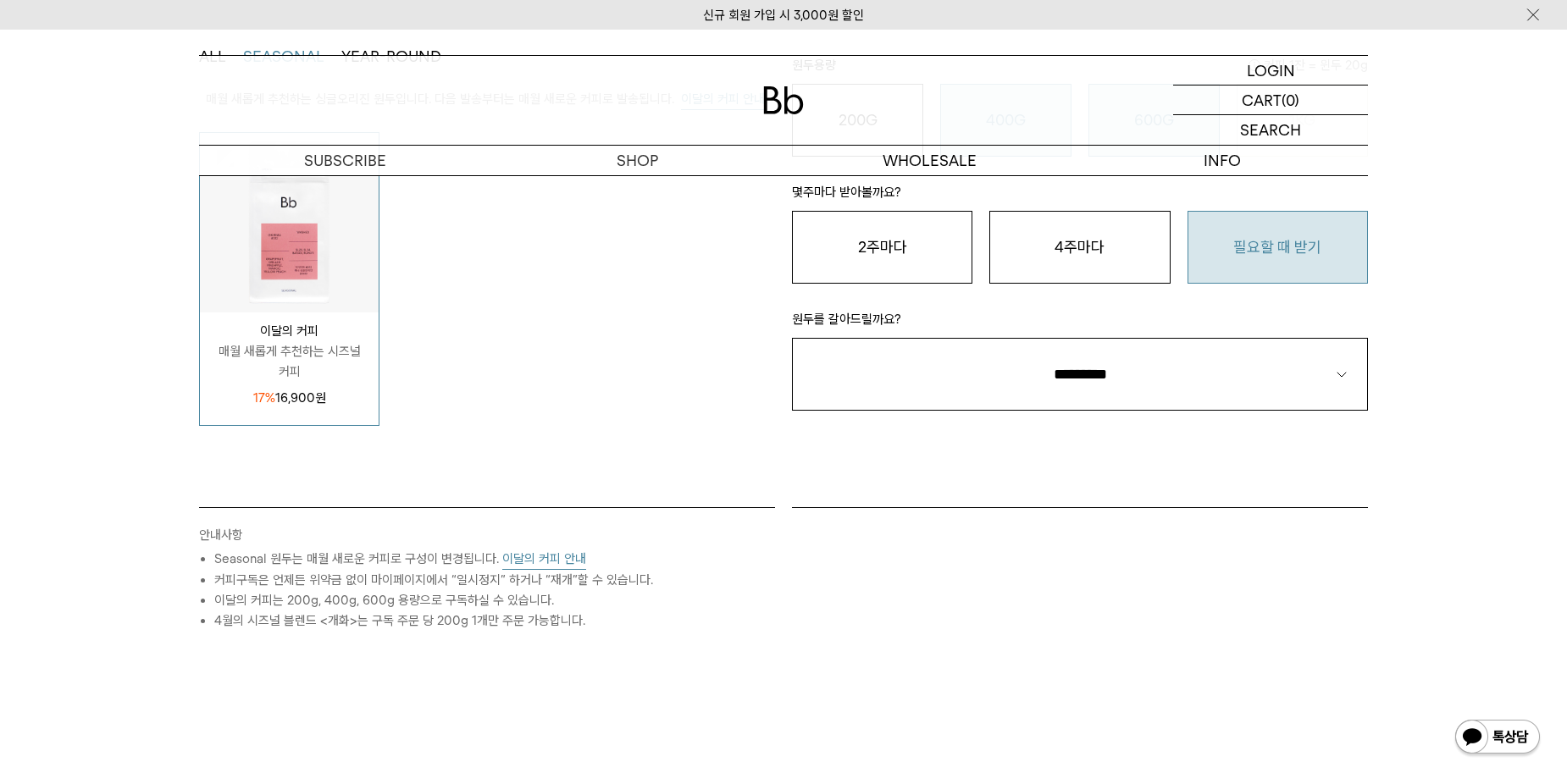
click at [976, 389] on select "**********" at bounding box center [1080, 375] width 576 height 73
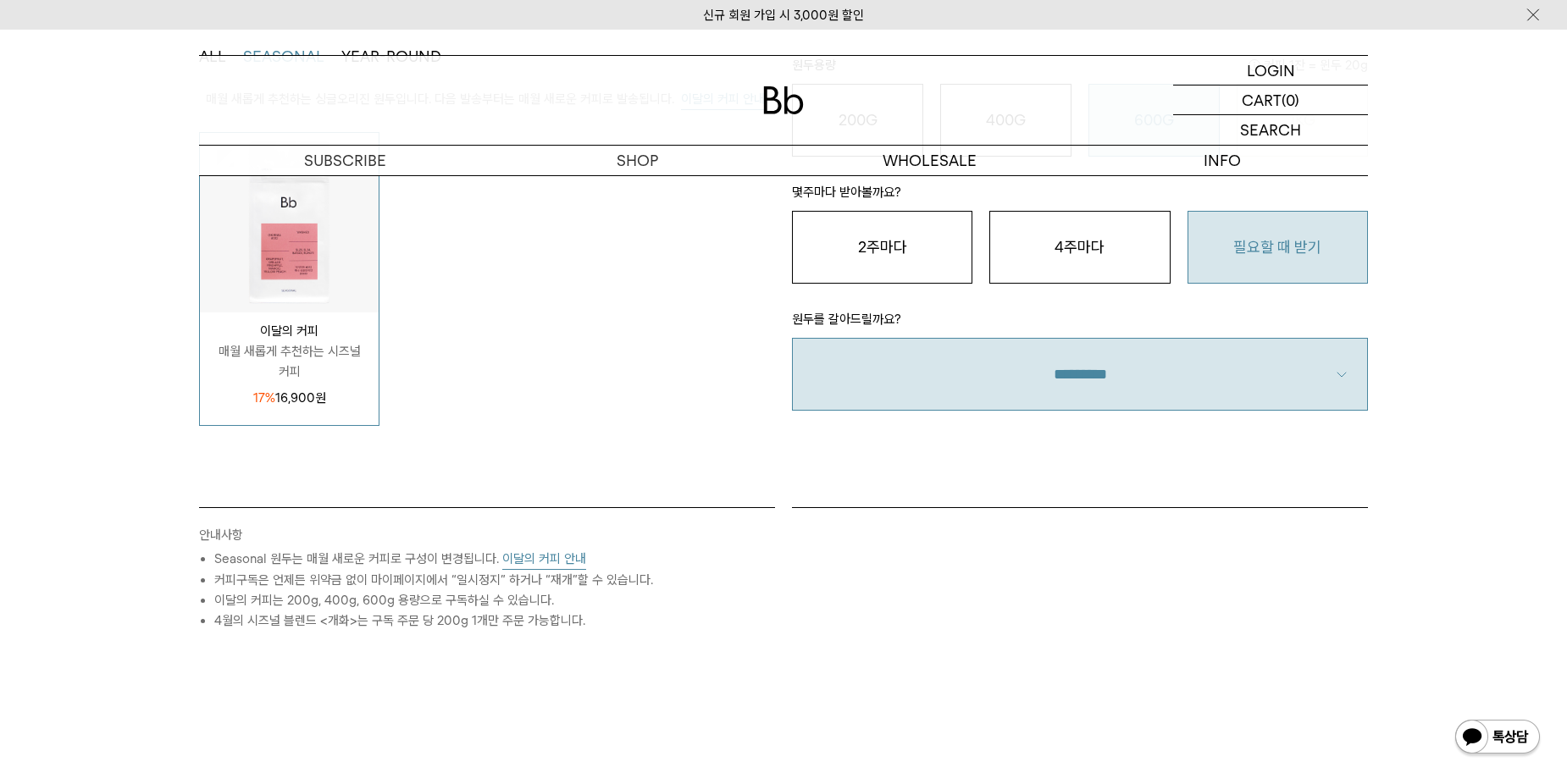
click at [976, 389] on select "**********" at bounding box center [1080, 375] width 576 height 73
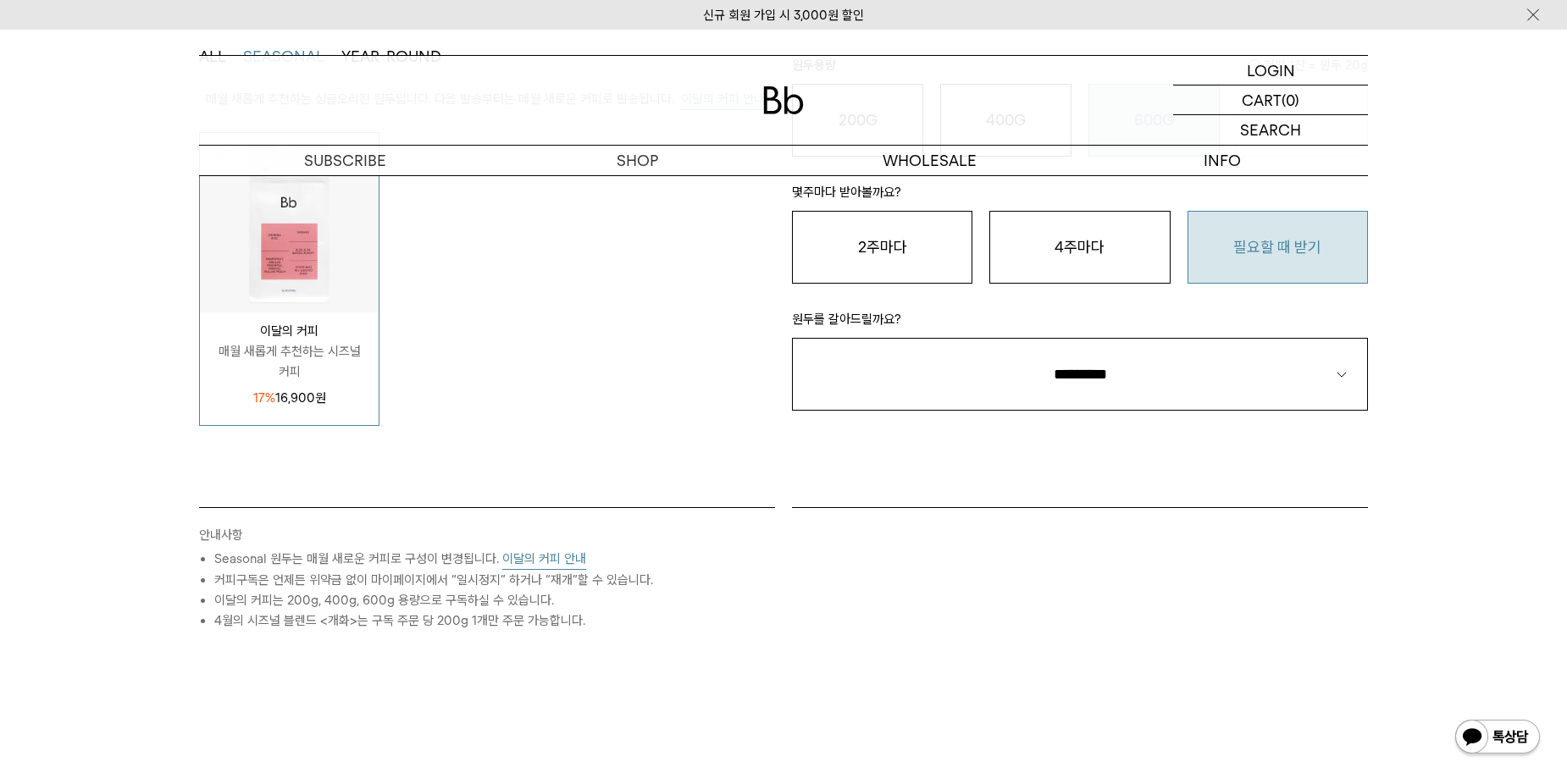
select select "**"
click at [792, 338] on select "**********" at bounding box center [1080, 375] width 576 height 73
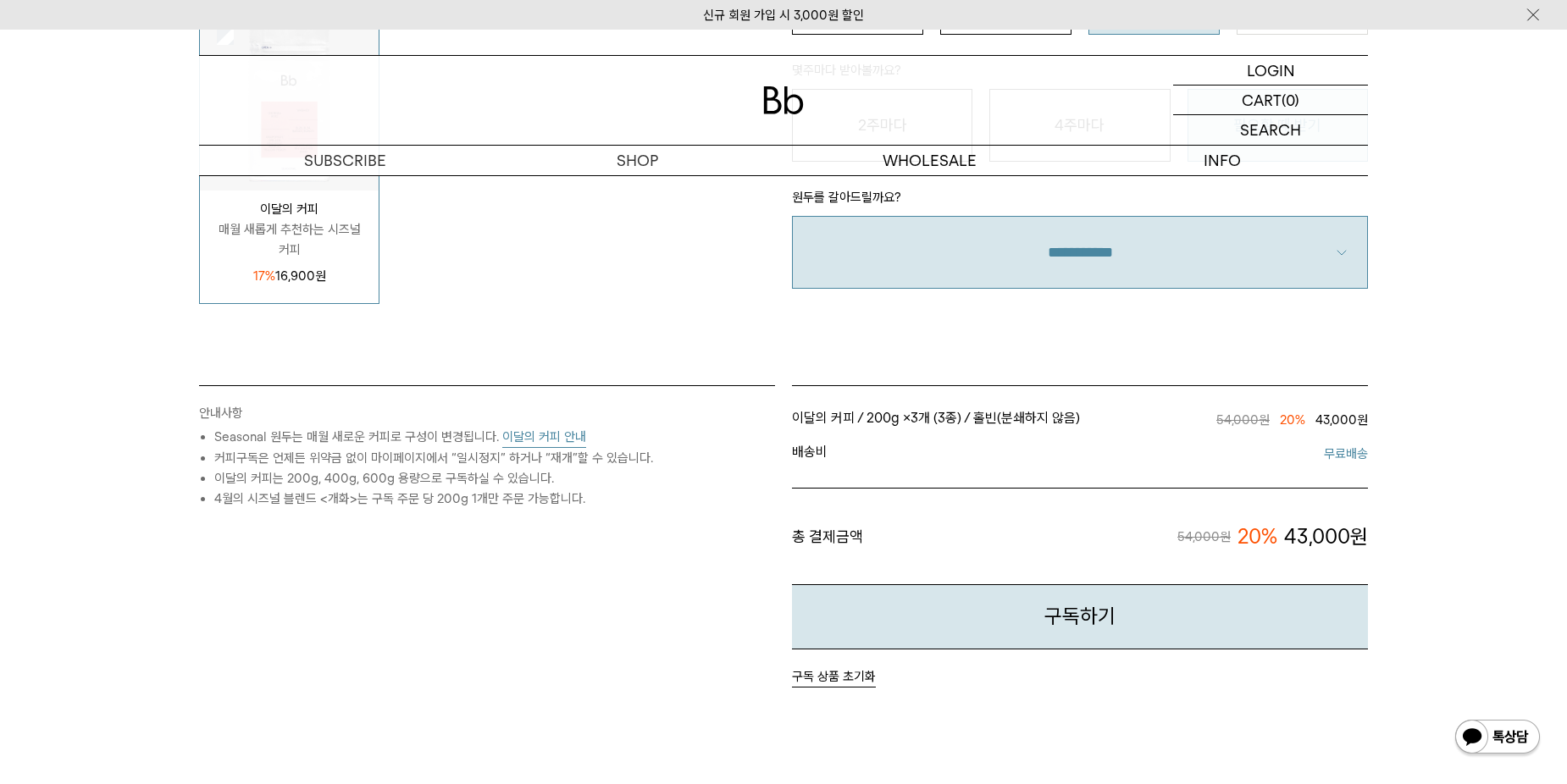
scroll to position [484, 0]
